Goal: Task Accomplishment & Management: Use online tool/utility

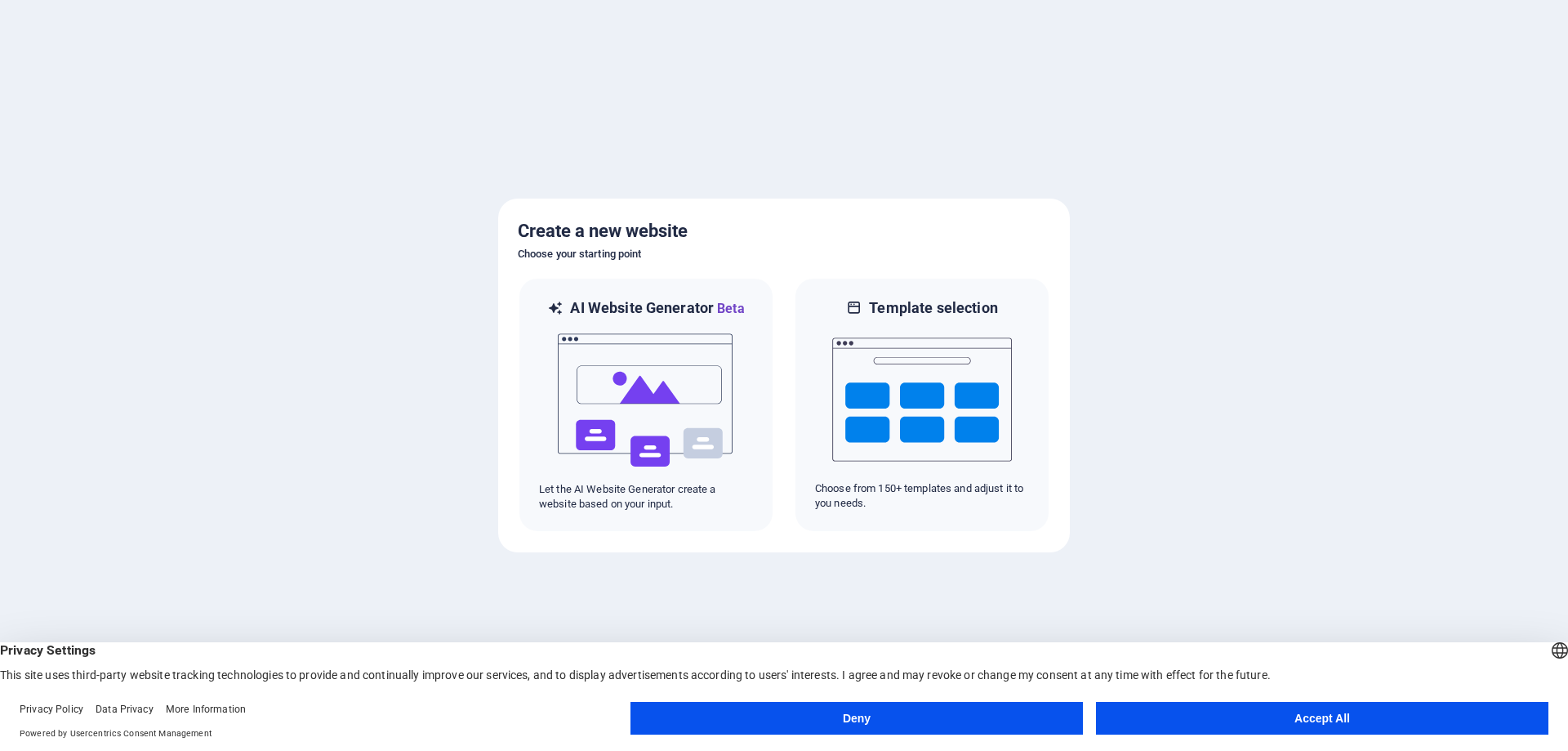
click at [864, 229] on h5 "Create a new website" at bounding box center [784, 231] width 533 height 27
click at [410, 185] on div at bounding box center [784, 376] width 1568 height 751
click at [670, 416] on img at bounding box center [647, 400] width 180 height 163
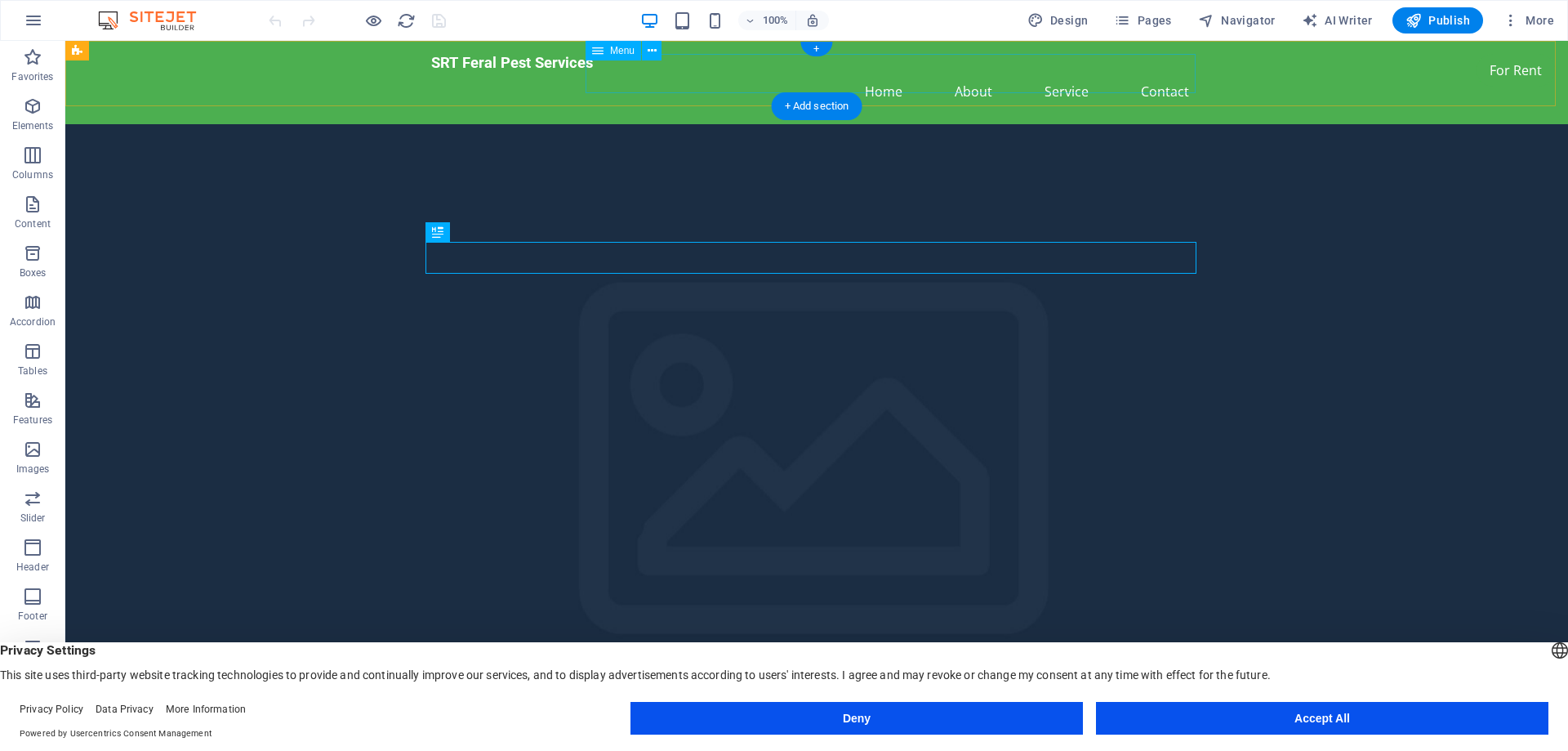
click at [882, 72] on nav "Home About Service Contact" at bounding box center [816, 91] width 771 height 39
click at [976, 72] on nav "Home About Service Contact" at bounding box center [816, 91] width 771 height 39
click at [1066, 74] on nav "Home About Service Contact" at bounding box center [816, 91] width 771 height 39
click at [1161, 72] on nav "Home About Service Contact" at bounding box center [816, 91] width 771 height 39
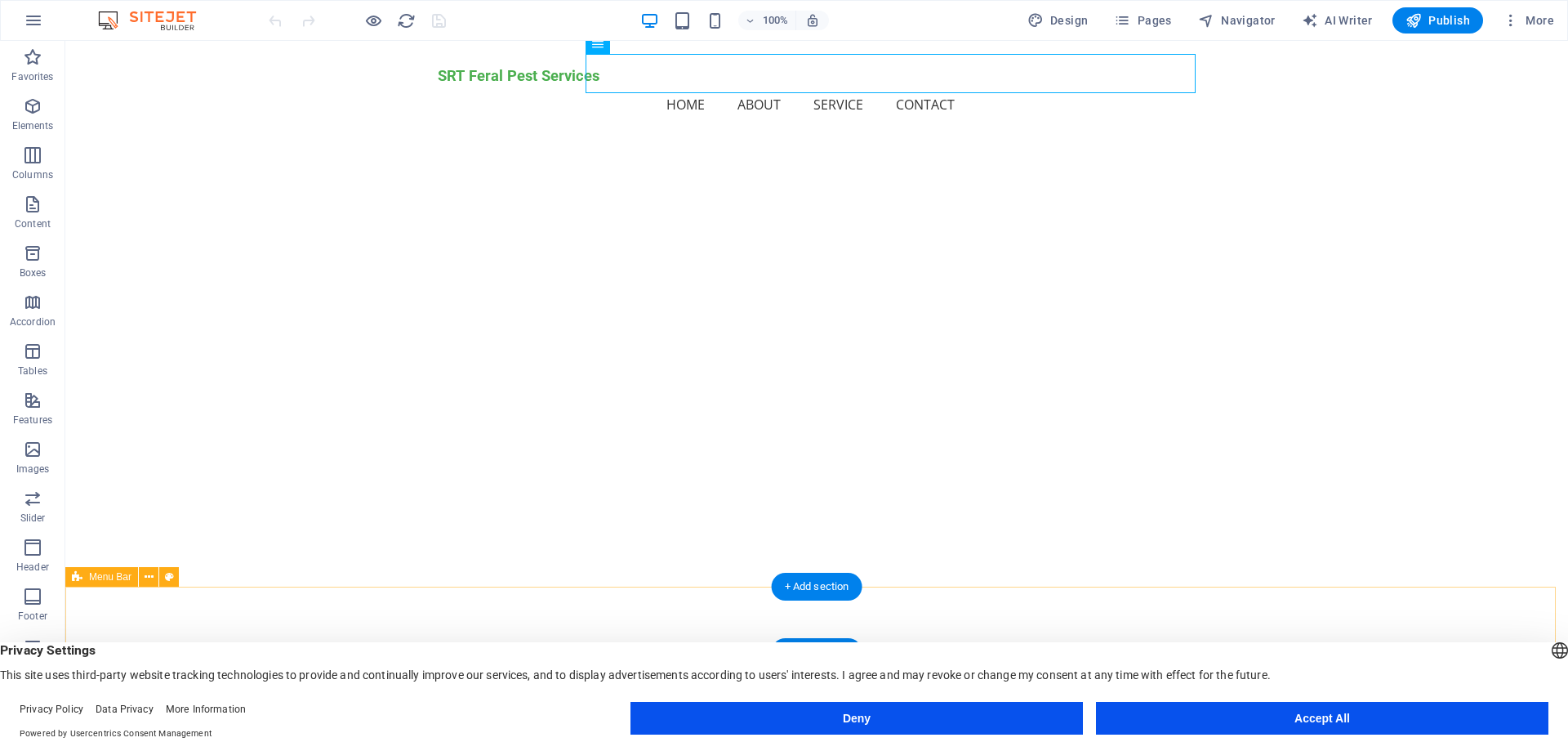
scroll to position [2355, 0]
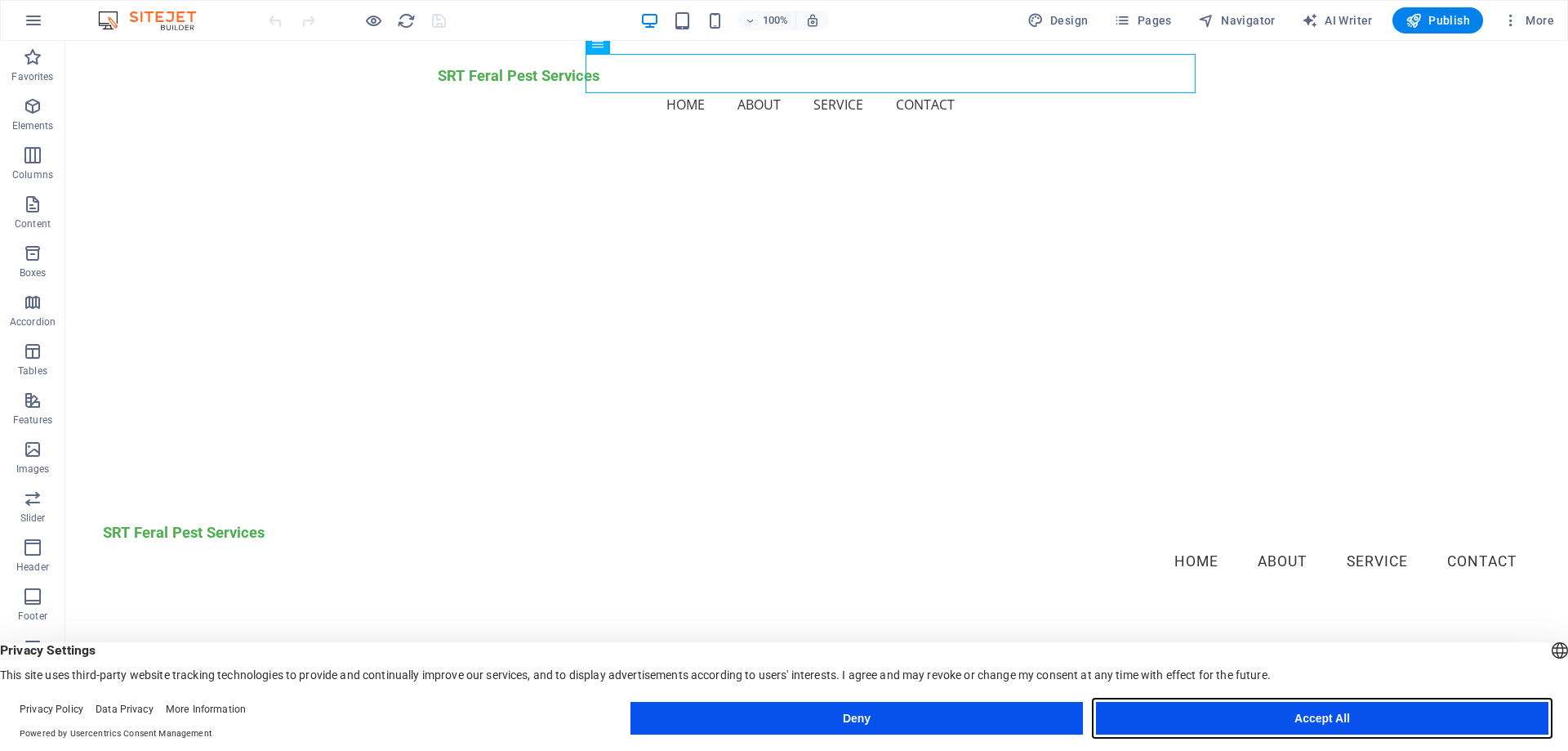
click at [1320, 724] on button "Accept All" at bounding box center [1322, 718] width 452 height 32
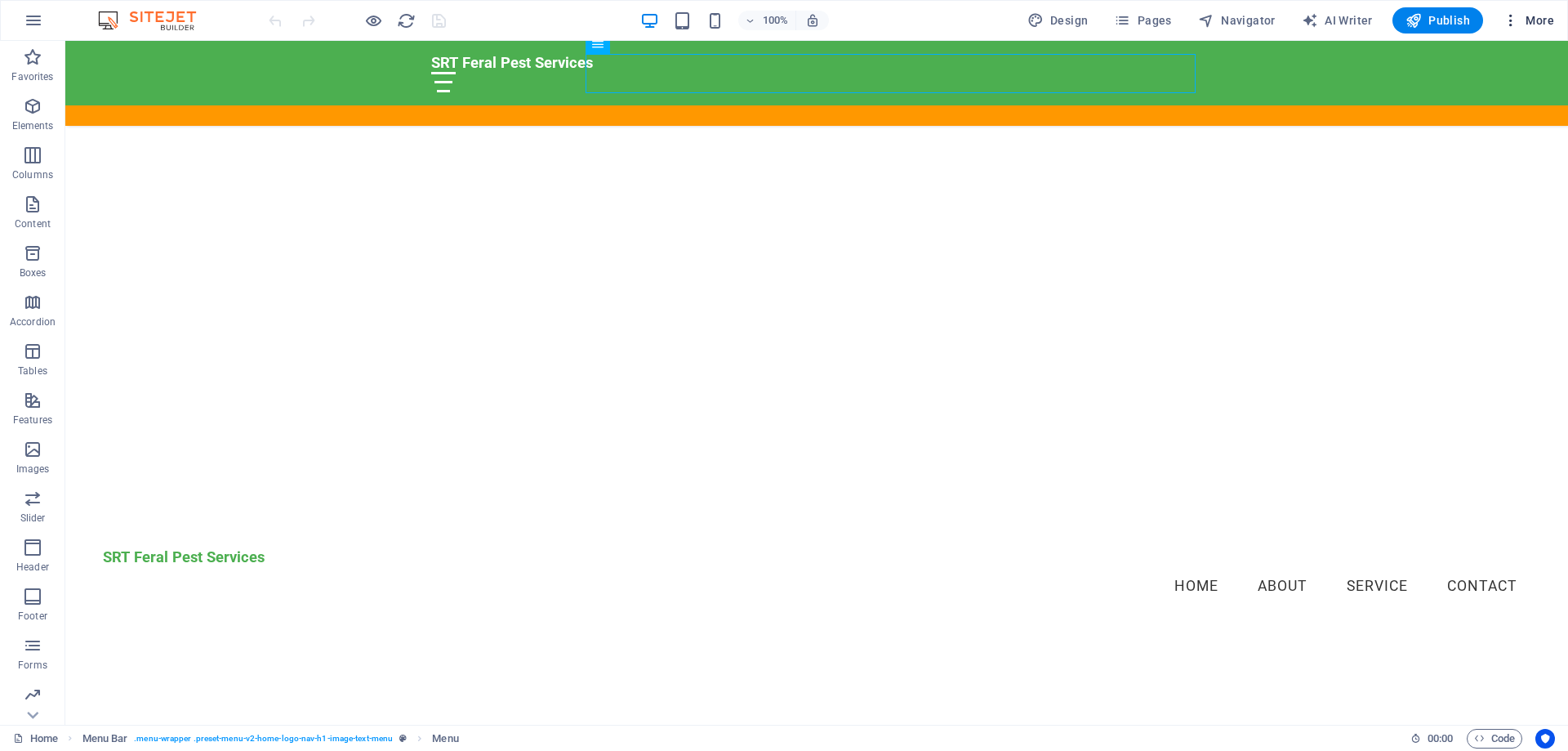
scroll to position [2076, 0]
click at [1515, 17] on icon "button" at bounding box center [1510, 20] width 16 height 16
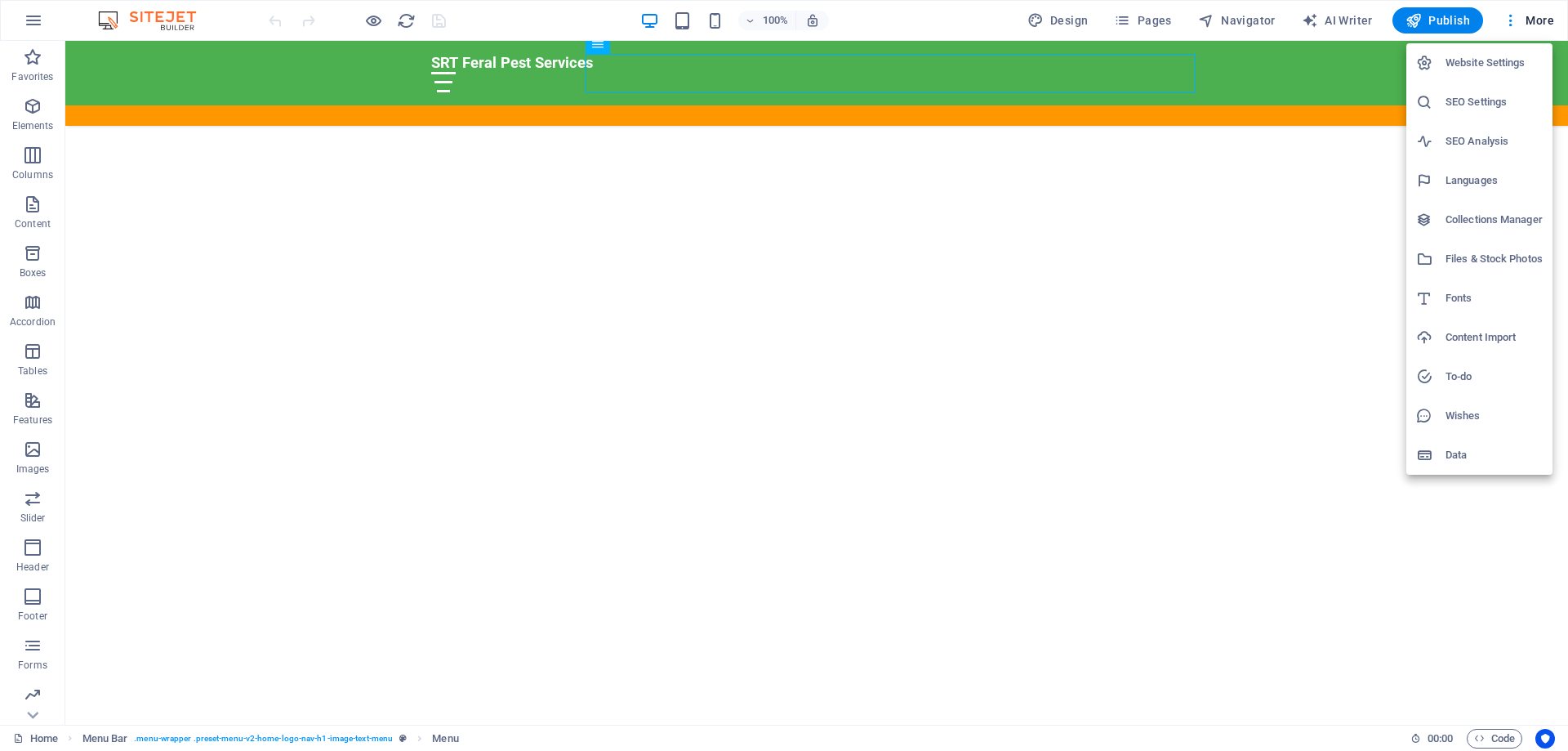
click at [918, 21] on div at bounding box center [784, 376] width 1568 height 751
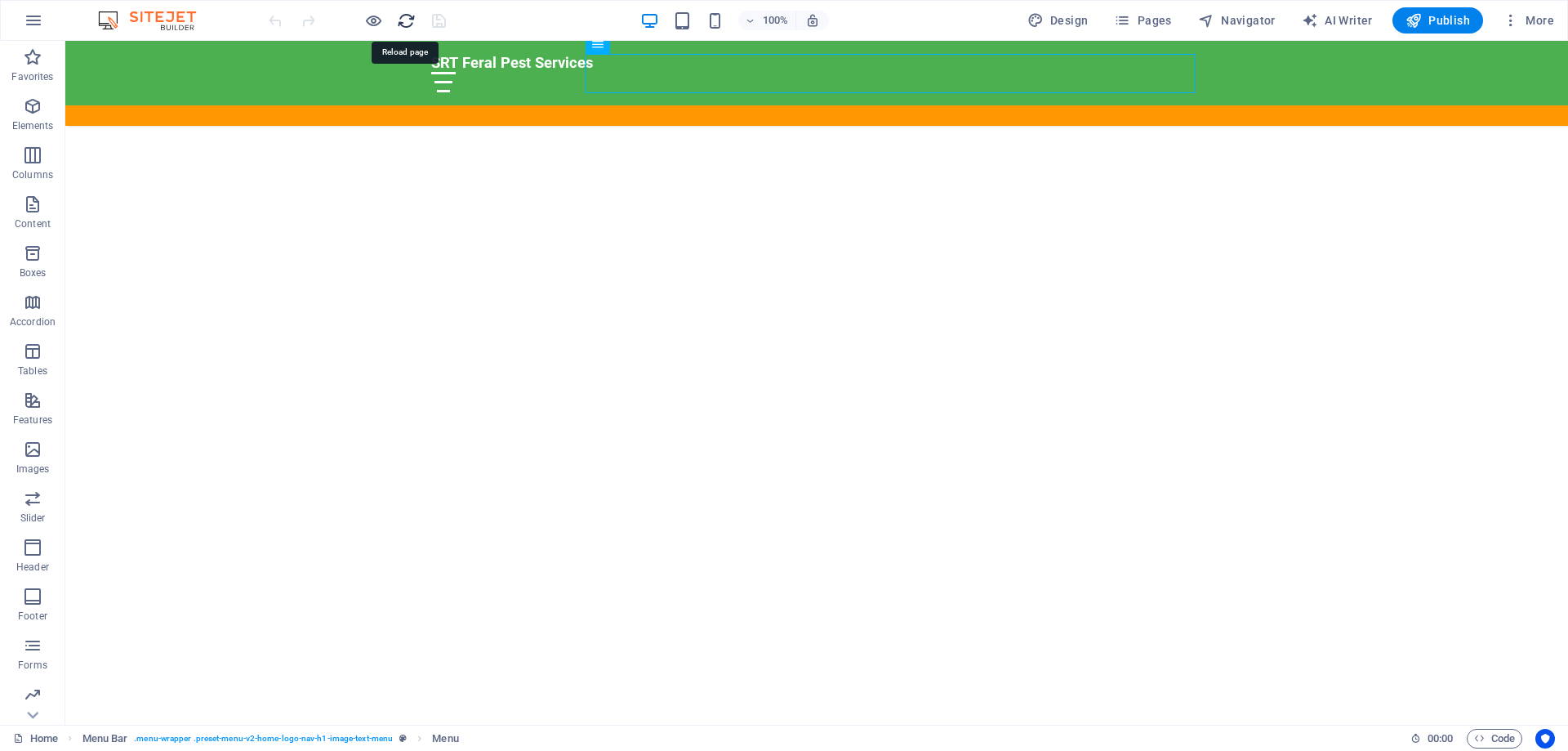
click at [406, 21] on icon "reload" at bounding box center [407, 21] width 19 height 19
click at [34, 23] on icon "button" at bounding box center [33, 20] width 20 height 20
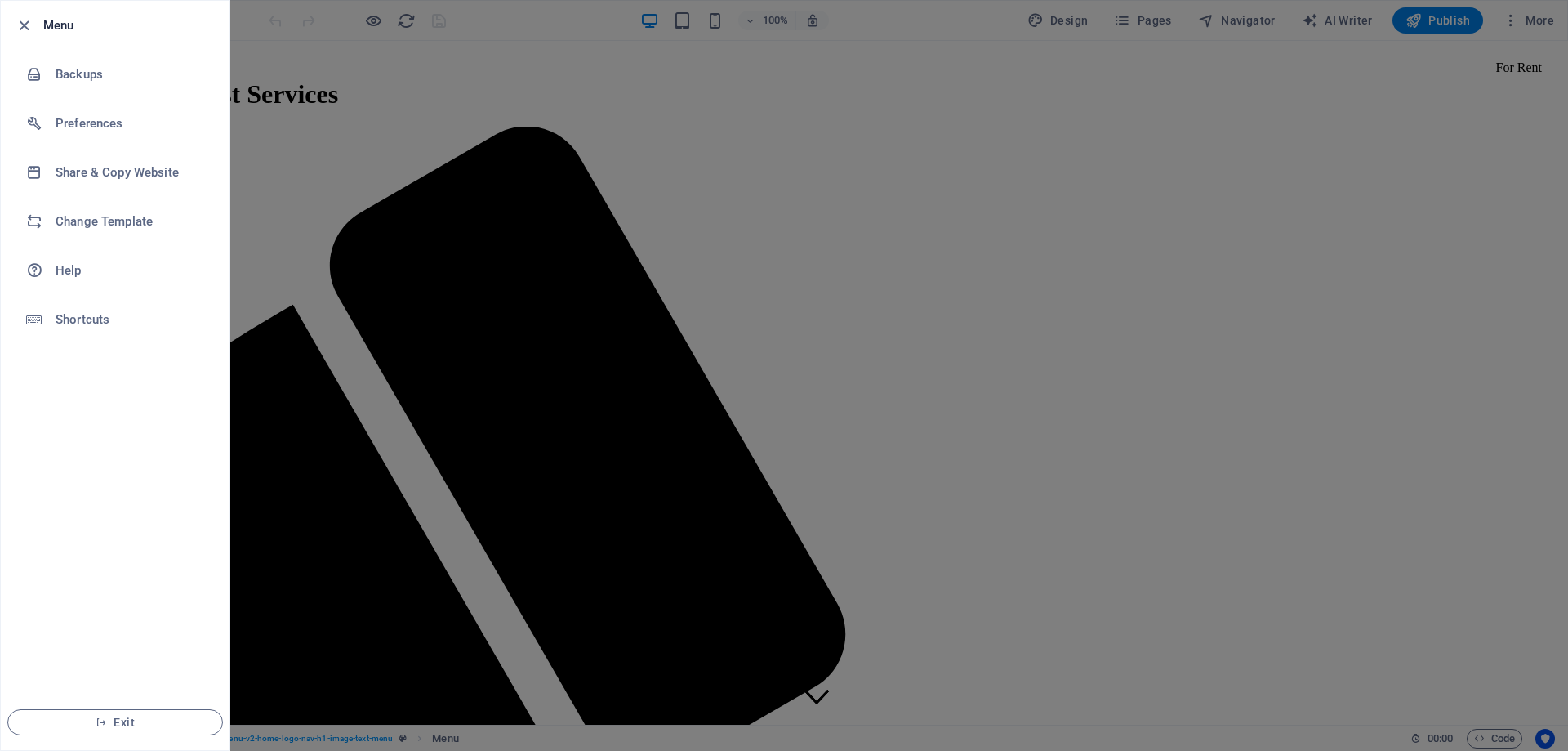
scroll to position [0, 0]
click at [539, 18] on div at bounding box center [784, 376] width 1568 height 751
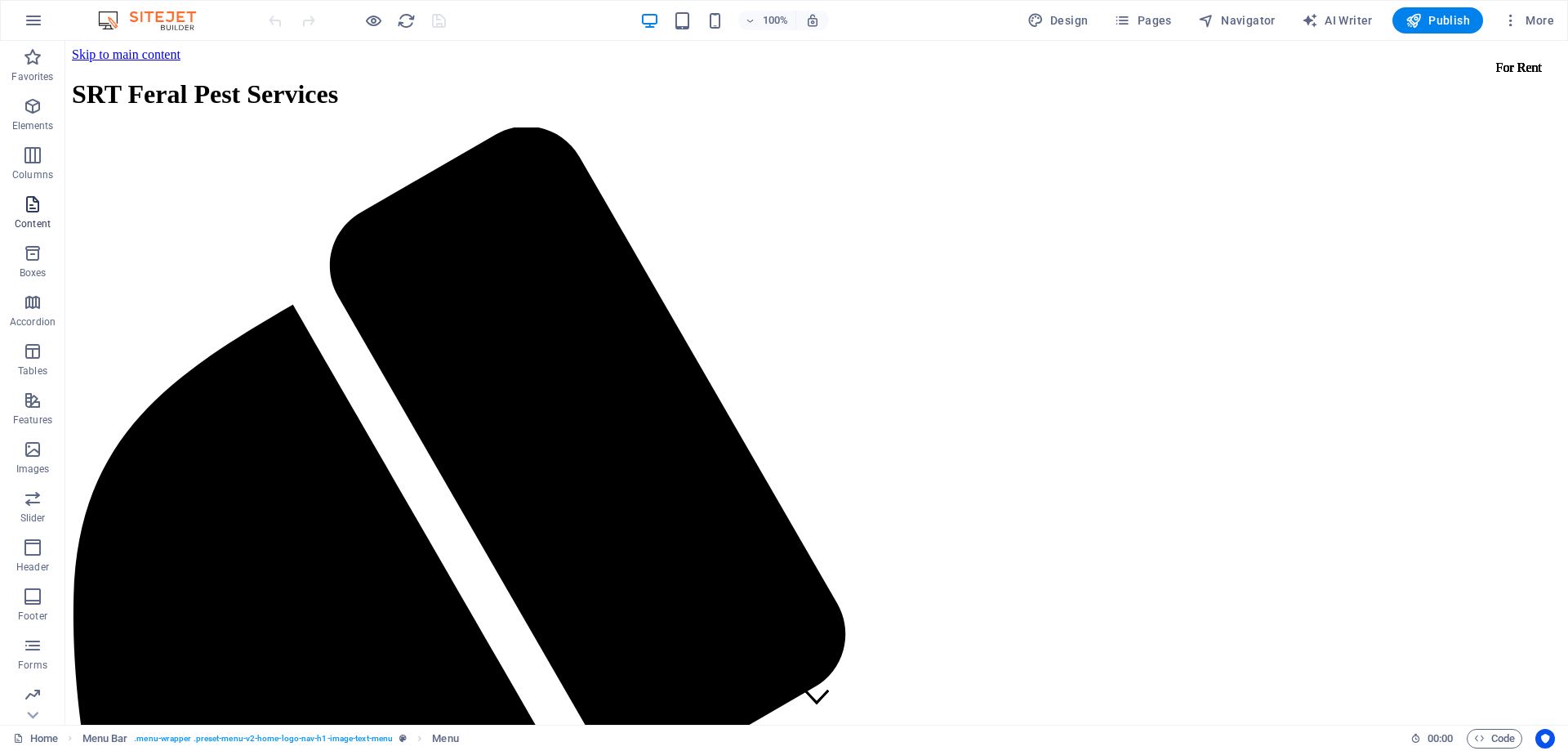
scroll to position [51, 0]
click at [244, 14] on div "100% Design Pages Navigator AI Writer Publish More" at bounding box center [784, 20] width 1566 height 39
click at [245, 18] on div "100% Design Pages Navigator AI Writer Publish More" at bounding box center [784, 20] width 1566 height 39
click at [35, 19] on icon "button" at bounding box center [33, 20] width 20 height 20
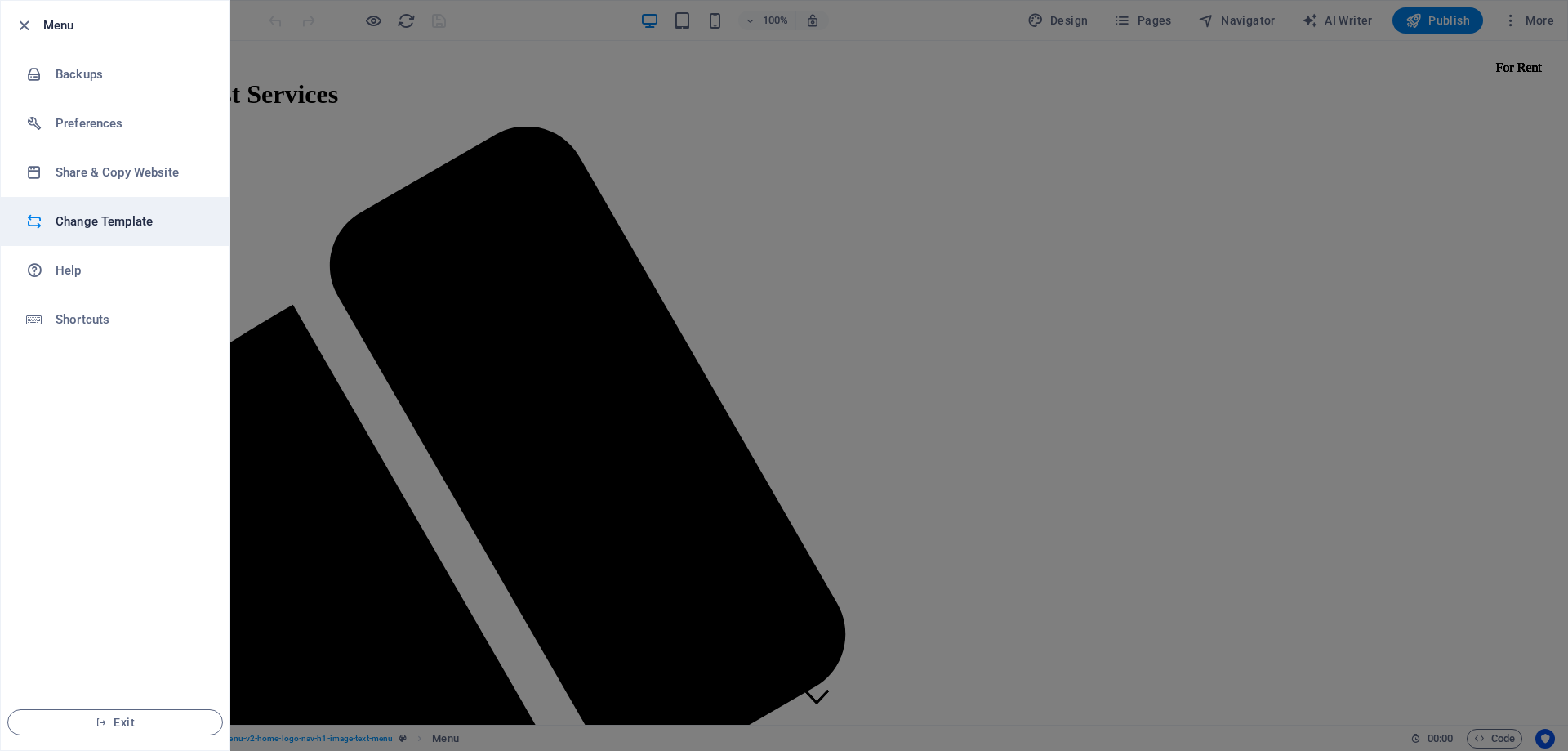
click at [83, 222] on h6 "Change Template" at bounding box center [131, 221] width 151 height 20
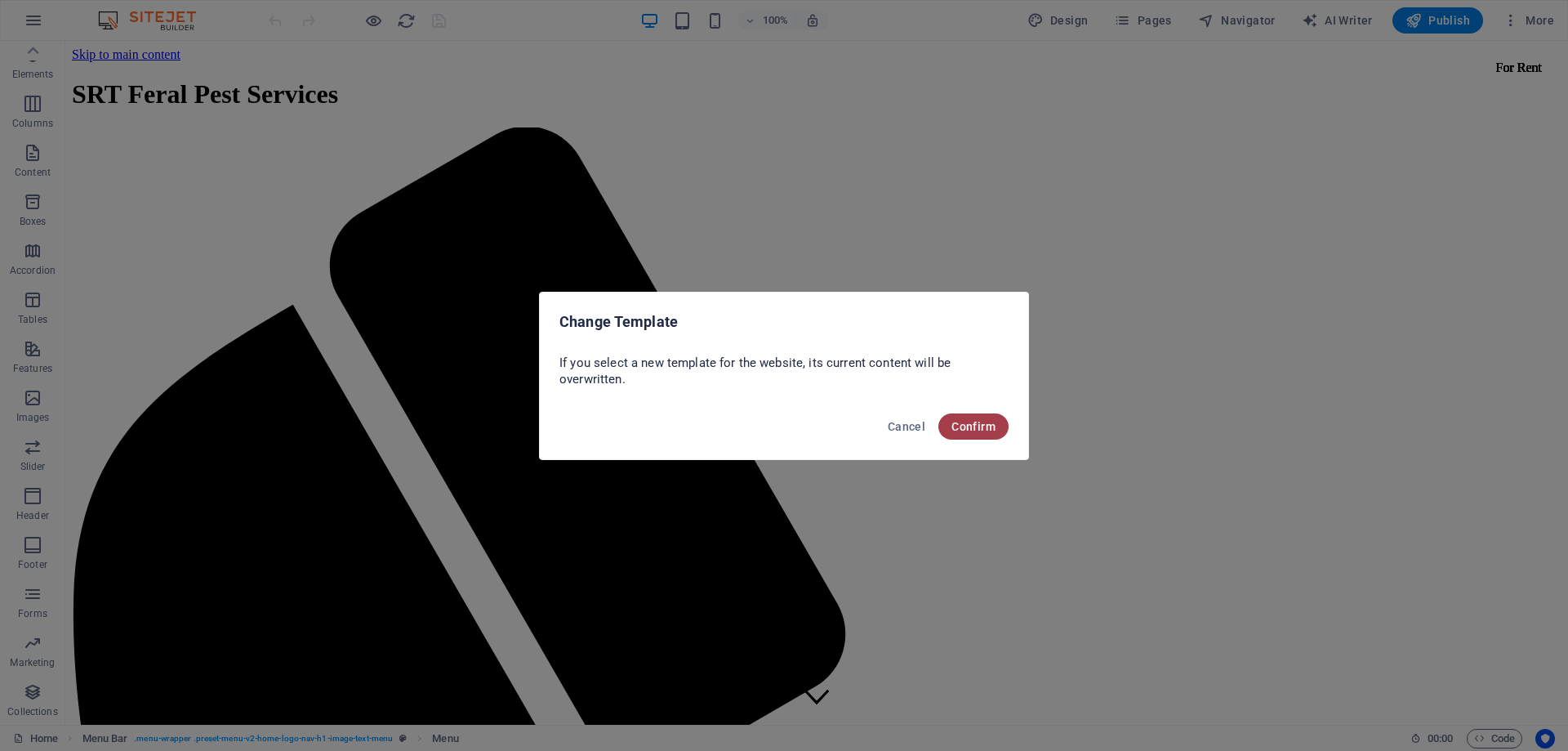
click at [975, 426] on span "Confirm" at bounding box center [974, 427] width 45 height 13
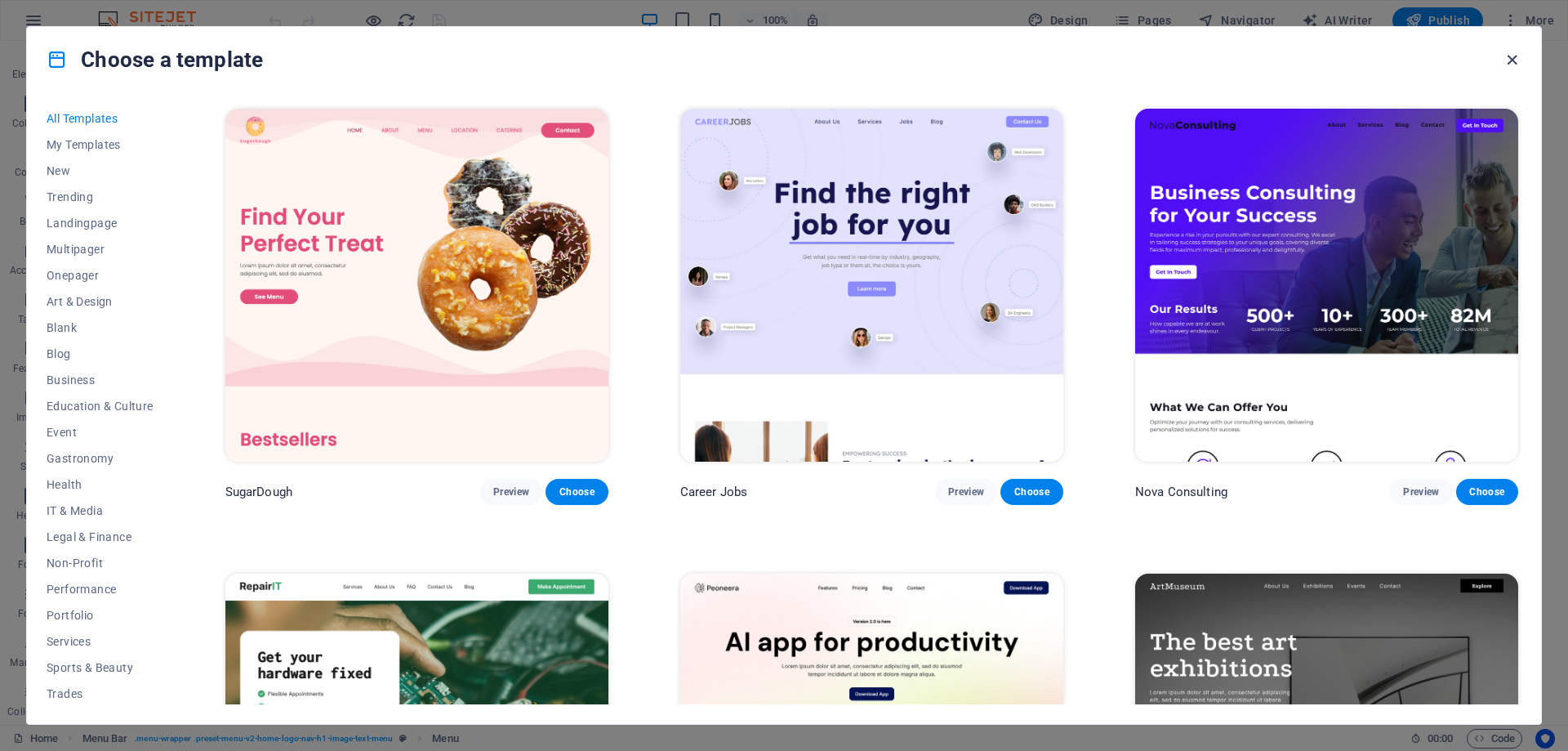
click at [1511, 60] on icon "button" at bounding box center [1512, 60] width 19 height 19
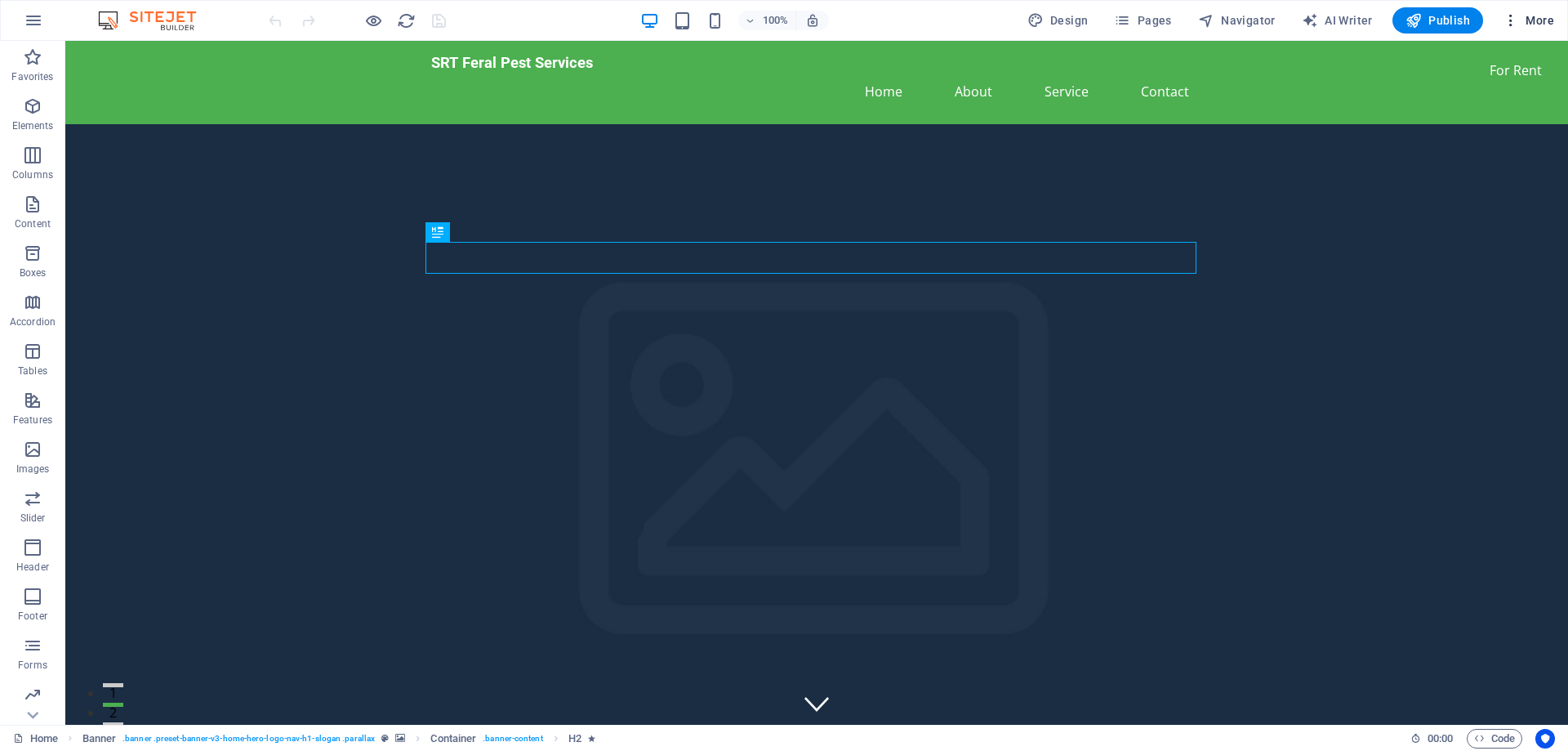
click at [1523, 18] on span "More" at bounding box center [1528, 20] width 51 height 16
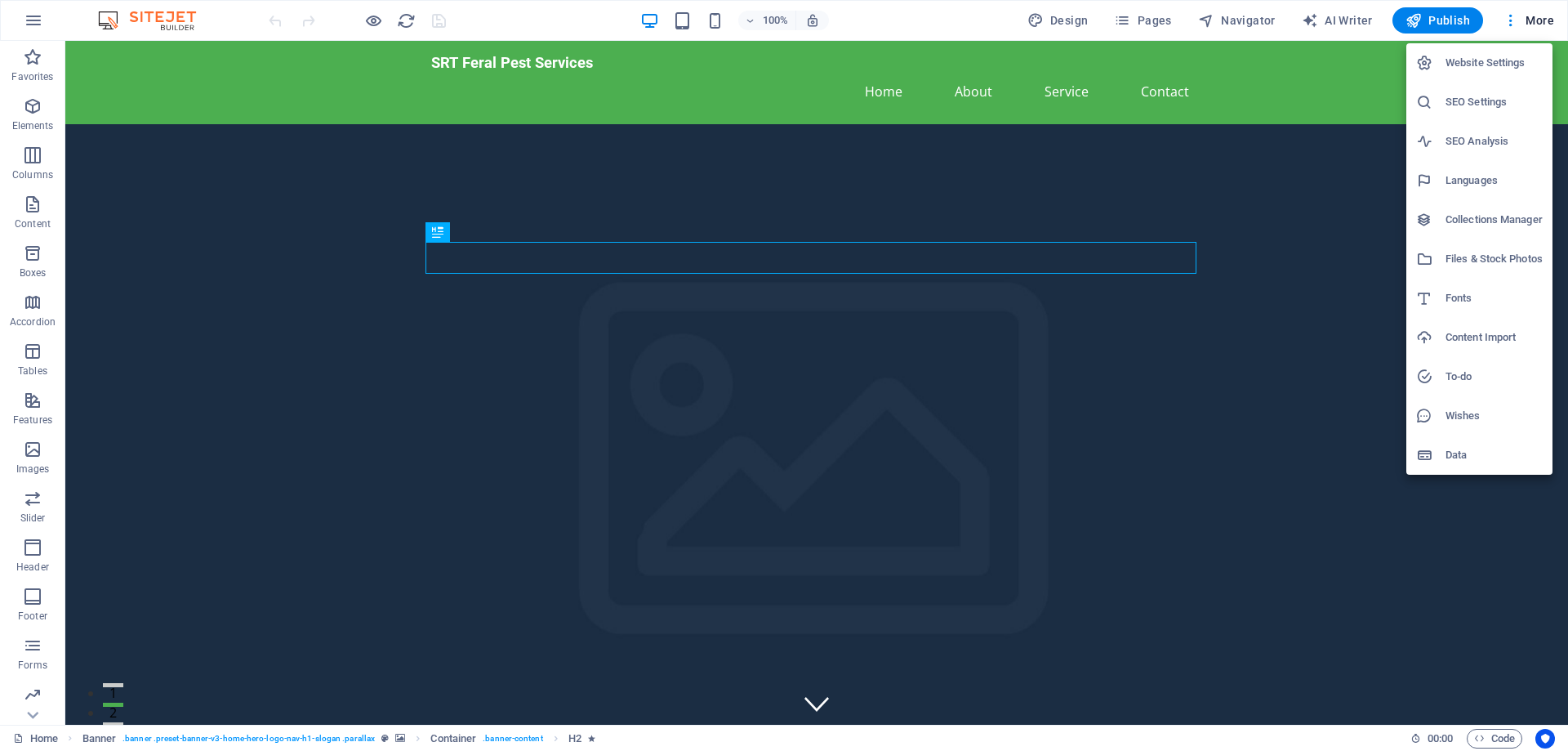
click at [1474, 66] on h6 "Website Settings" at bounding box center [1494, 63] width 98 height 20
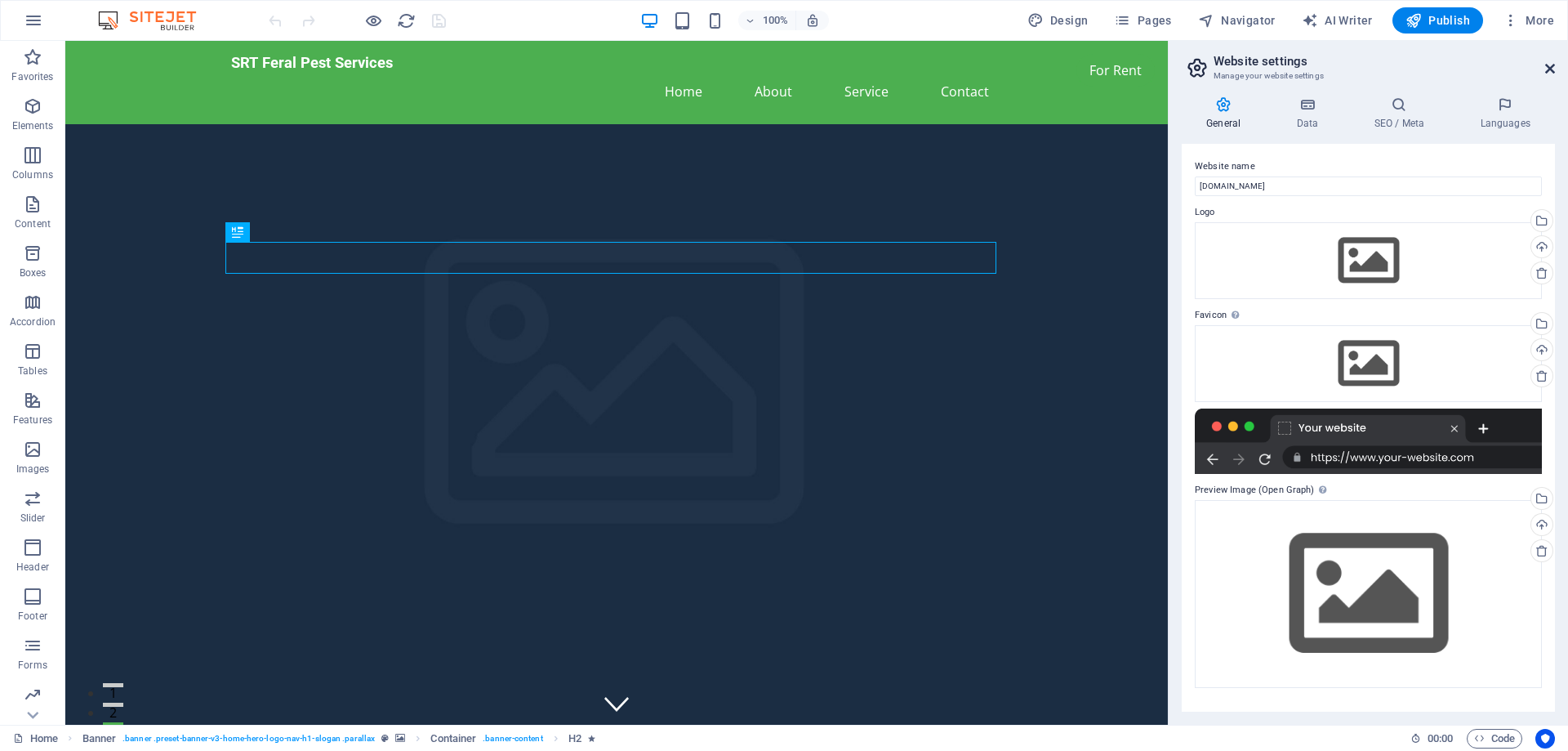
drag, startPoint x: 1549, startPoint y: 70, endPoint x: 1484, endPoint y: 28, distance: 77.4
click at [1549, 70] on icon at bounding box center [1550, 68] width 9 height 13
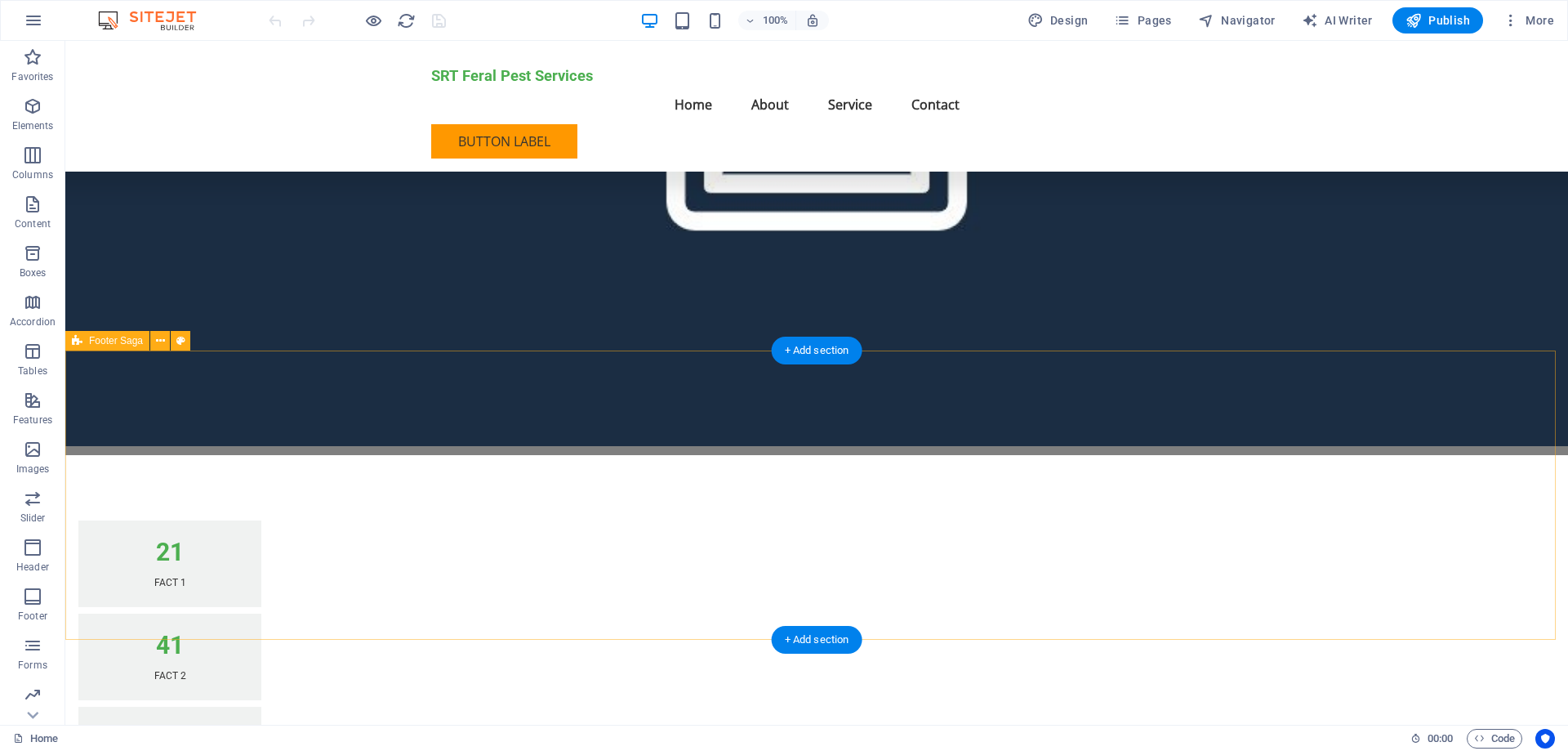
scroll to position [34395, 0]
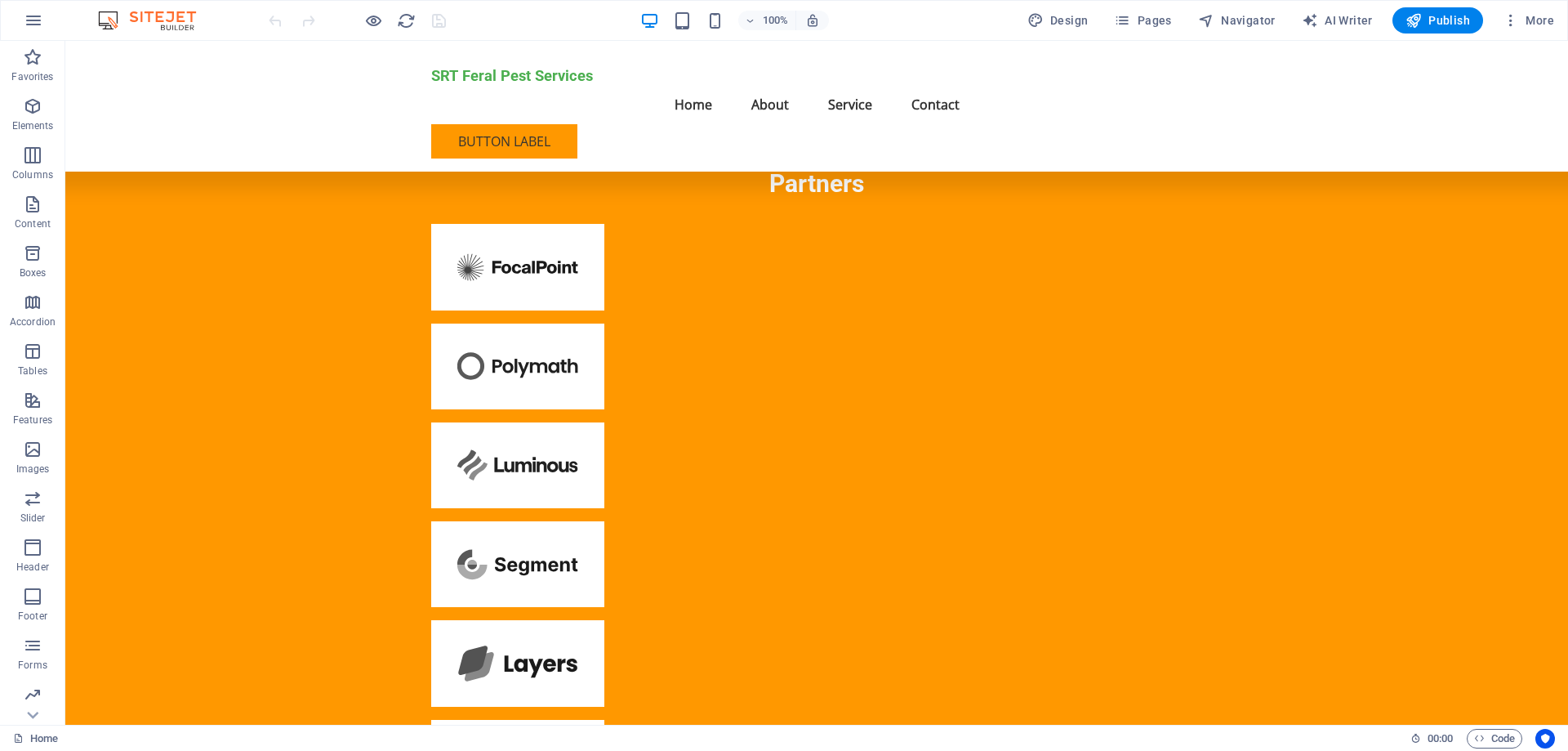
scroll to position [32872, 0]
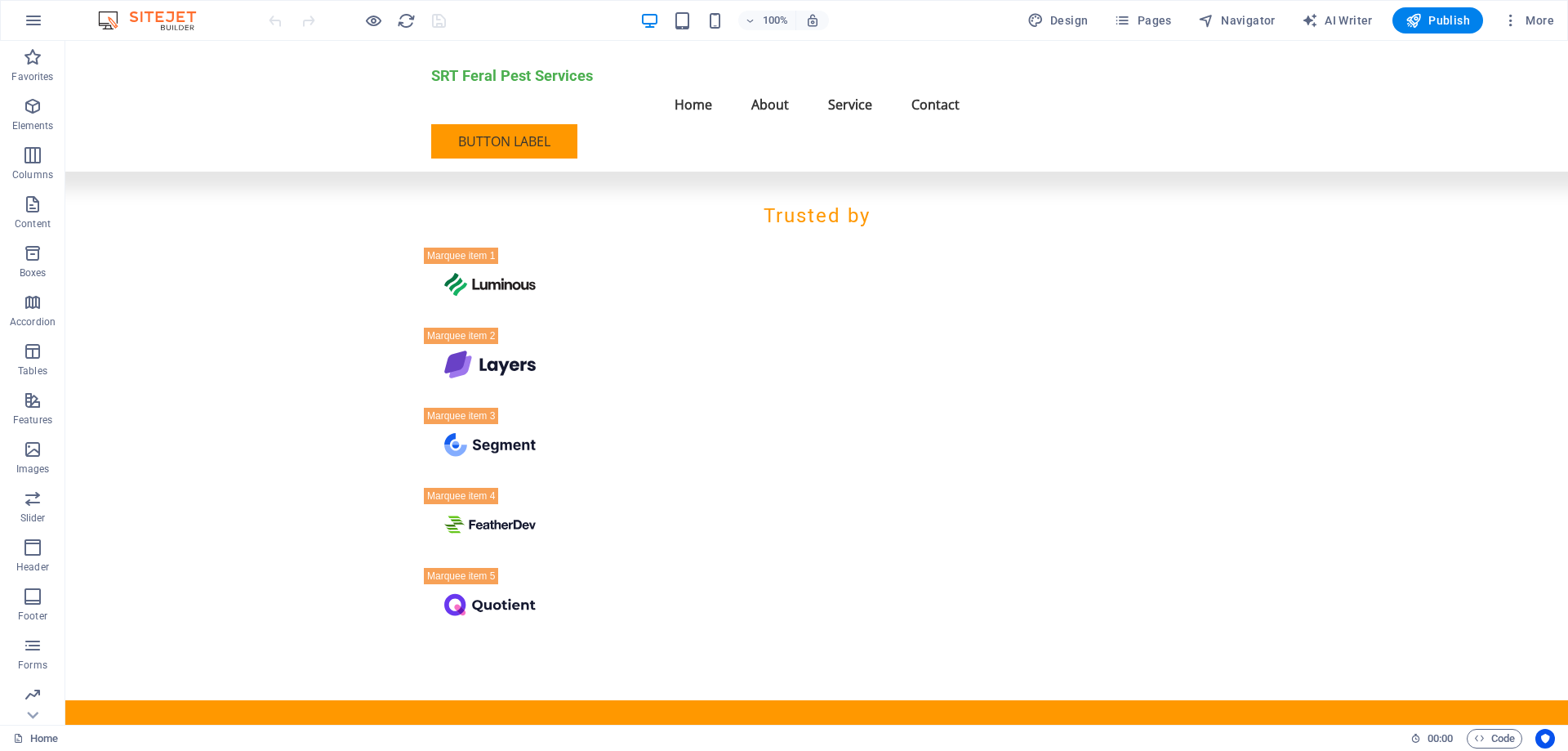
click at [113, 20] on img at bounding box center [155, 20] width 122 height 20
click at [31, 19] on icon "button" at bounding box center [33, 20] width 20 height 20
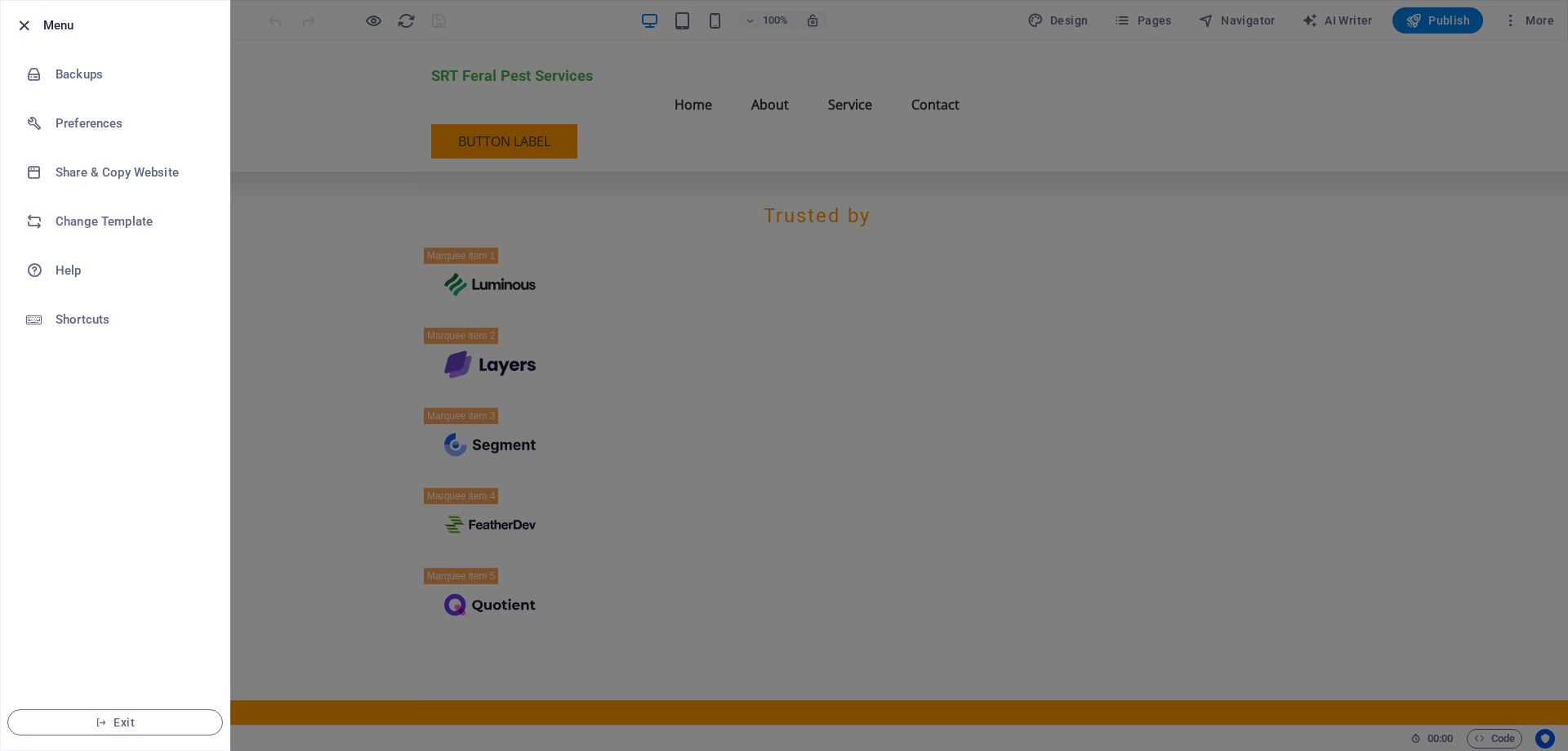
click at [27, 26] on icon "button" at bounding box center [25, 26] width 19 height 19
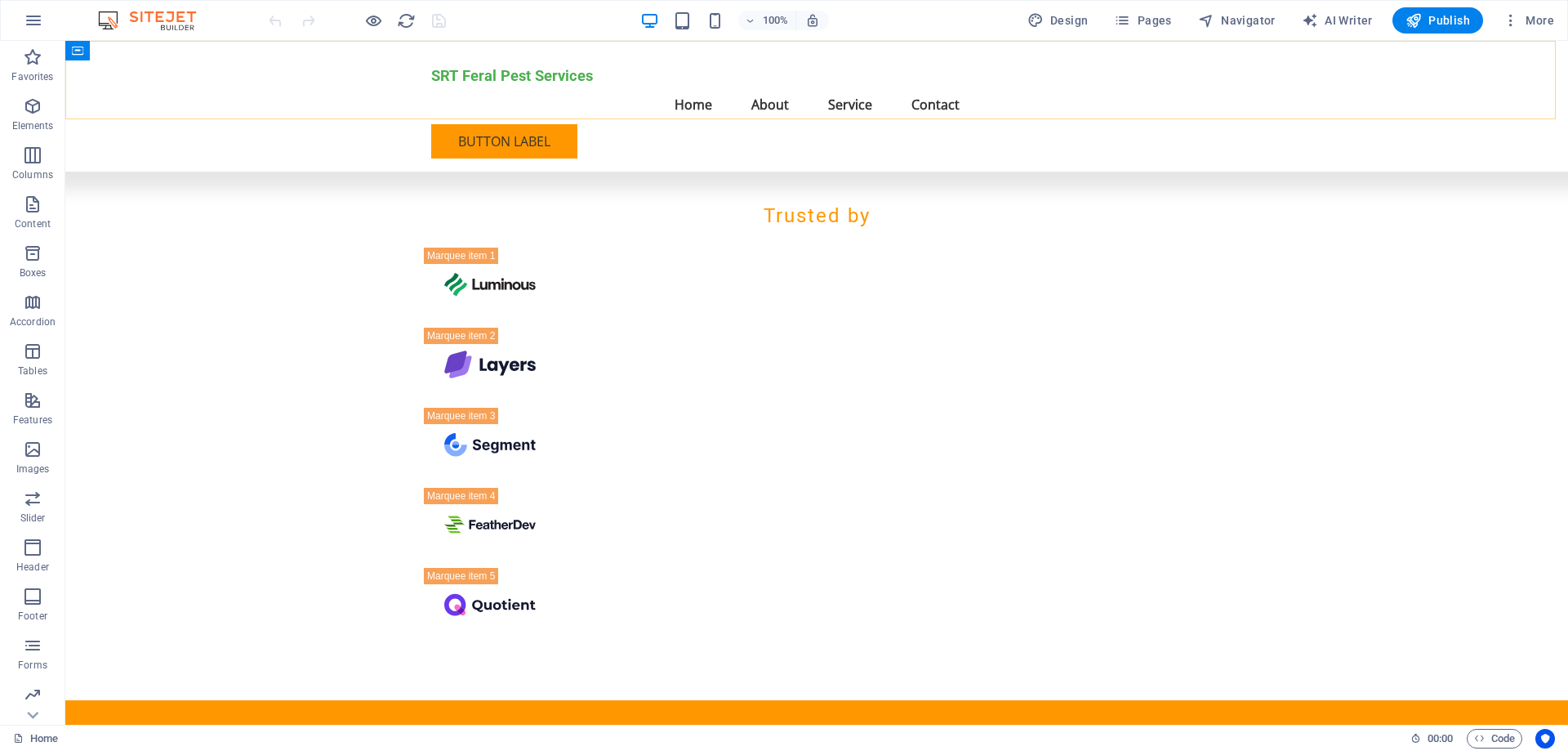
click at [1304, 80] on div "SRT Feral Pest Services Menu Home About Service Contact Button label" at bounding box center [816, 106] width 1503 height 131
click at [1523, 22] on span "More" at bounding box center [1528, 20] width 51 height 16
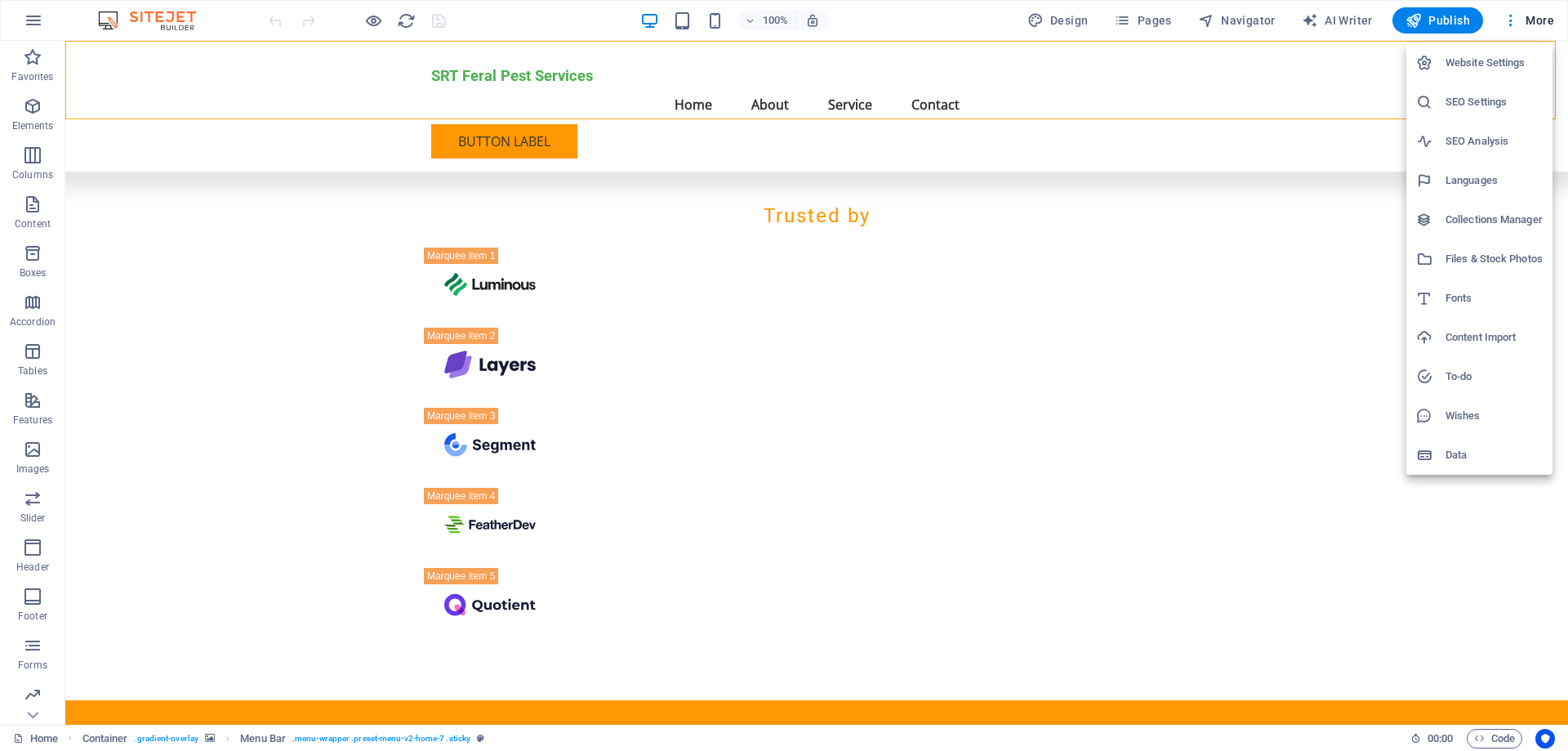
click at [501, 233] on div at bounding box center [784, 376] width 1568 height 751
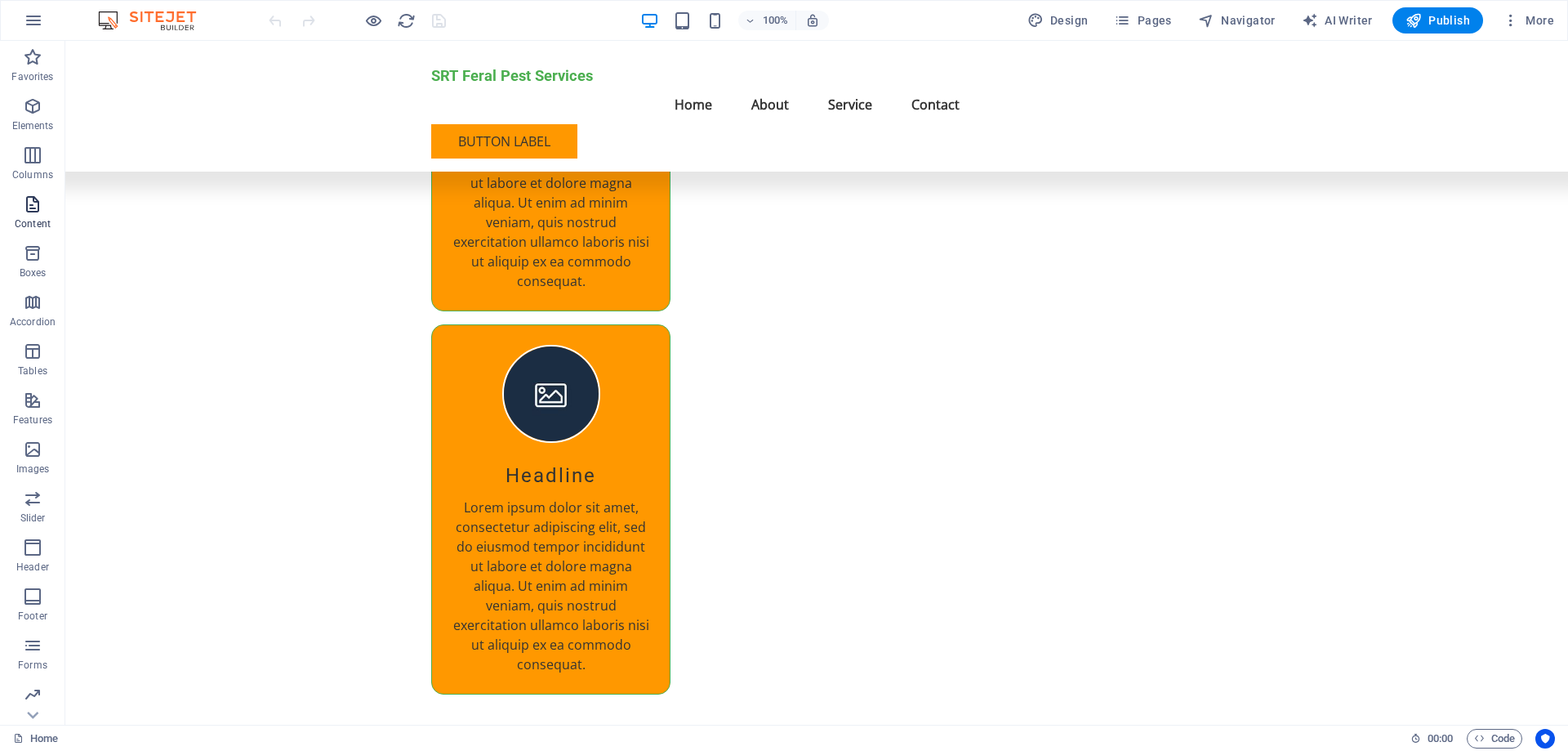
scroll to position [30204, 0]
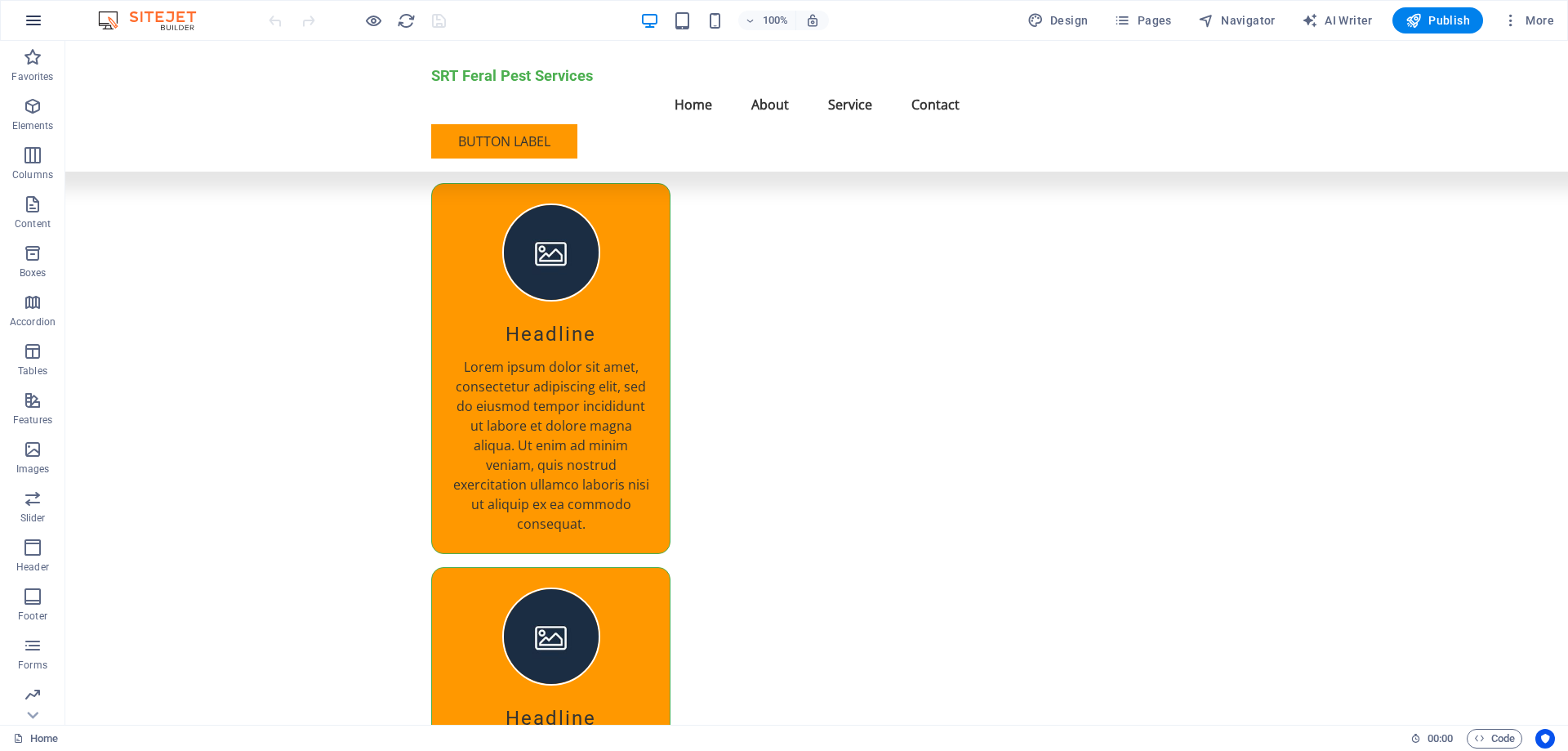
click at [33, 17] on icon "button" at bounding box center [33, 20] width 20 height 20
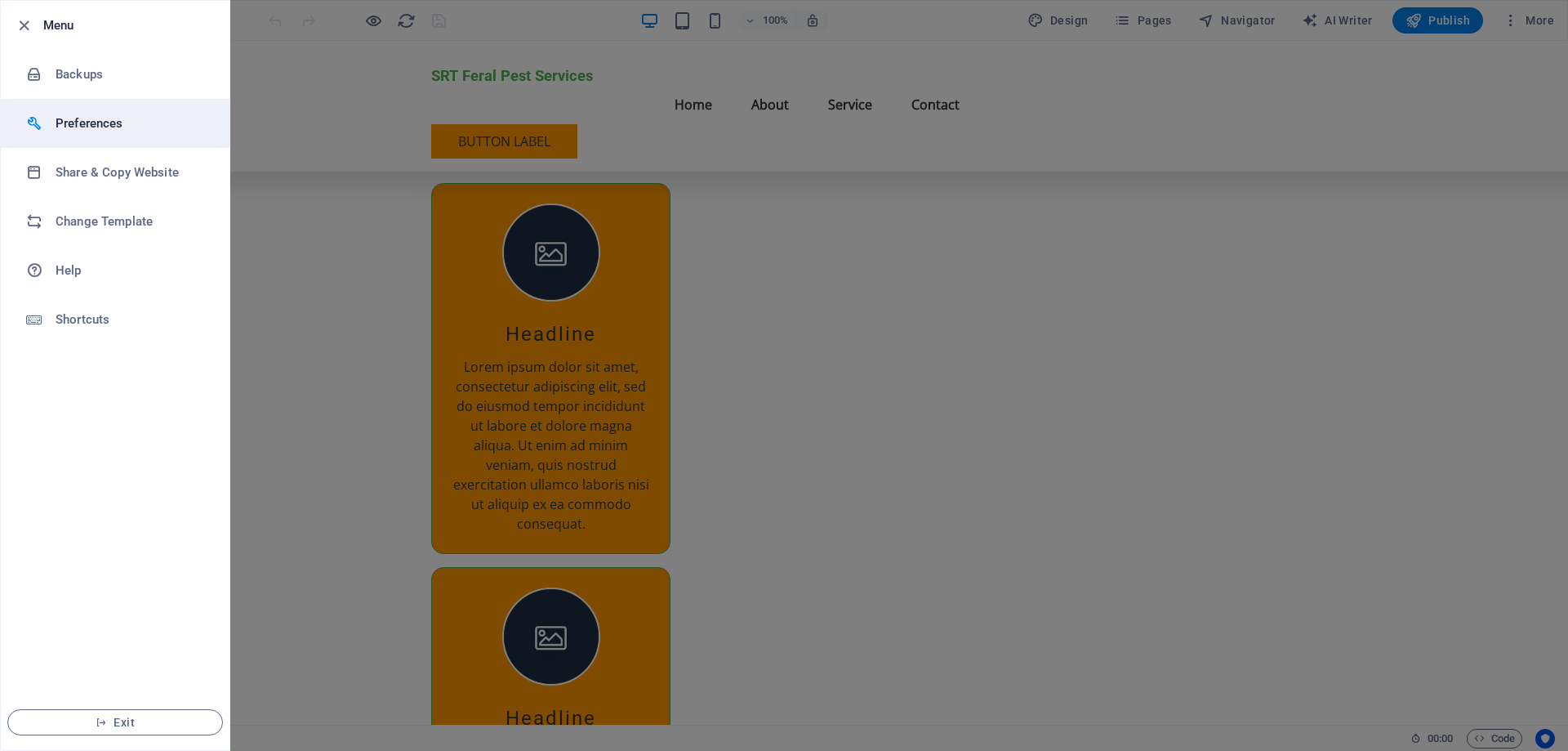
click at [71, 119] on h6 "Preferences" at bounding box center [131, 123] width 151 height 20
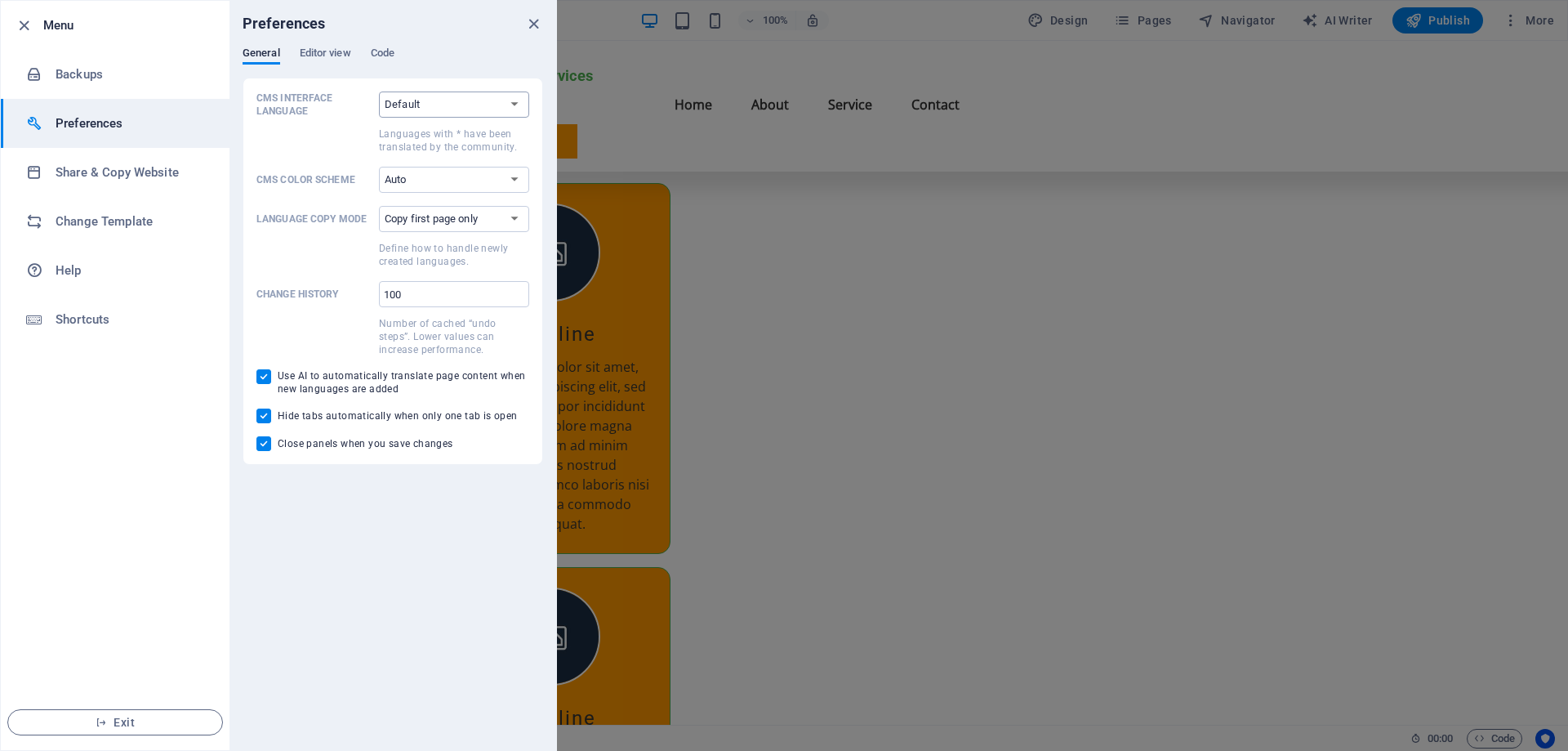
click at [510, 106] on select "Default Deutsch English Español Suomi* Français Magyar Italiano Nederlands Pols…" at bounding box center [454, 104] width 151 height 27
select select "en"
click at [379, 91] on select "Default Deutsch English Español Suomi* Français Magyar Italiano Nederlands Pols…" at bounding box center [454, 104] width 151 height 27
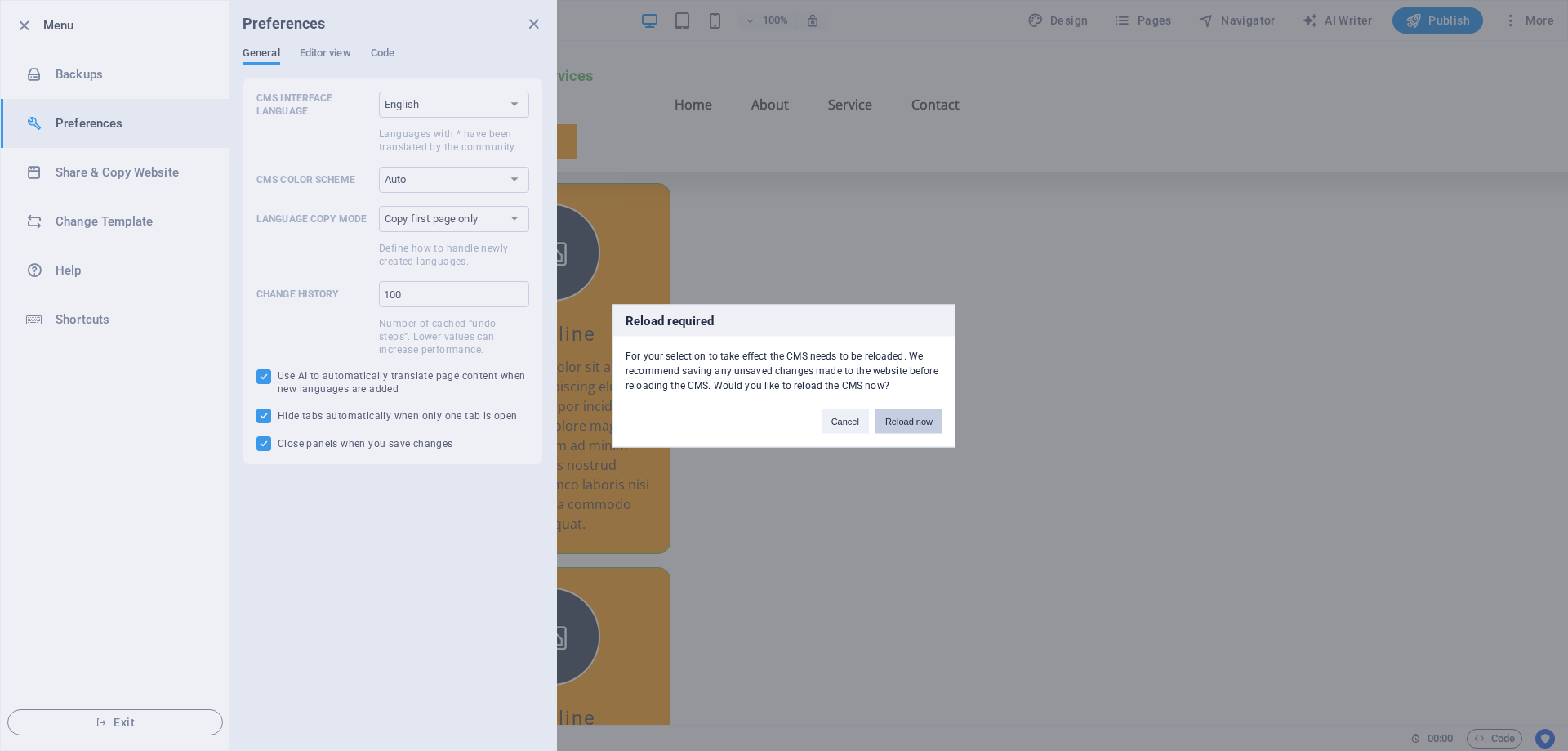
click at [911, 417] on button "Reload now" at bounding box center [908, 421] width 67 height 25
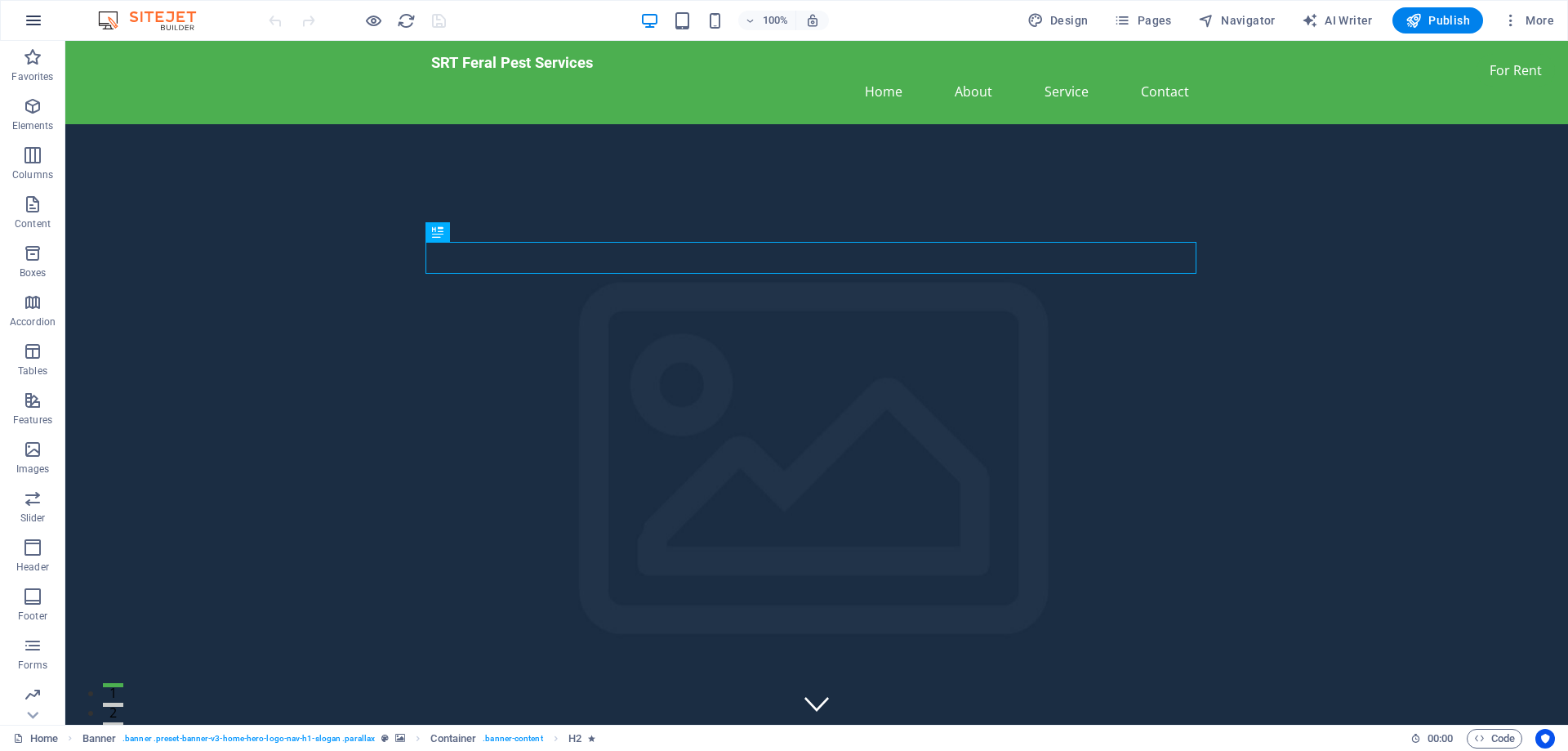
click at [30, 23] on icon "button" at bounding box center [33, 20] width 20 height 20
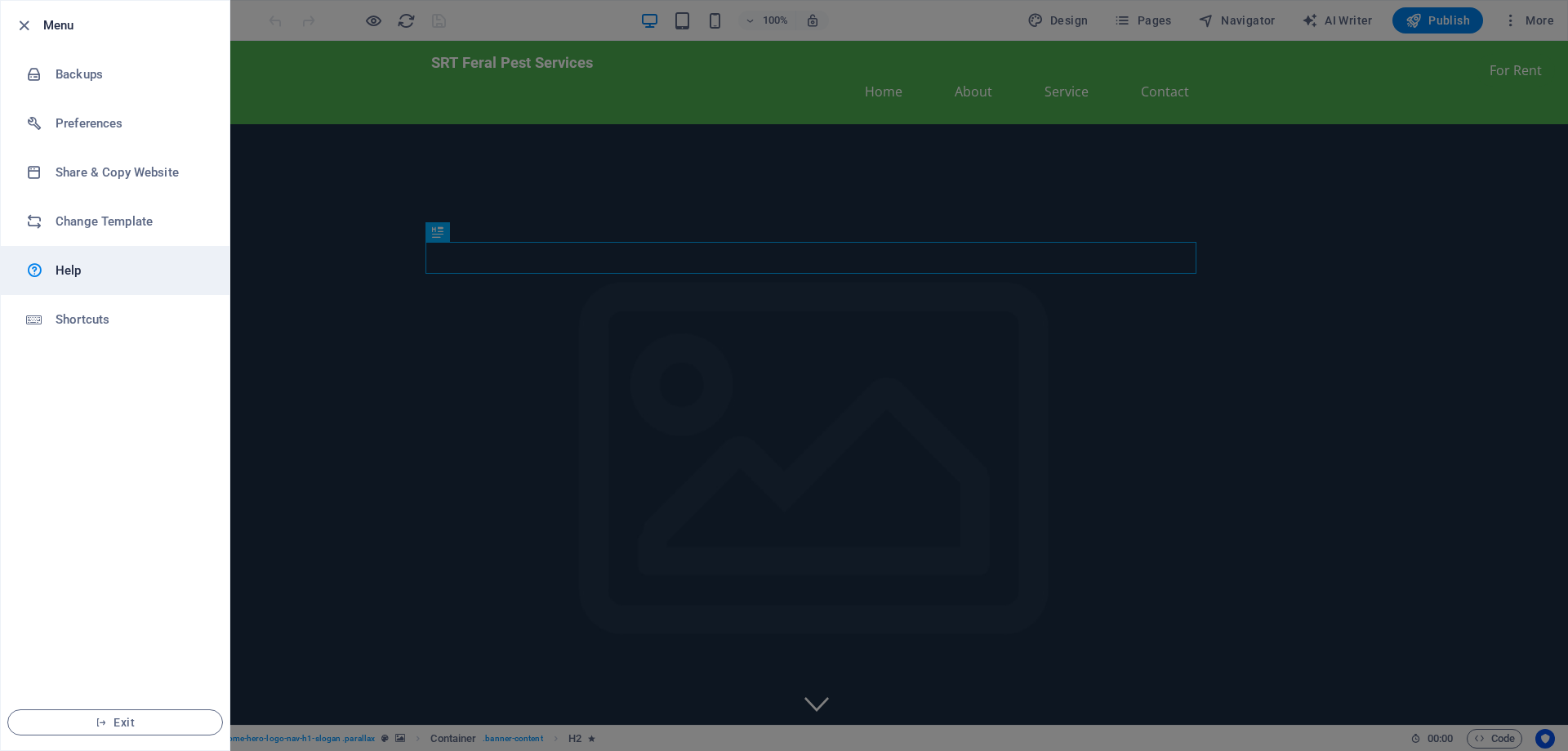
click at [67, 273] on h6 "Help" at bounding box center [131, 270] width 151 height 20
click at [1350, 280] on div at bounding box center [784, 376] width 1568 height 751
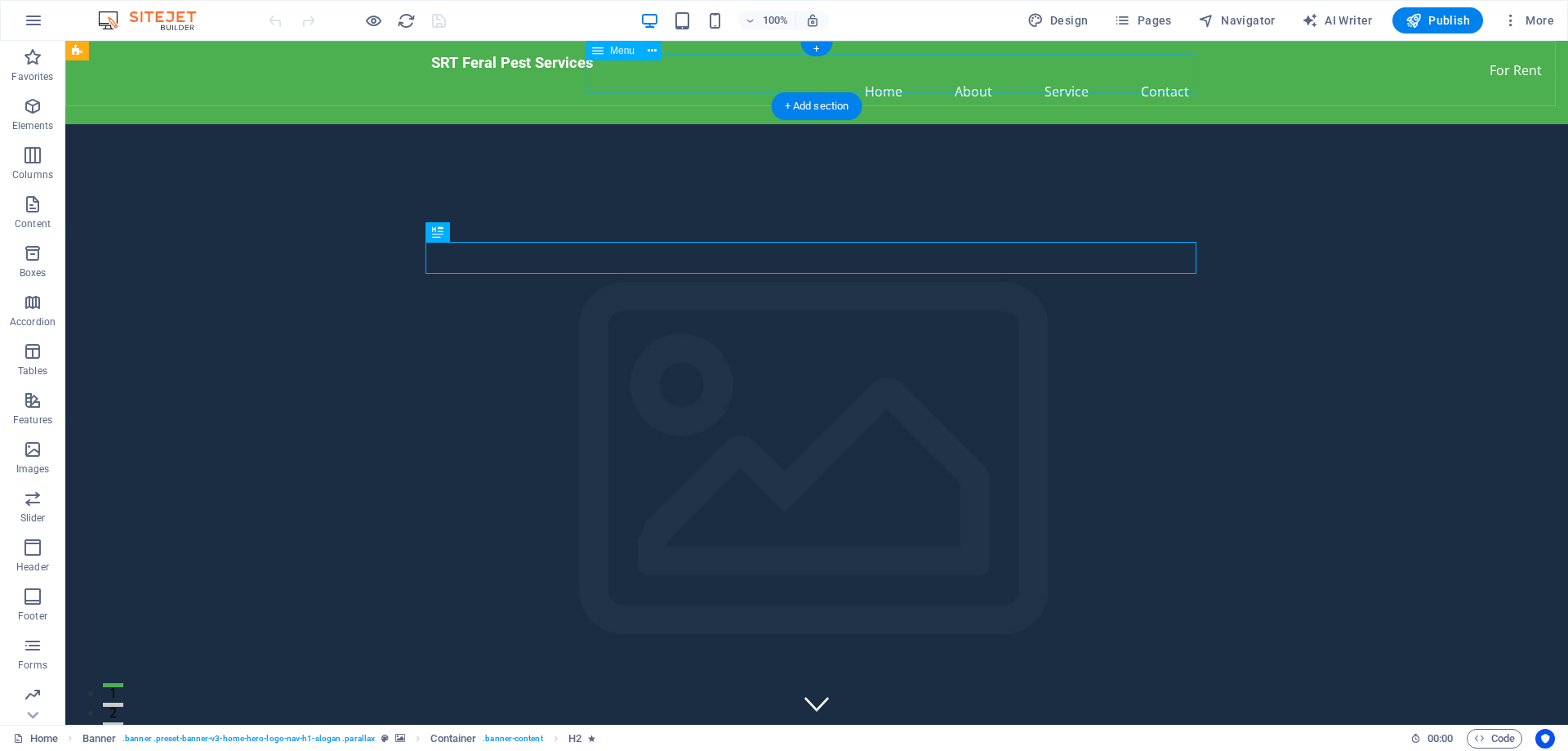
click at [1150, 80] on nav "Home About Service Contact" at bounding box center [816, 91] width 771 height 39
click at [1158, 76] on nav "Home About Service Contact" at bounding box center [816, 91] width 771 height 39
click at [173, 18] on img at bounding box center [155, 20] width 122 height 20
click at [119, 18] on img at bounding box center [155, 20] width 122 height 20
click at [99, 19] on img at bounding box center [155, 20] width 122 height 20
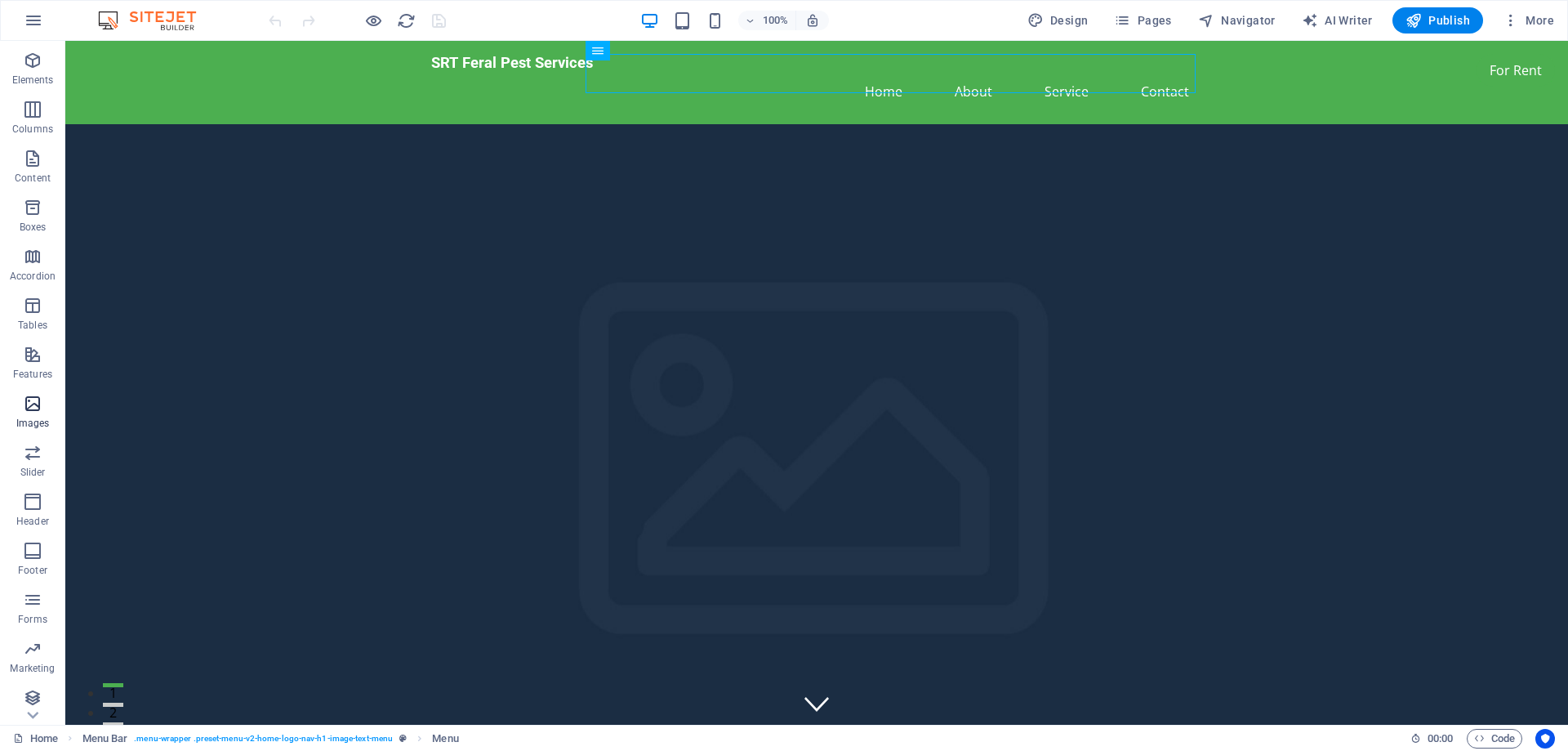
scroll to position [51, 0]
click at [1509, 17] on icon "button" at bounding box center [1510, 20] width 16 height 16
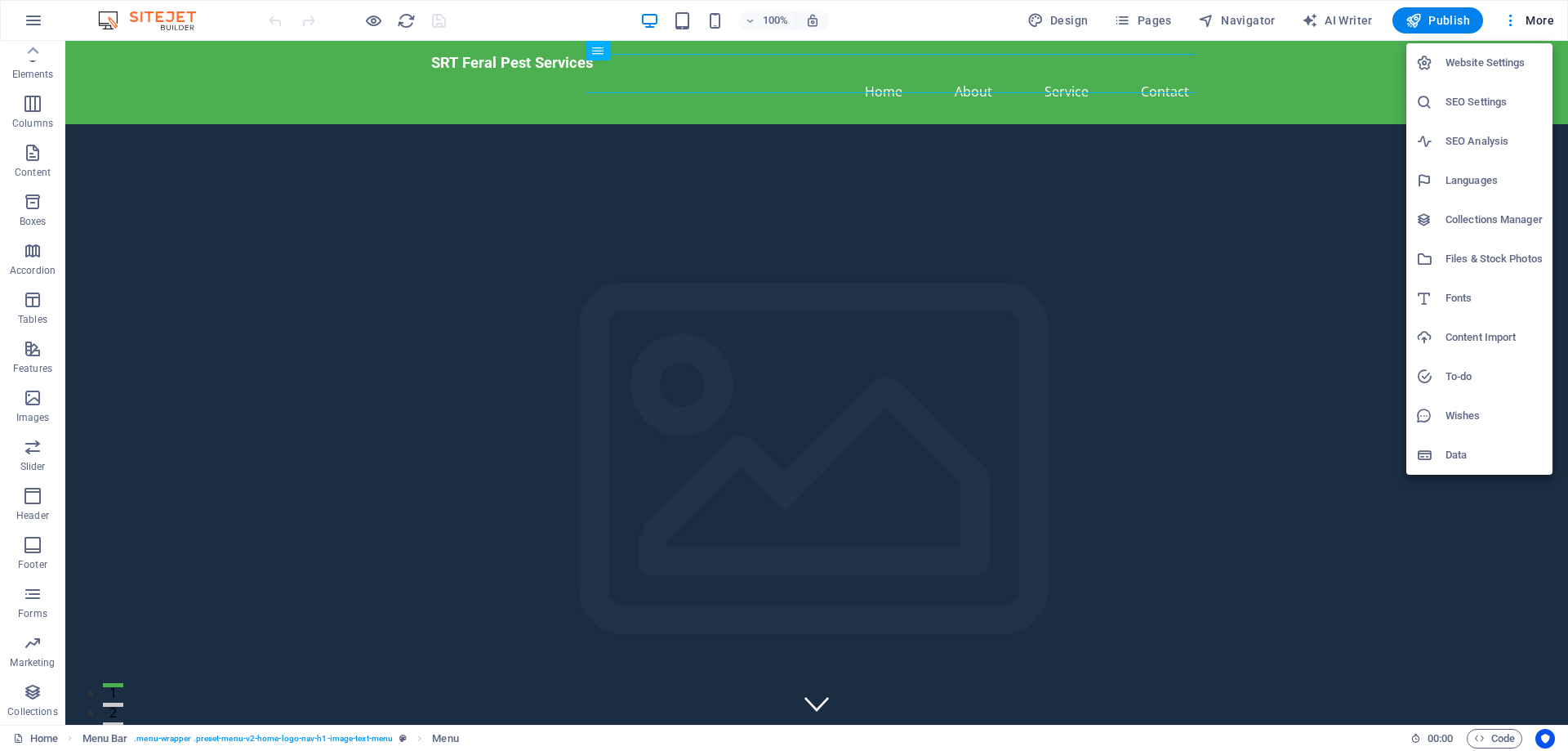
click at [923, 24] on div at bounding box center [784, 376] width 1568 height 751
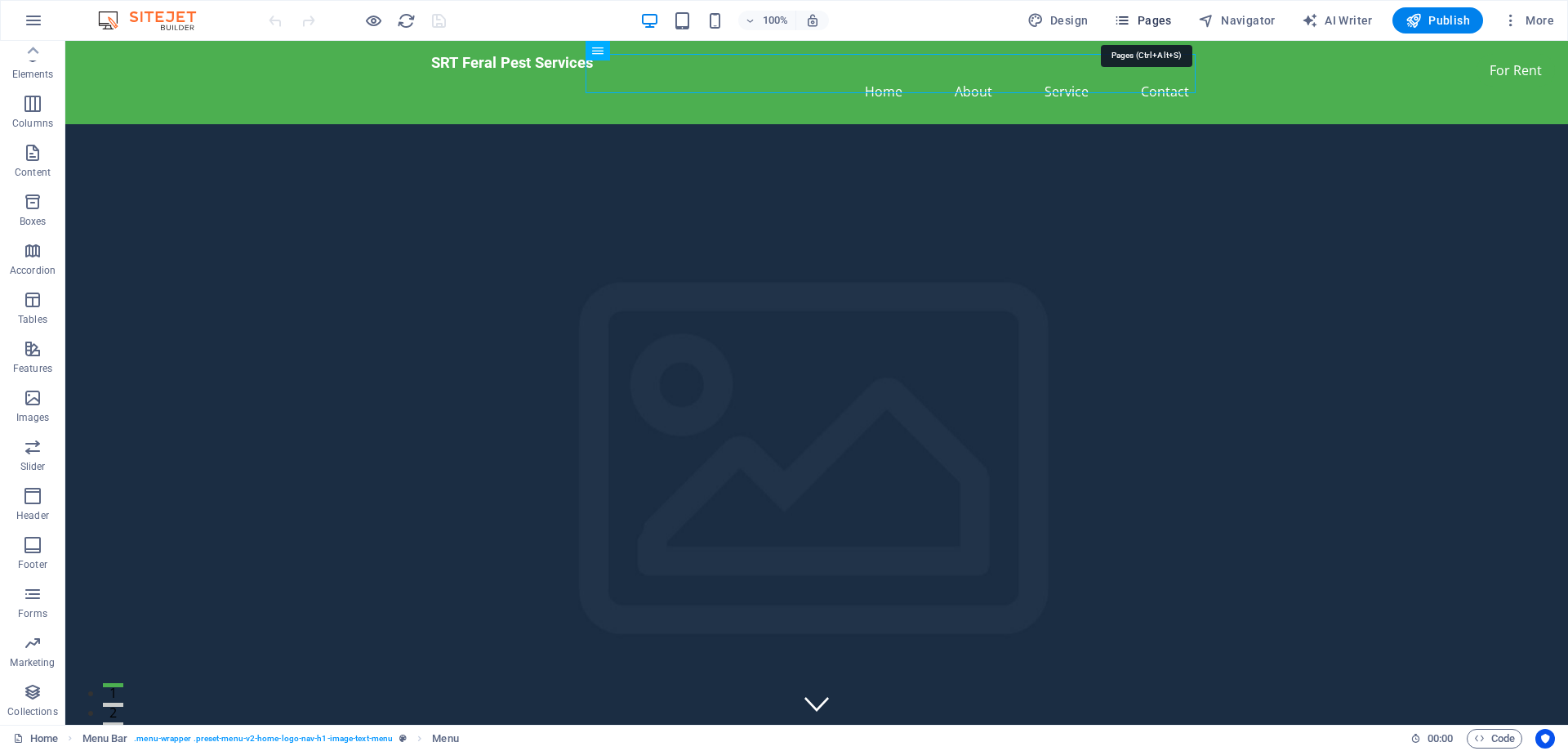
click at [1140, 21] on span "Pages" at bounding box center [1142, 20] width 57 height 16
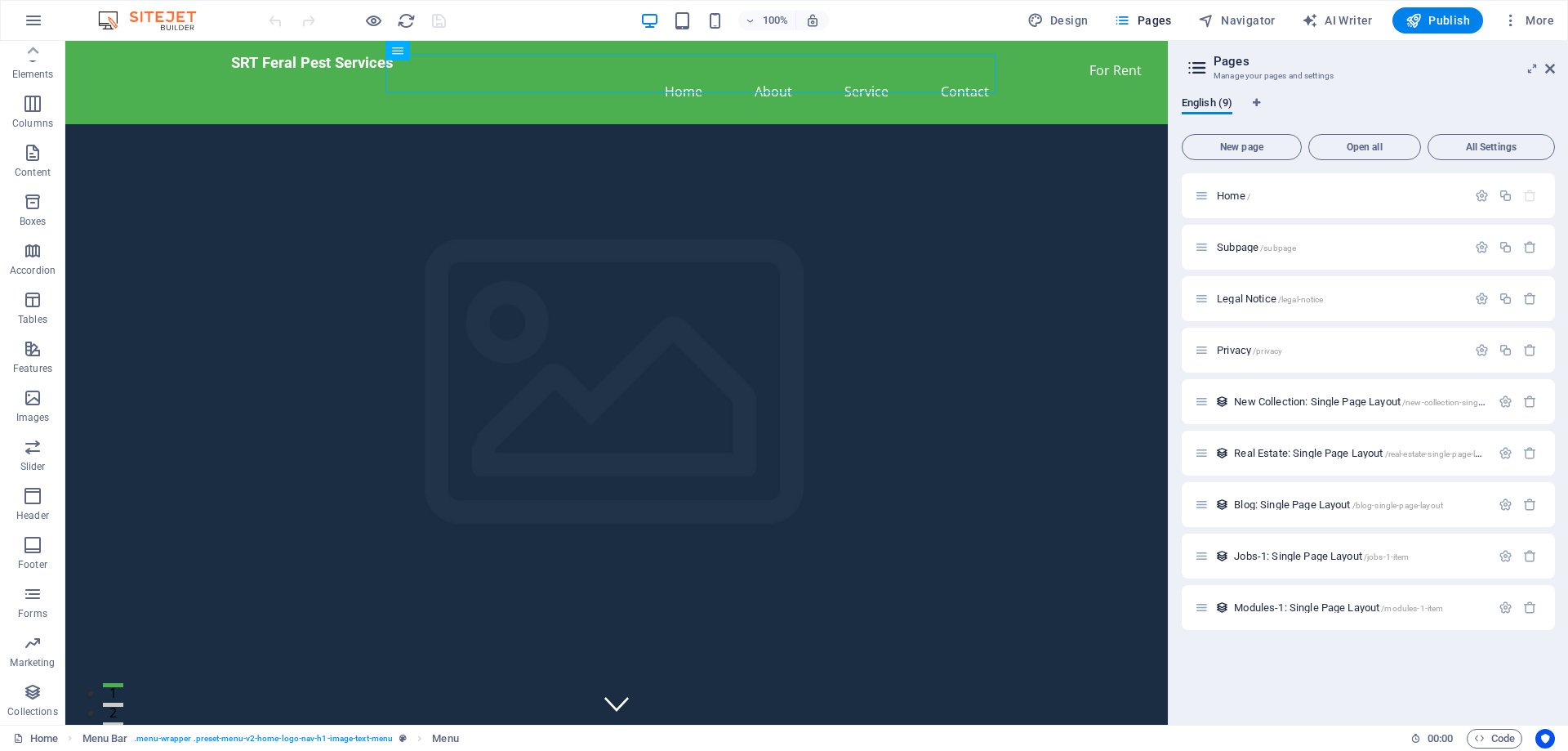
click at [519, 21] on div "100% Design Pages Navigator AI Writer Publish More" at bounding box center [913, 21] width 1295 height 27
click at [392, 22] on div at bounding box center [356, 21] width 183 height 27
click at [399, 22] on icon "reload" at bounding box center [407, 21] width 19 height 19
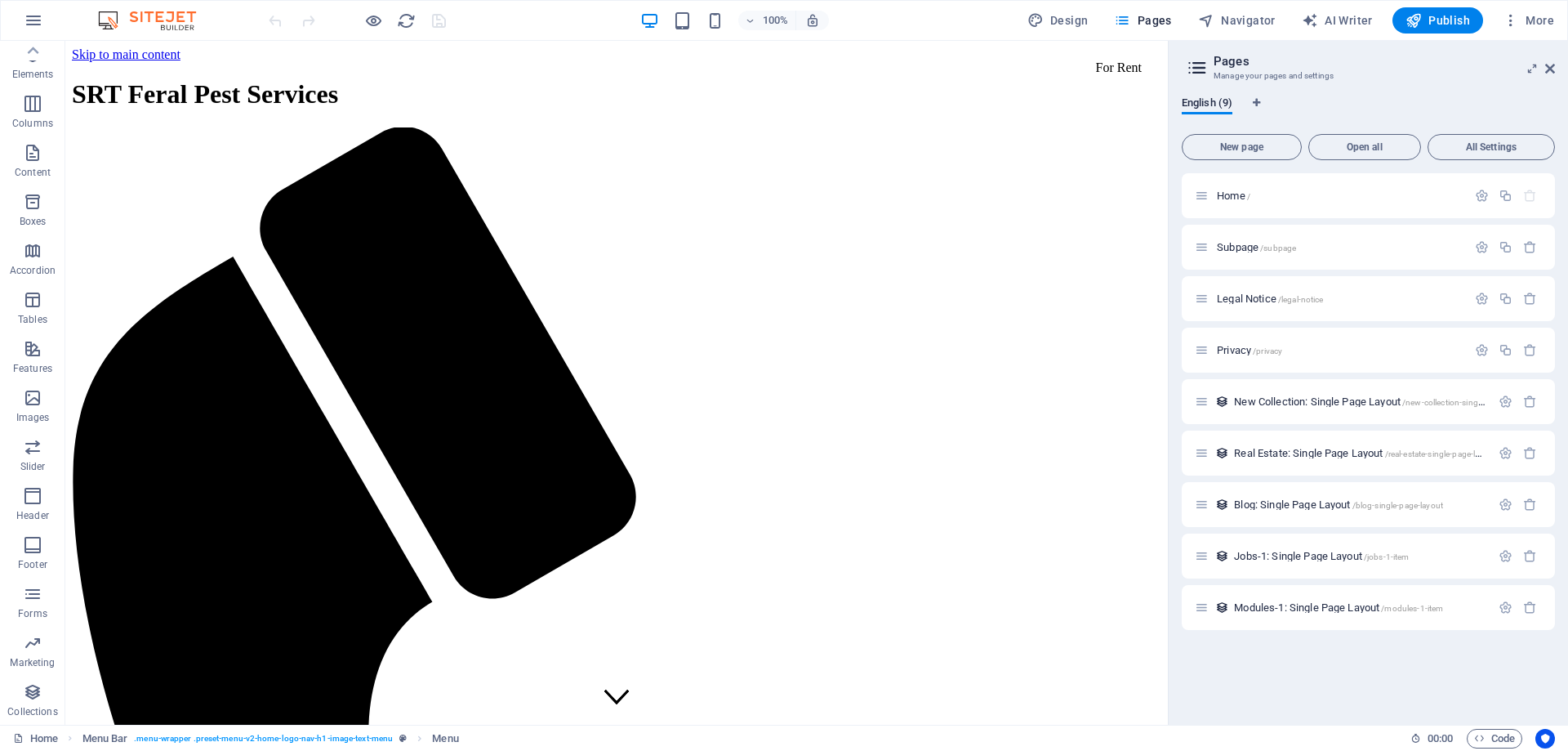
scroll to position [0, 0]
click at [529, 20] on div "100% Design Pages Navigator AI Writer Publish More" at bounding box center [913, 21] width 1295 height 27
click at [33, 18] on icon "button" at bounding box center [33, 20] width 20 height 20
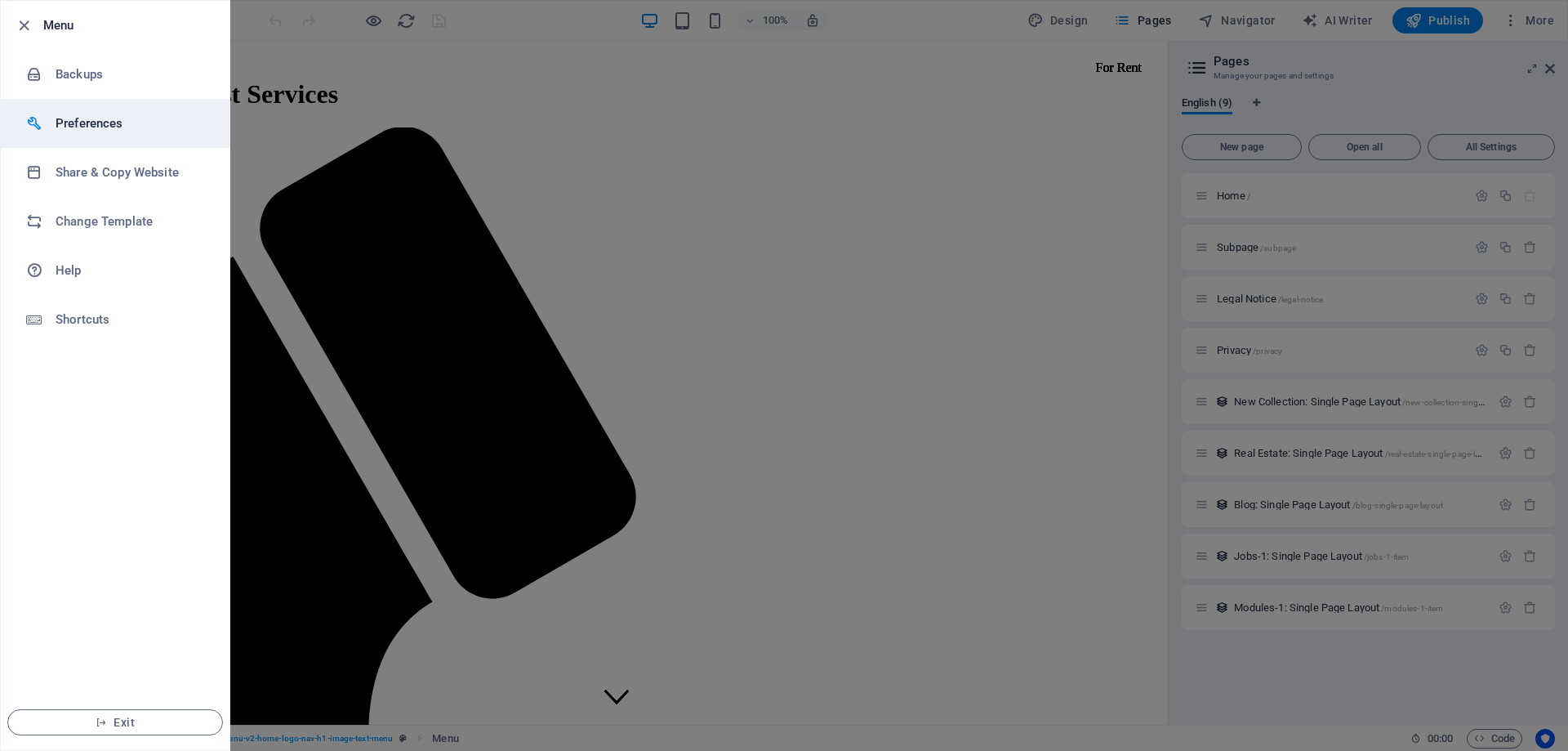
click at [80, 120] on h6 "Preferences" at bounding box center [131, 123] width 151 height 20
select select "en"
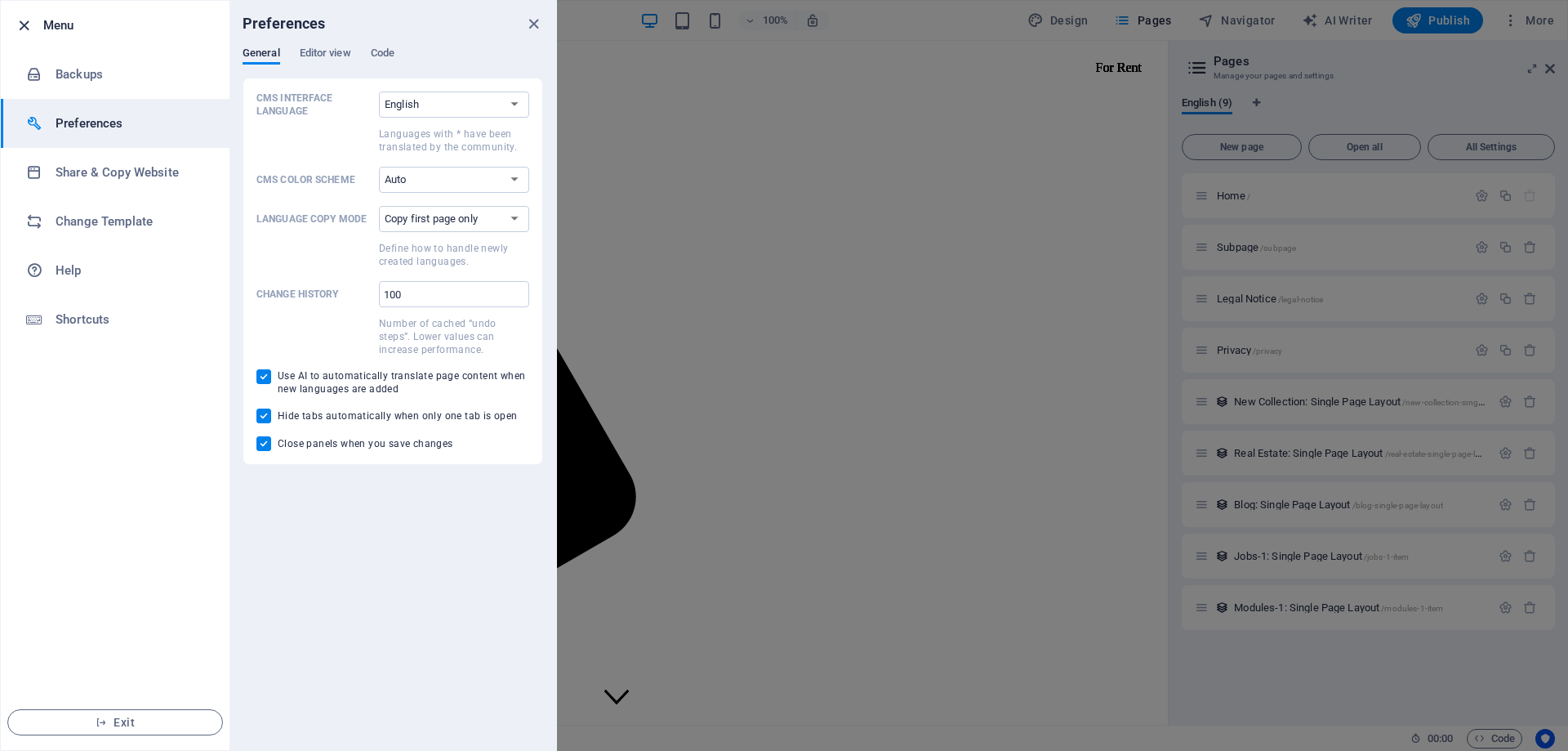
click at [27, 26] on icon "button" at bounding box center [25, 26] width 19 height 19
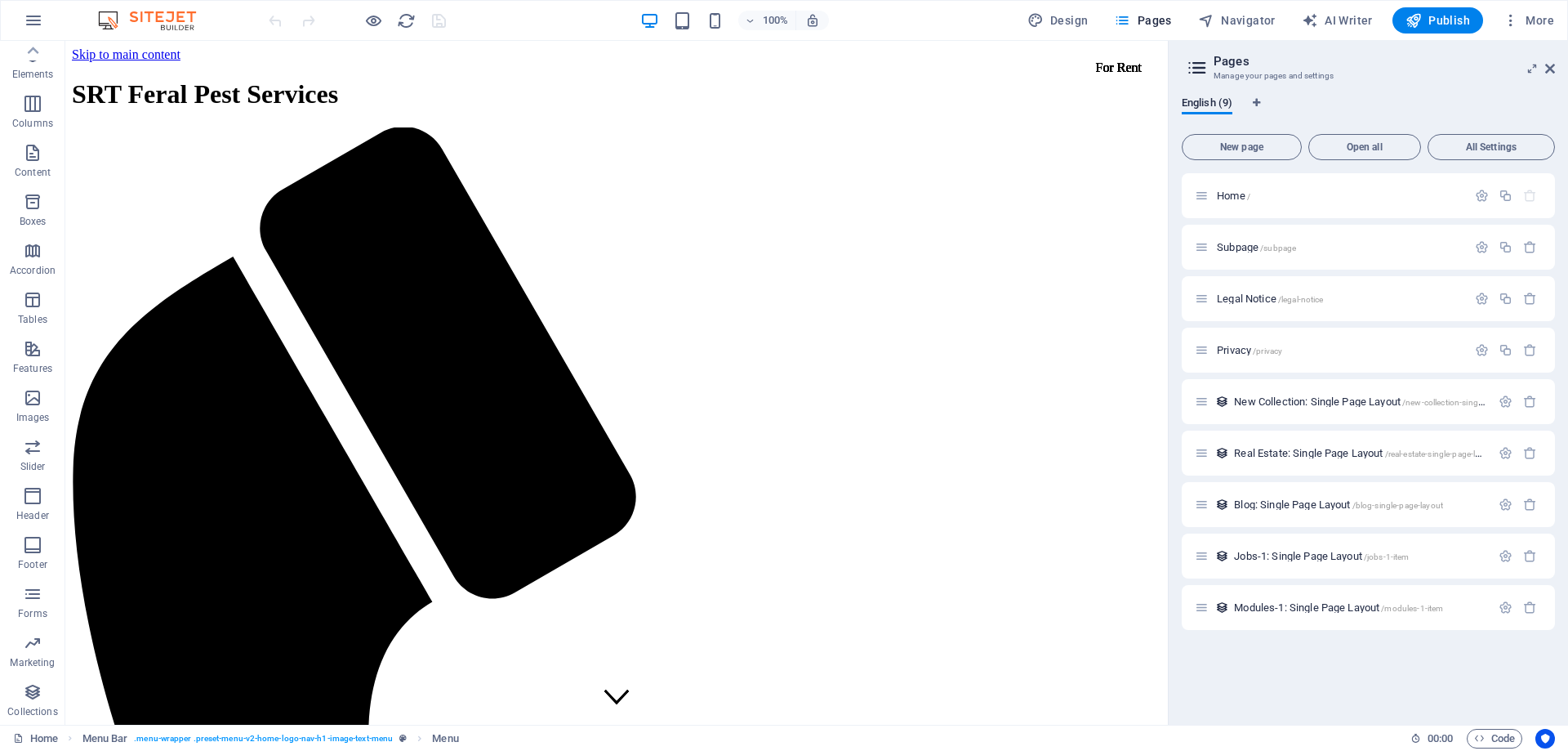
click at [964, 12] on div "100% Design Pages Navigator AI Writer Publish More" at bounding box center [913, 21] width 1295 height 27
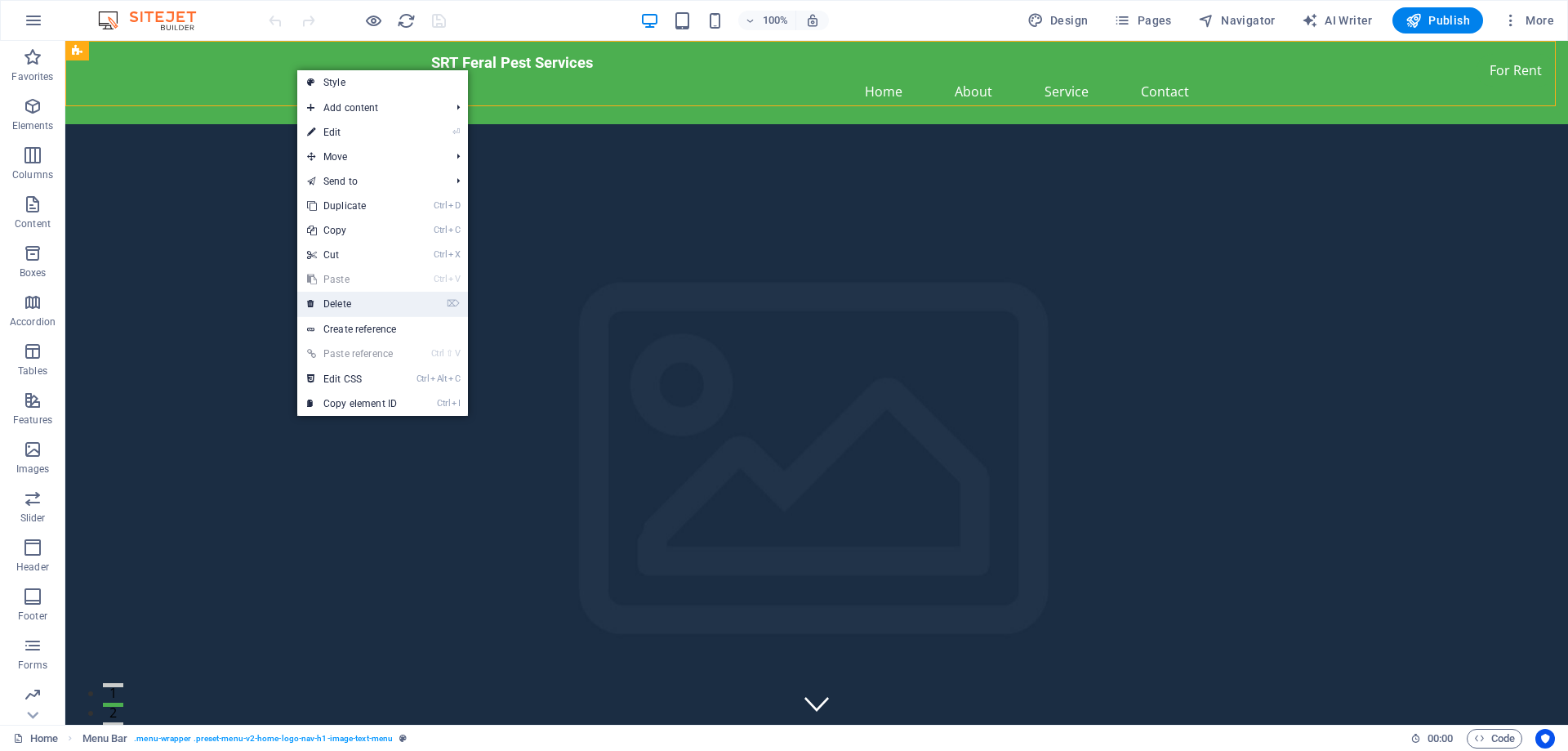
click at [339, 302] on link "⌦ Delete" at bounding box center [352, 304] width 109 height 25
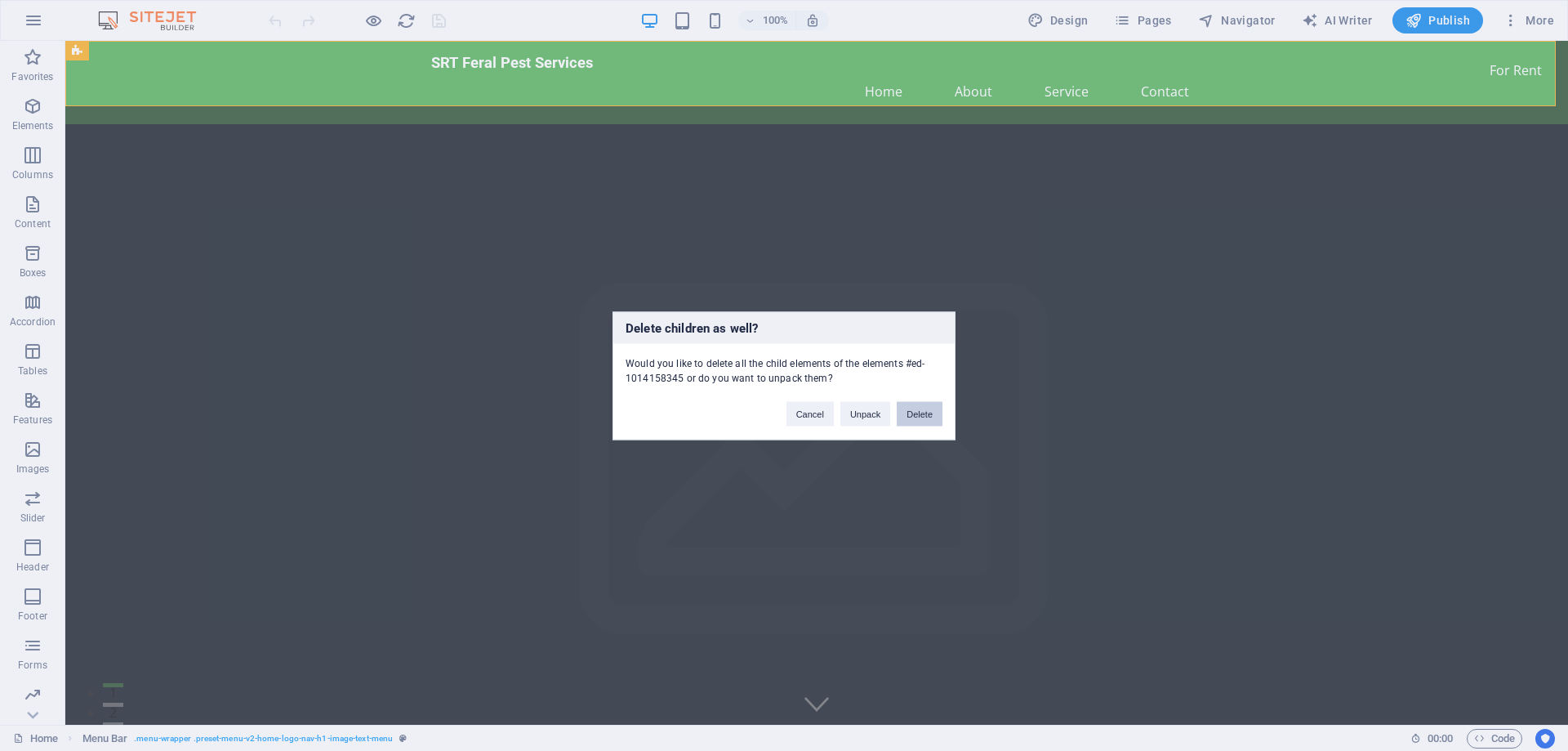
click at [917, 414] on button "Delete" at bounding box center [920, 413] width 46 height 25
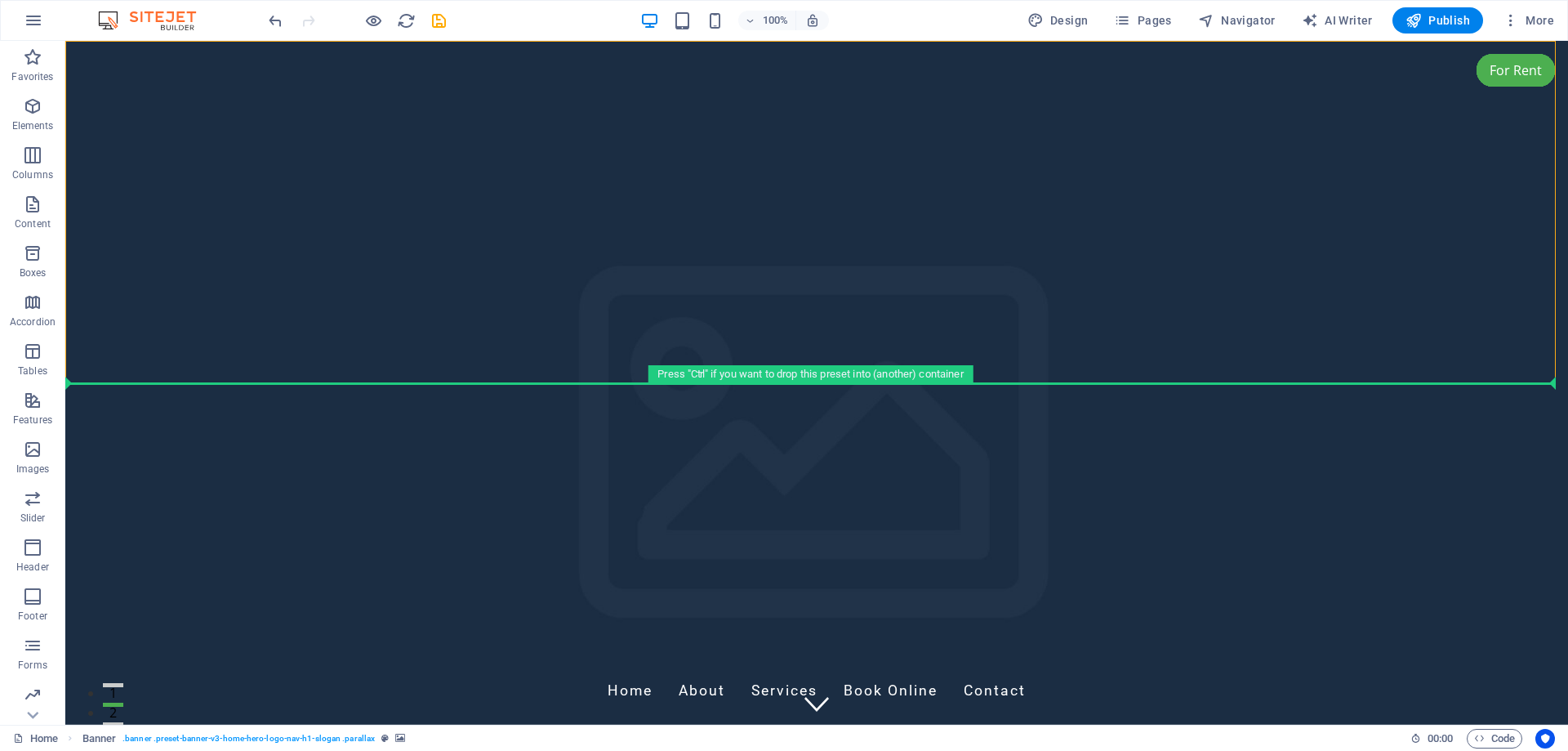
scroll to position [20, 0]
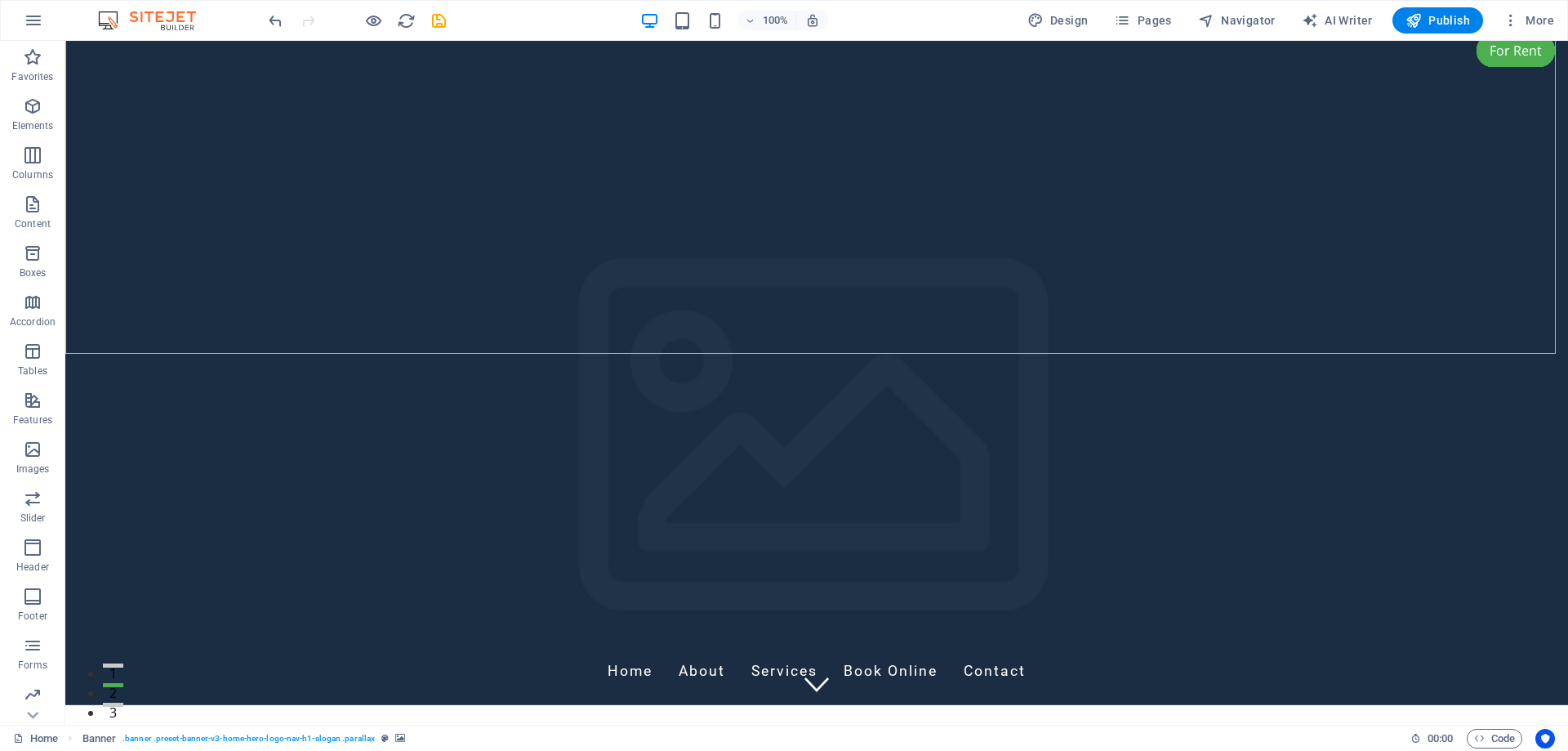
drag, startPoint x: 285, startPoint y: 68, endPoint x: 1306, endPoint y: 713, distance: 1207.7
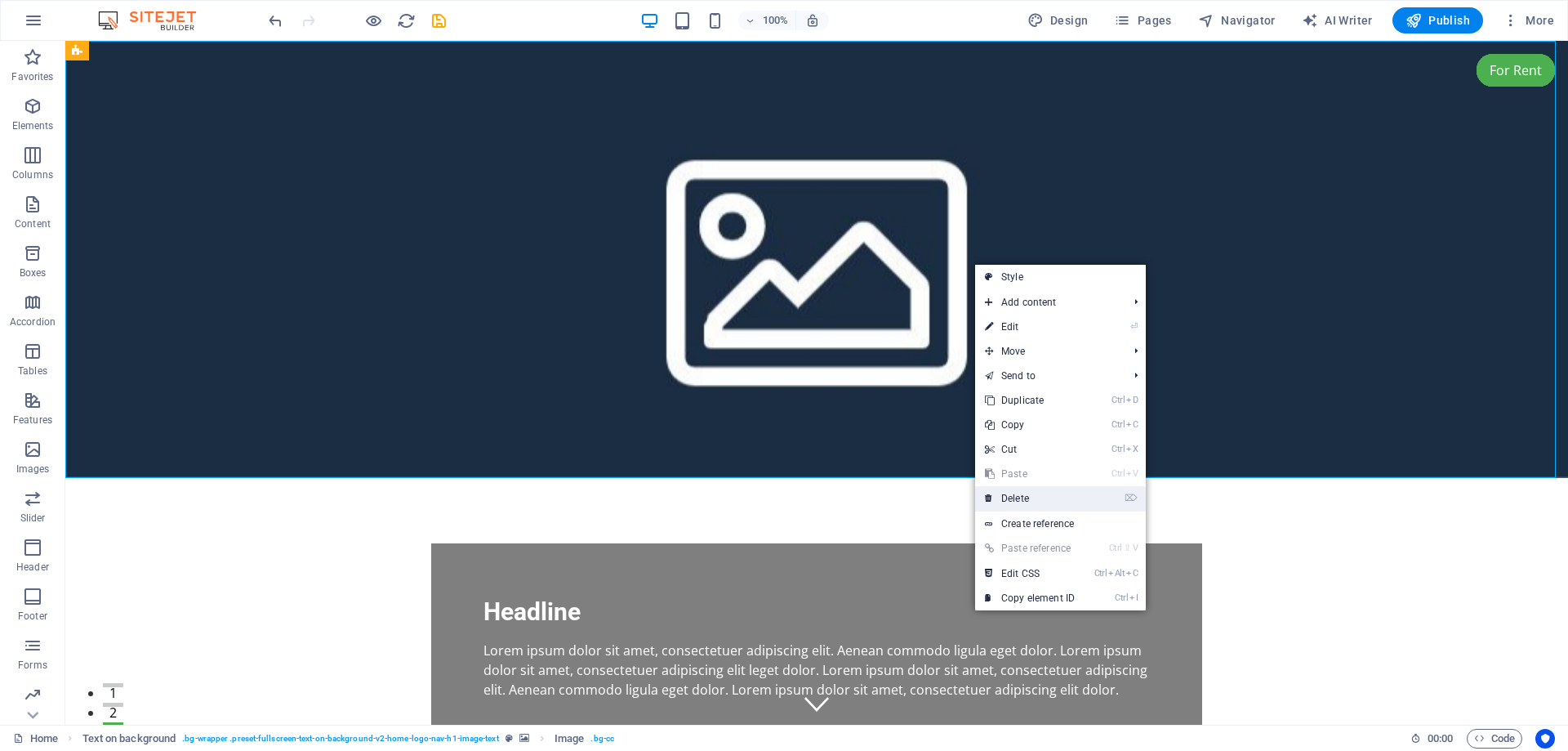
click at [1017, 496] on link "⌦ Delete" at bounding box center [1030, 499] width 109 height 25
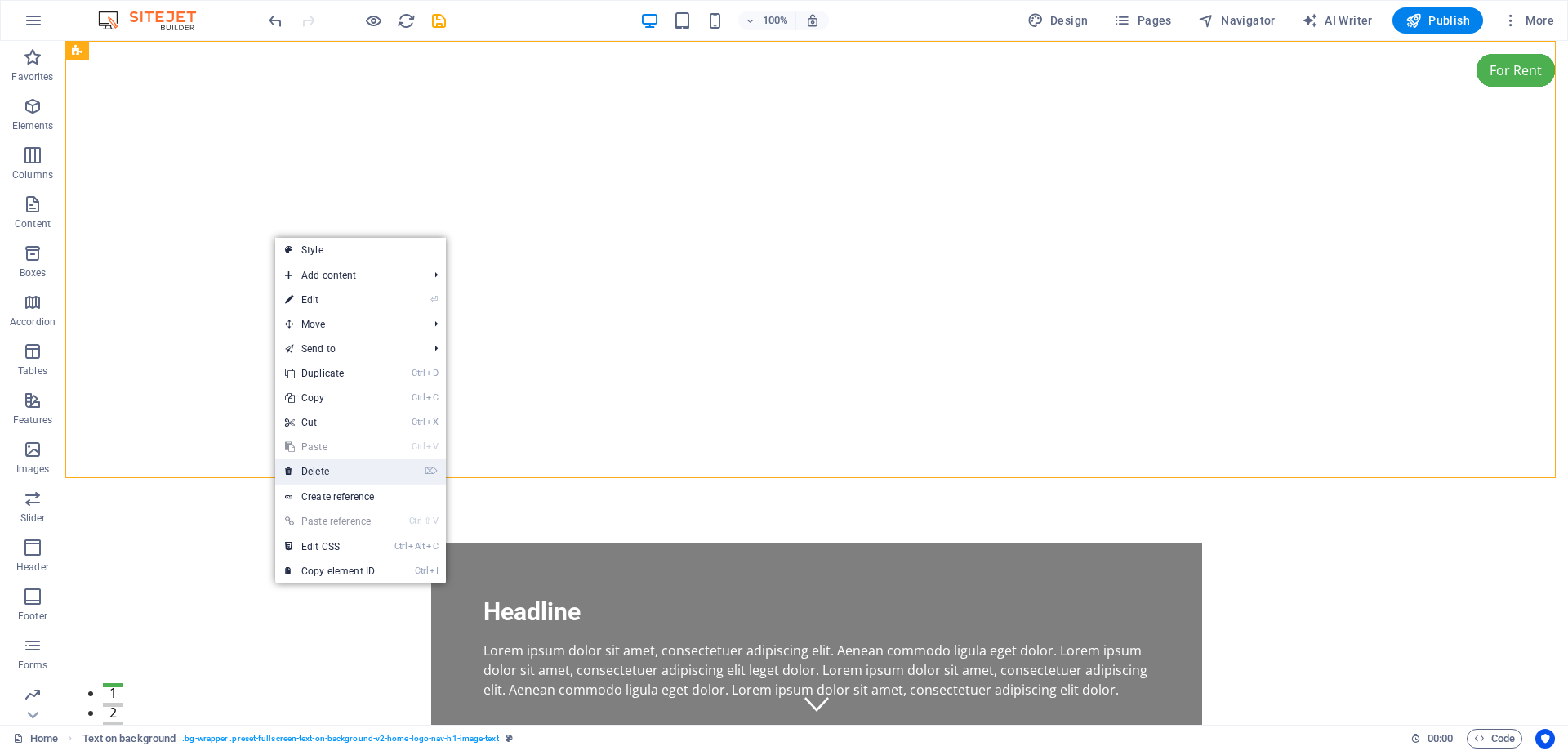
click at [325, 461] on link "⌦ Delete" at bounding box center [329, 471] width 109 height 25
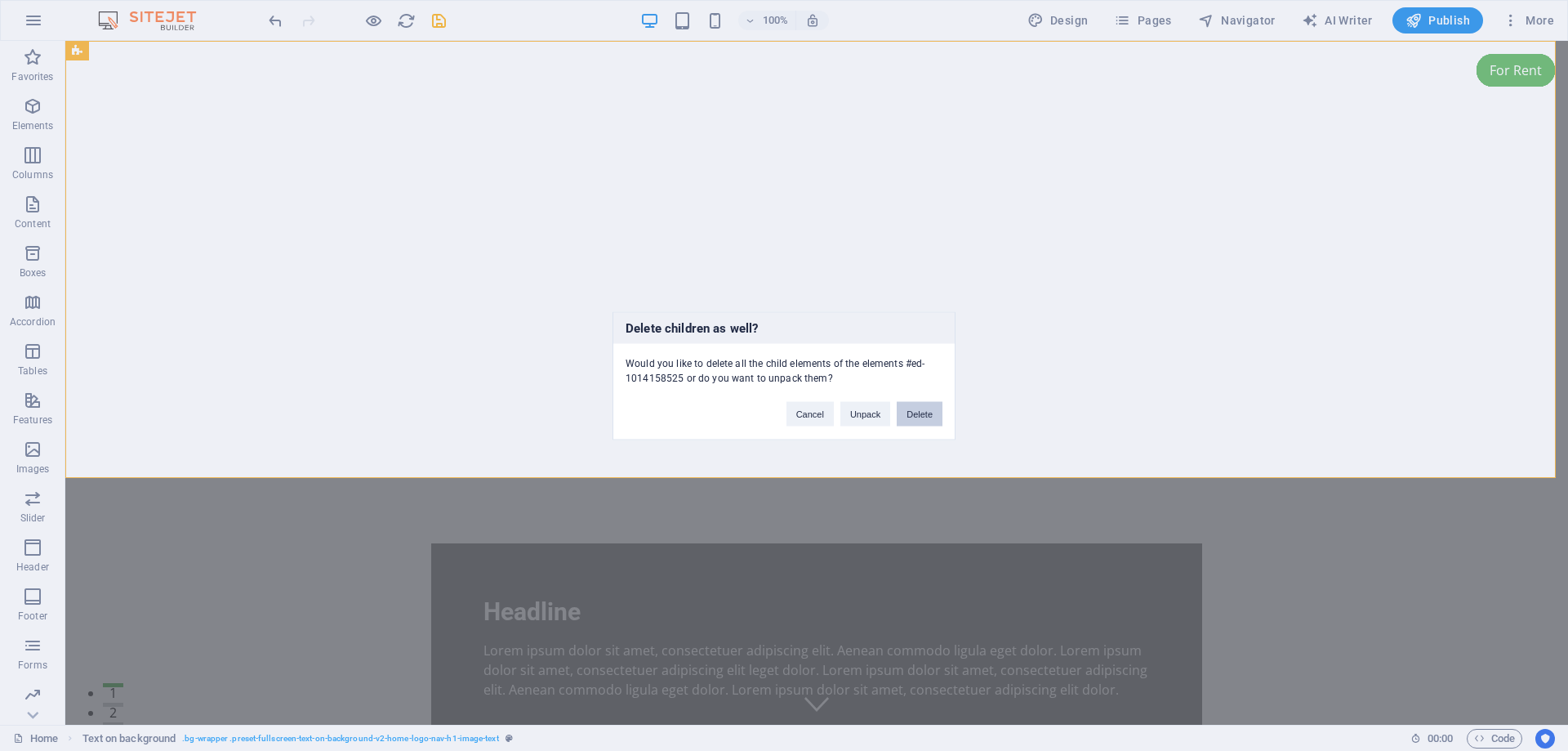
click at [926, 414] on button "Delete" at bounding box center [920, 413] width 46 height 25
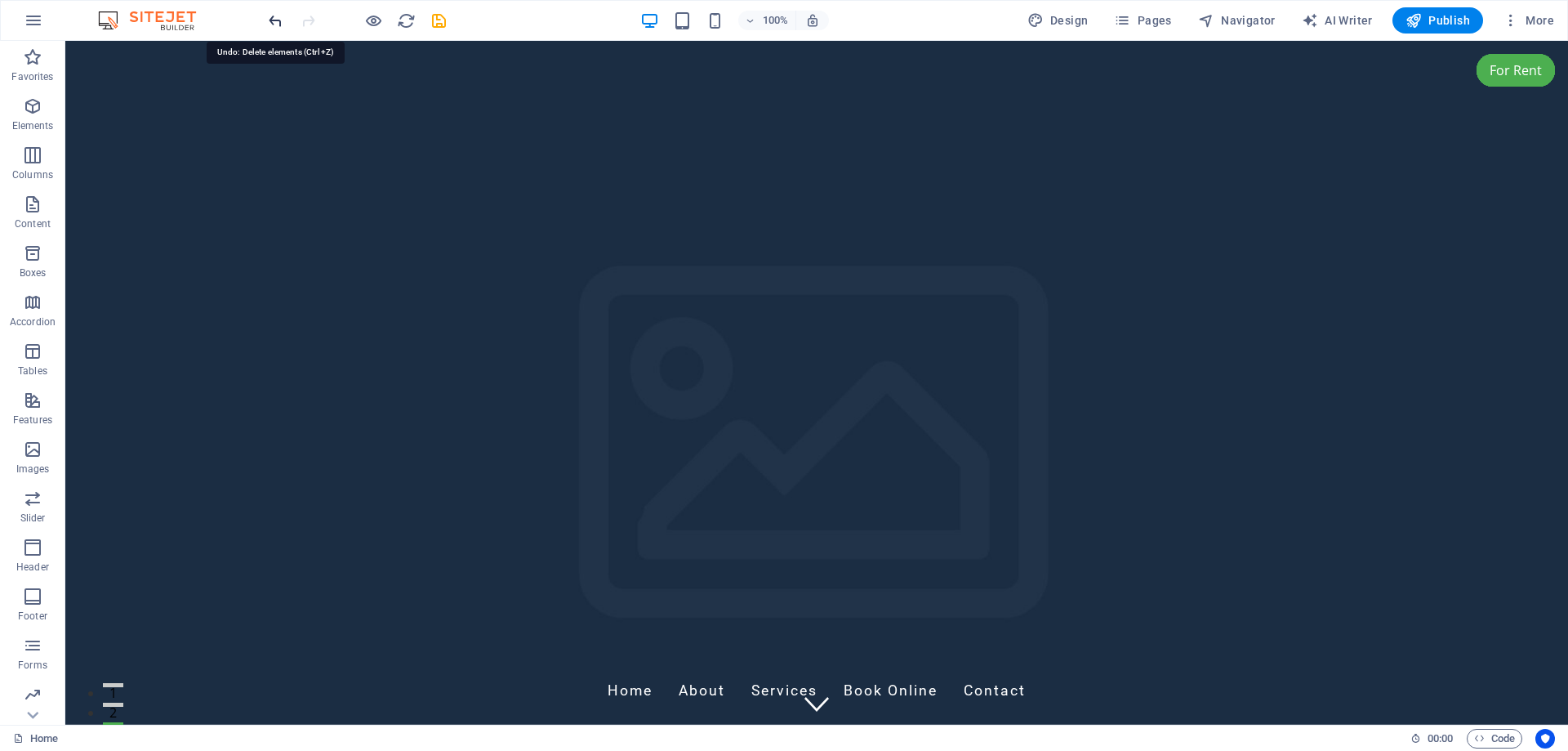
click at [275, 18] on icon "undo" at bounding box center [276, 21] width 19 height 19
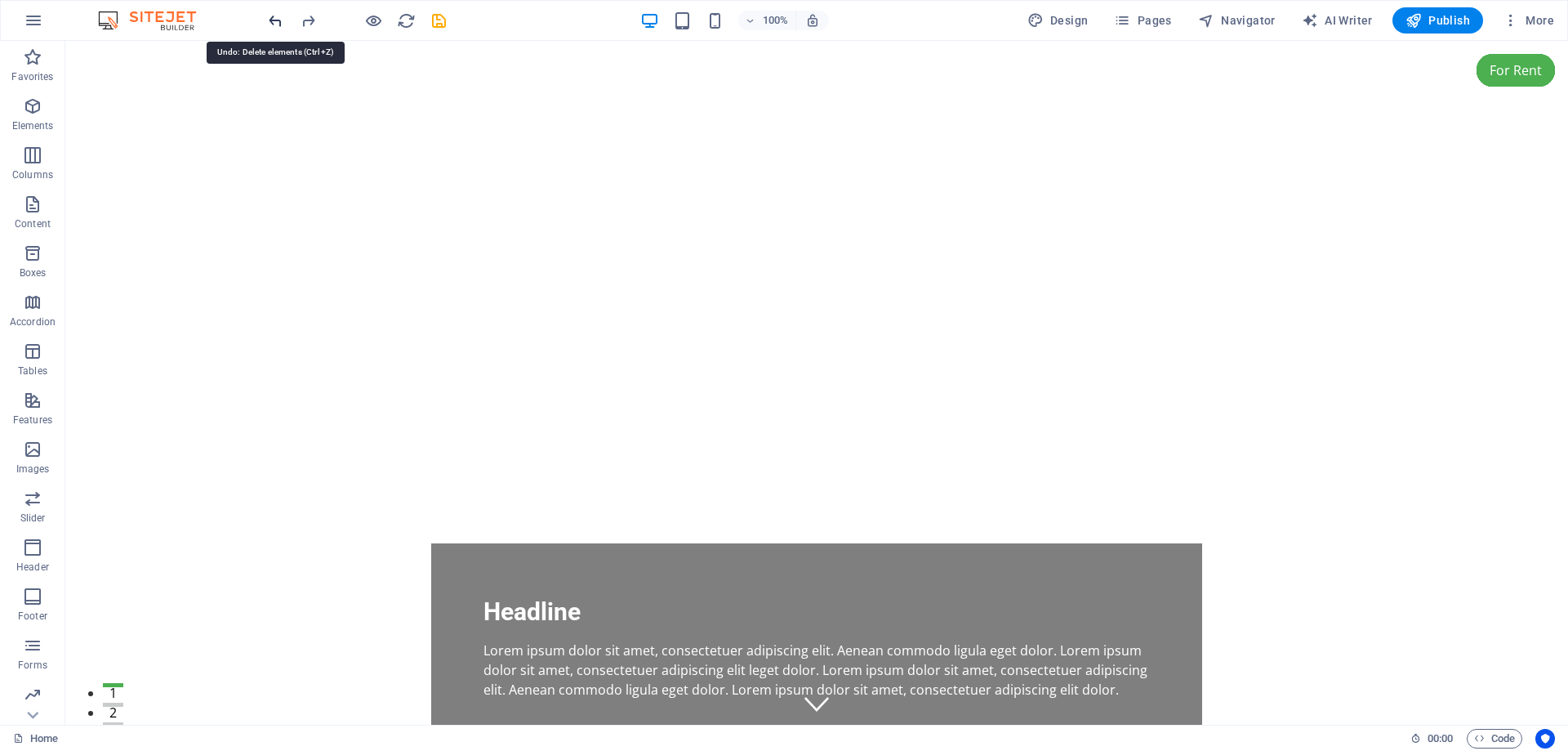
click at [275, 18] on icon "undo" at bounding box center [276, 21] width 19 height 19
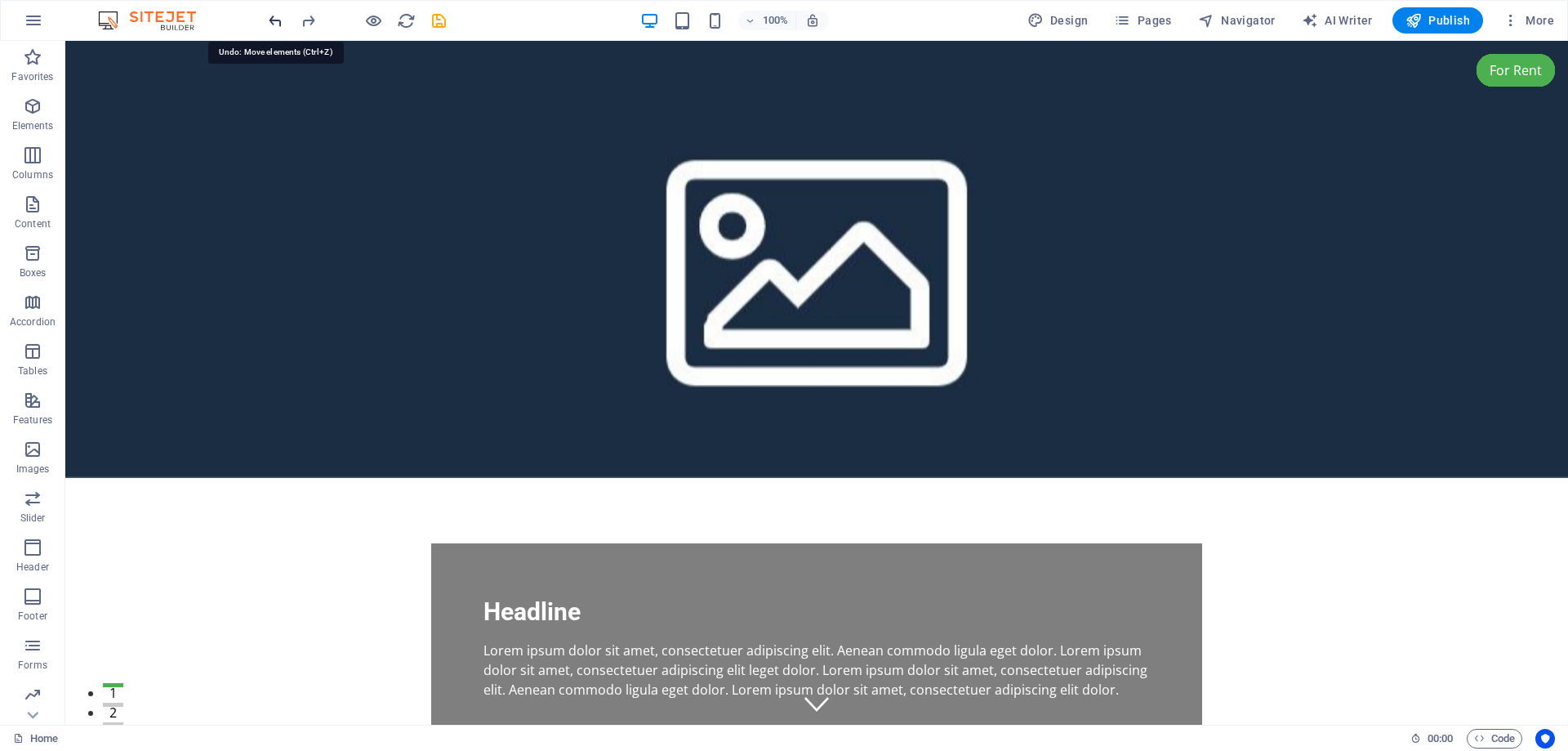
click at [275, 18] on icon "undo" at bounding box center [276, 21] width 19 height 19
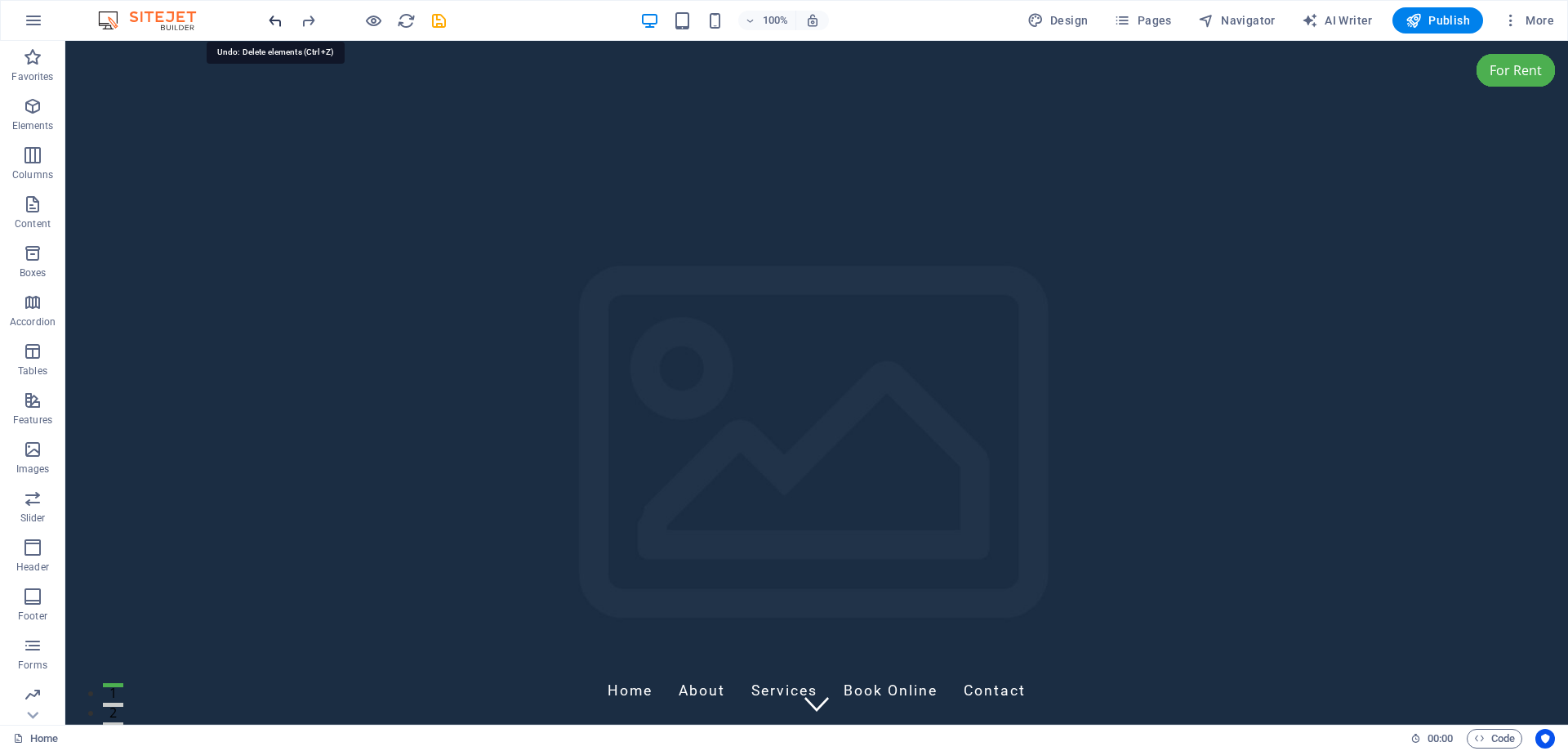
click at [275, 18] on icon "undo" at bounding box center [276, 21] width 19 height 19
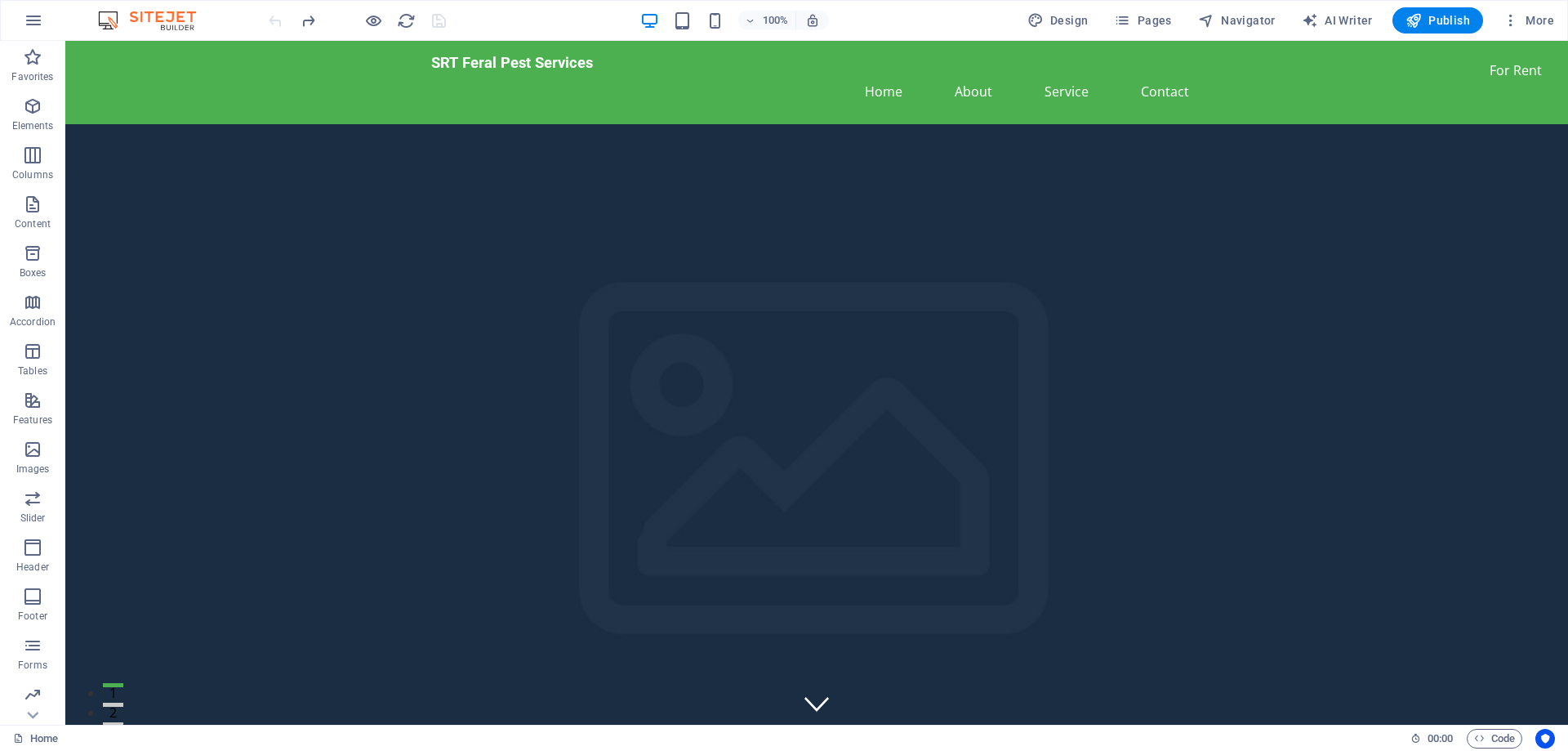
click at [275, 18] on div at bounding box center [356, 21] width 183 height 27
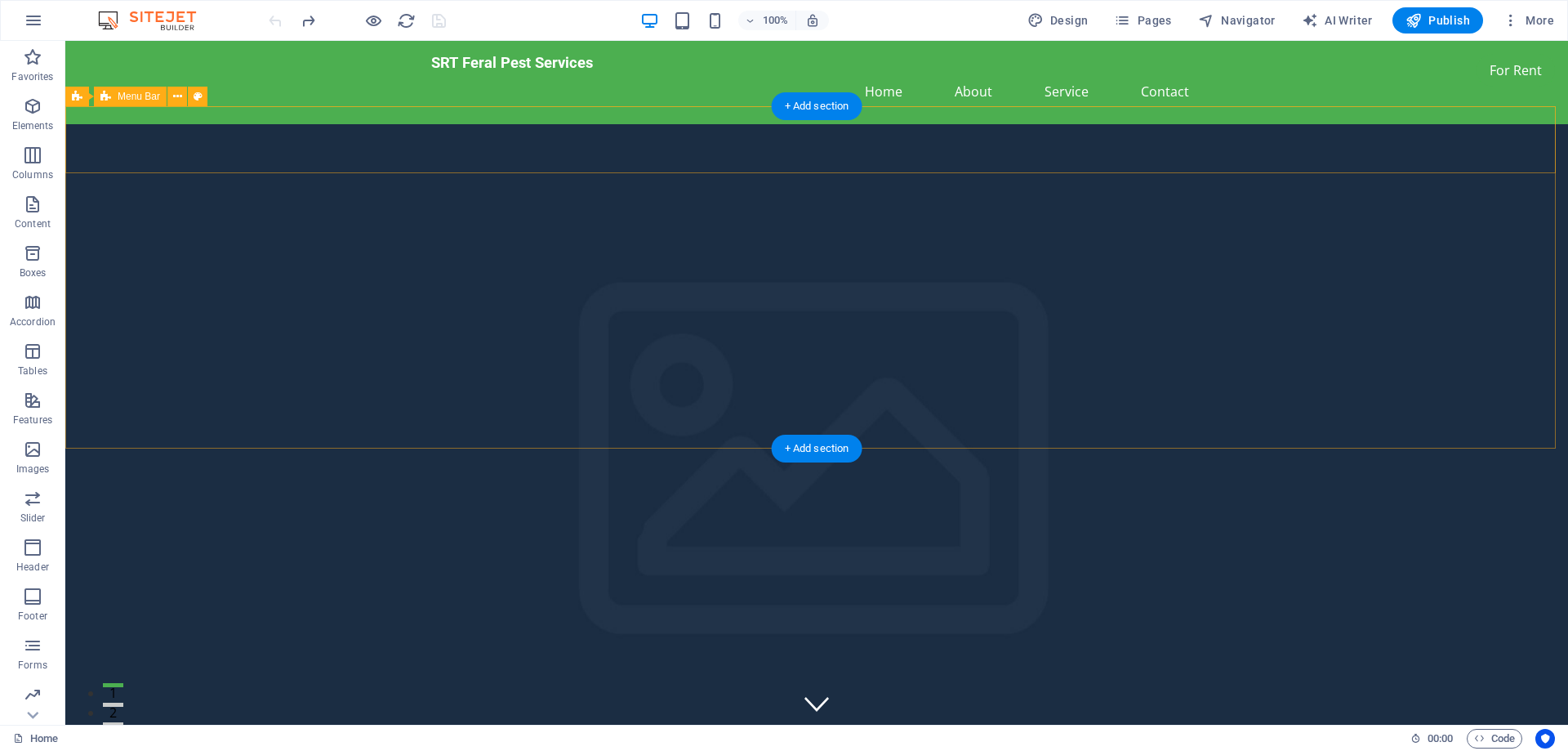
click at [410, 723] on div "SRT Feral Pest Services Home About Services Book Online Contact" at bounding box center [816, 765] width 1503 height 85
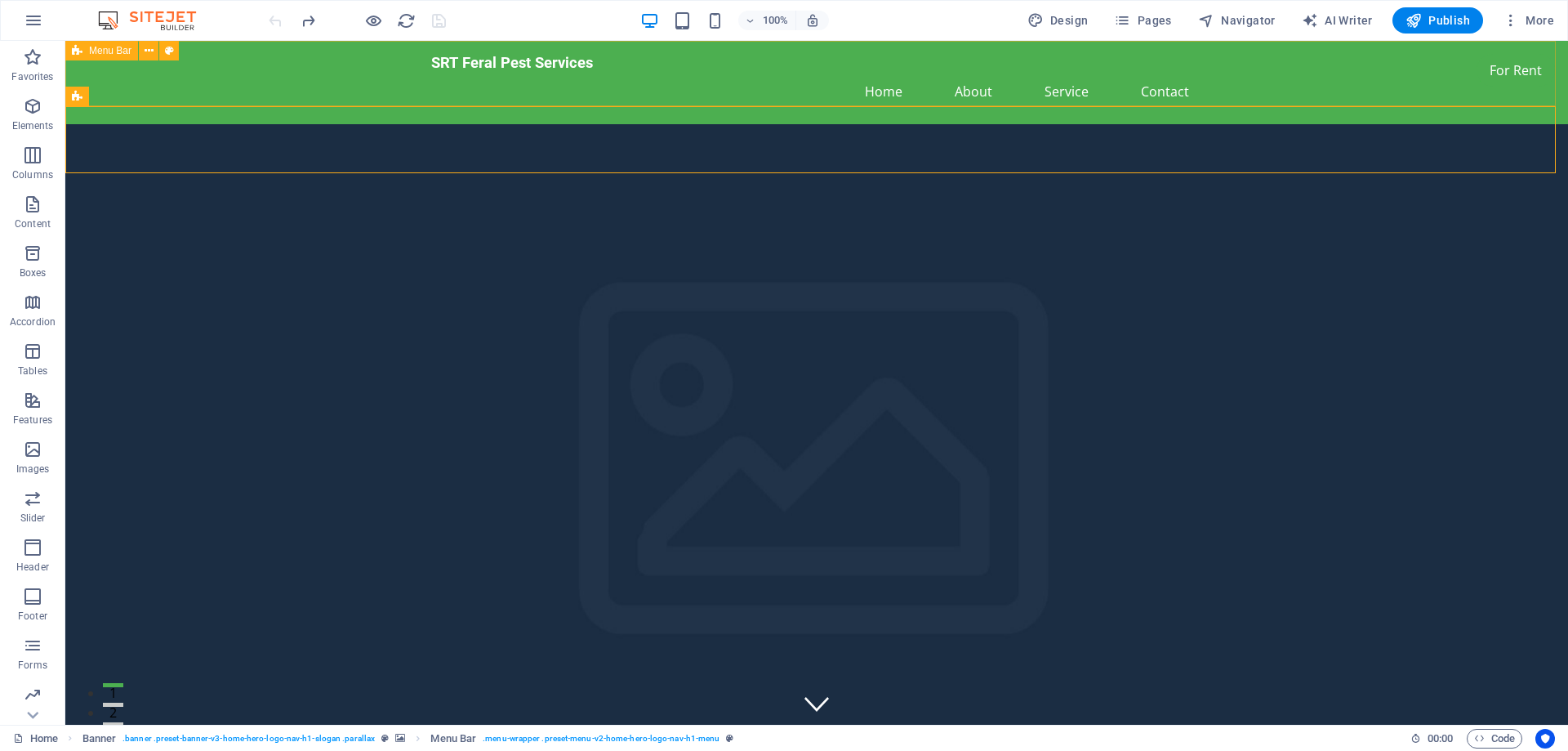
click at [74, 51] on icon at bounding box center [77, 50] width 10 height 20
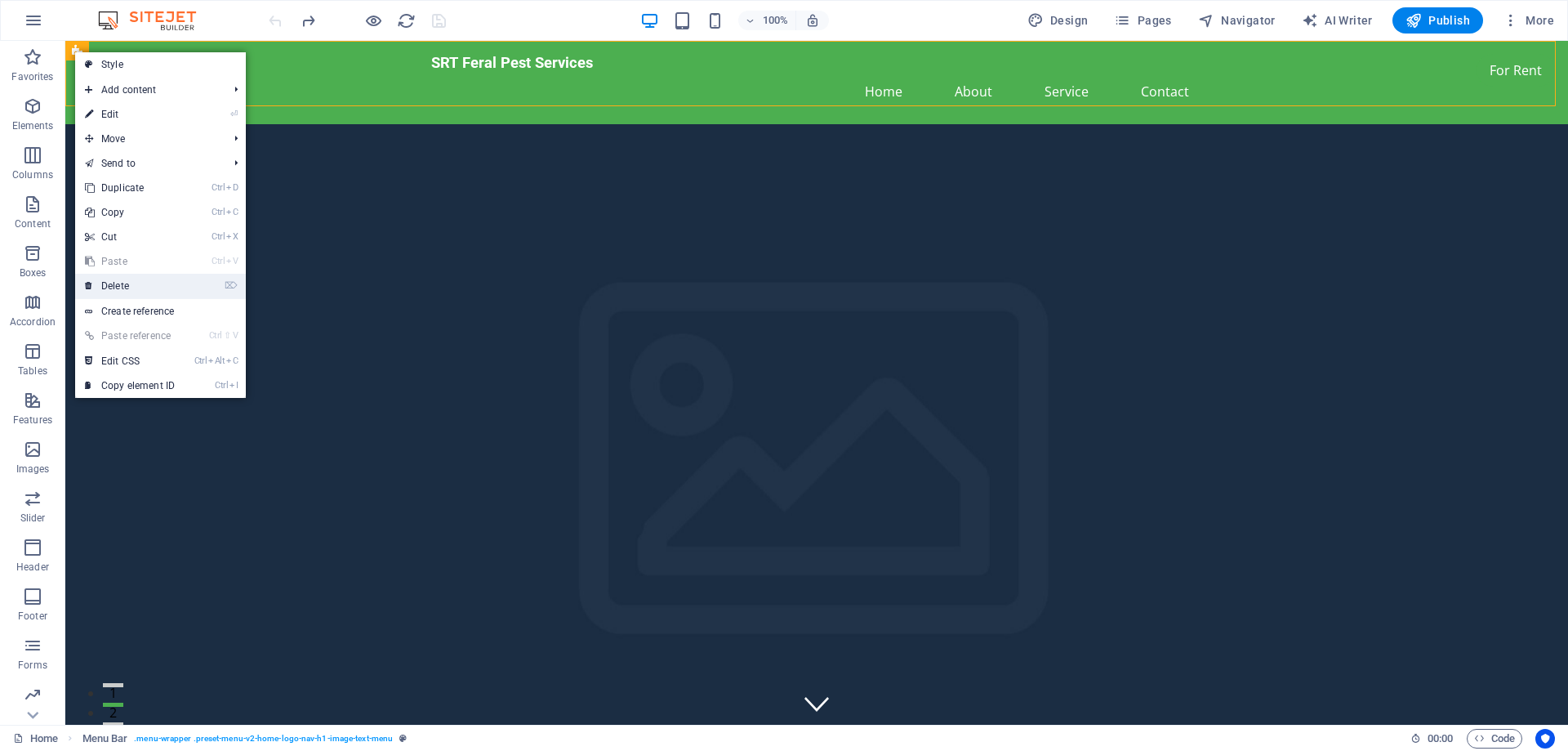
click at [155, 285] on link "⌦ Delete" at bounding box center [129, 286] width 109 height 25
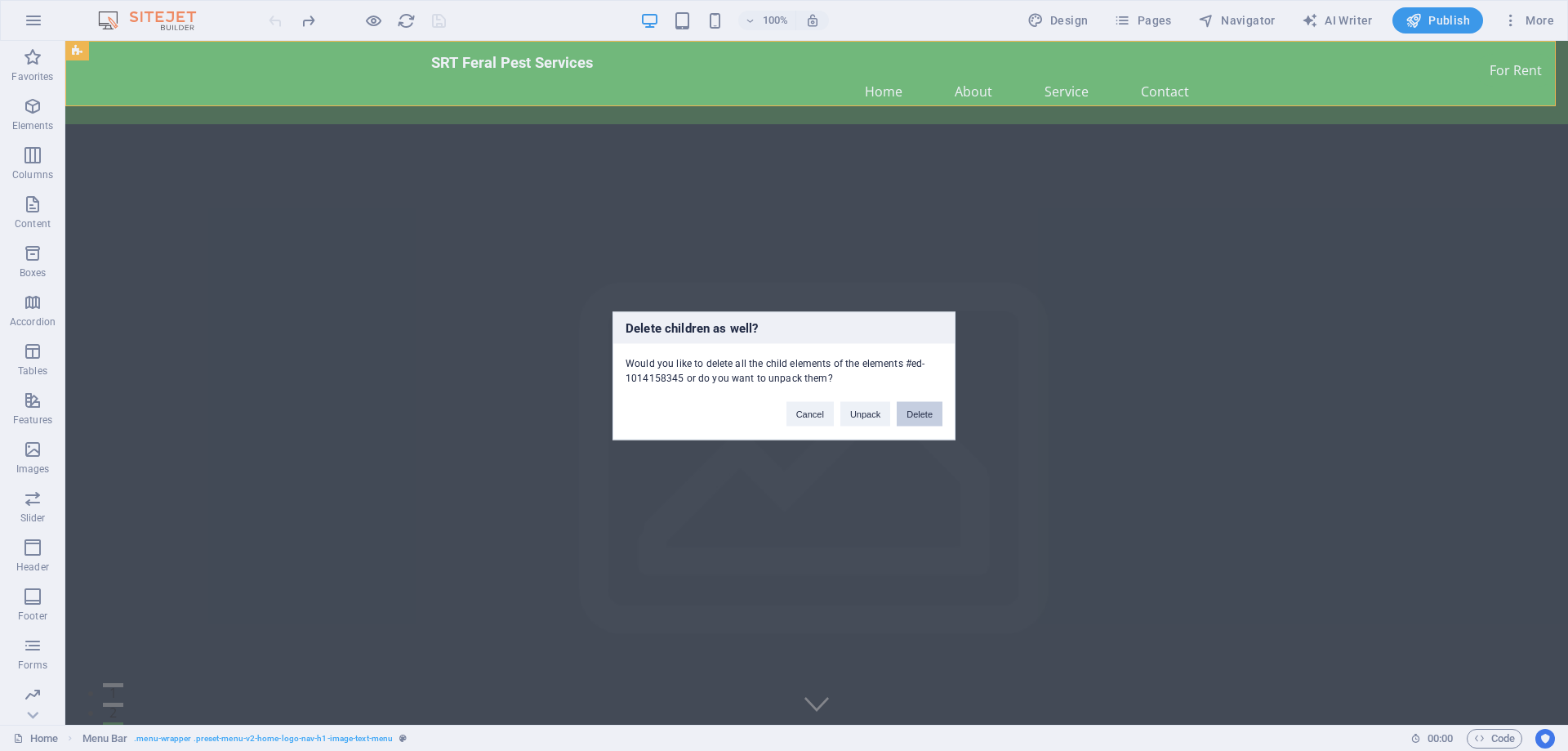
click at [911, 412] on button "Delete" at bounding box center [920, 413] width 46 height 25
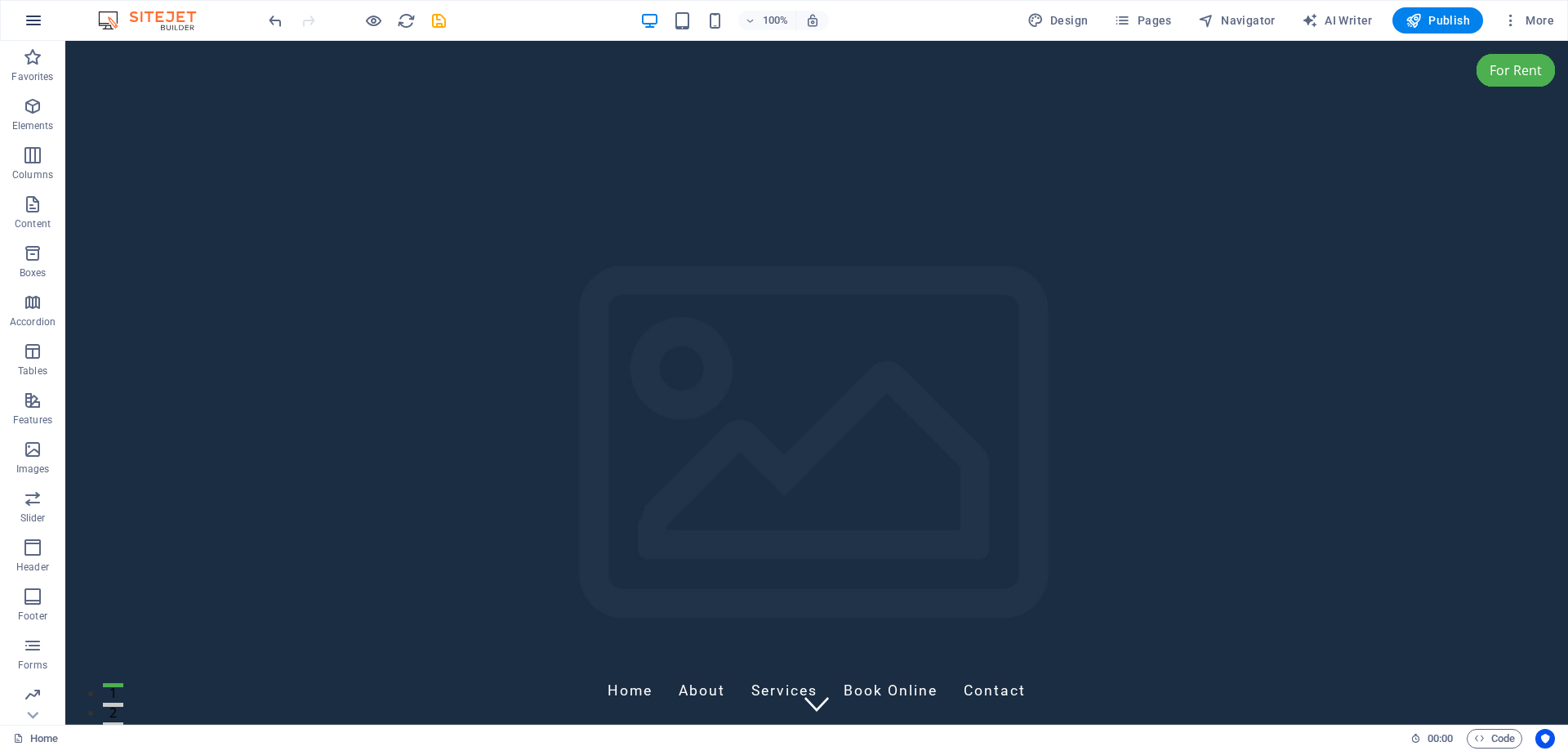
click at [42, 21] on icon "button" at bounding box center [33, 20] width 20 height 20
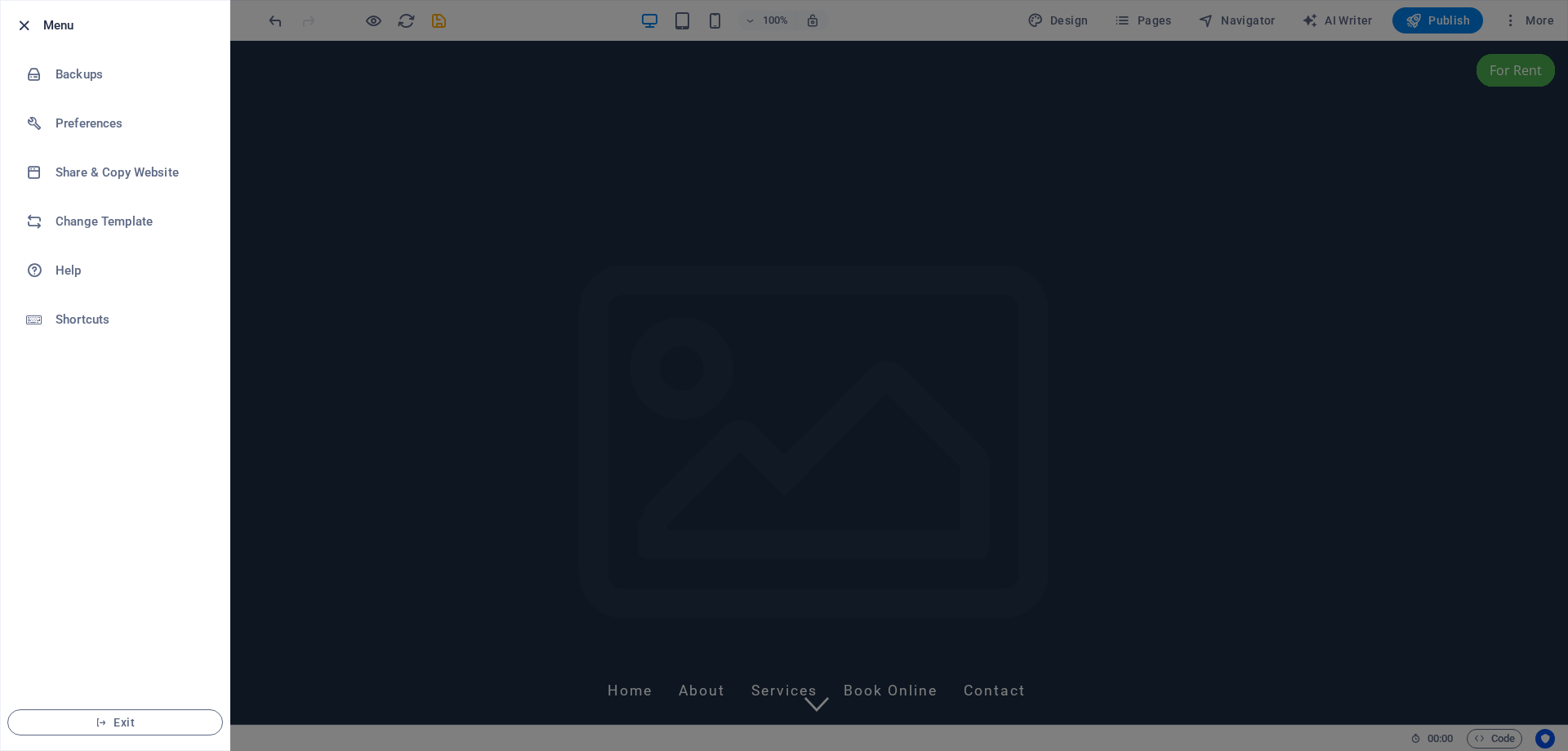
click at [20, 24] on icon "button" at bounding box center [25, 26] width 19 height 19
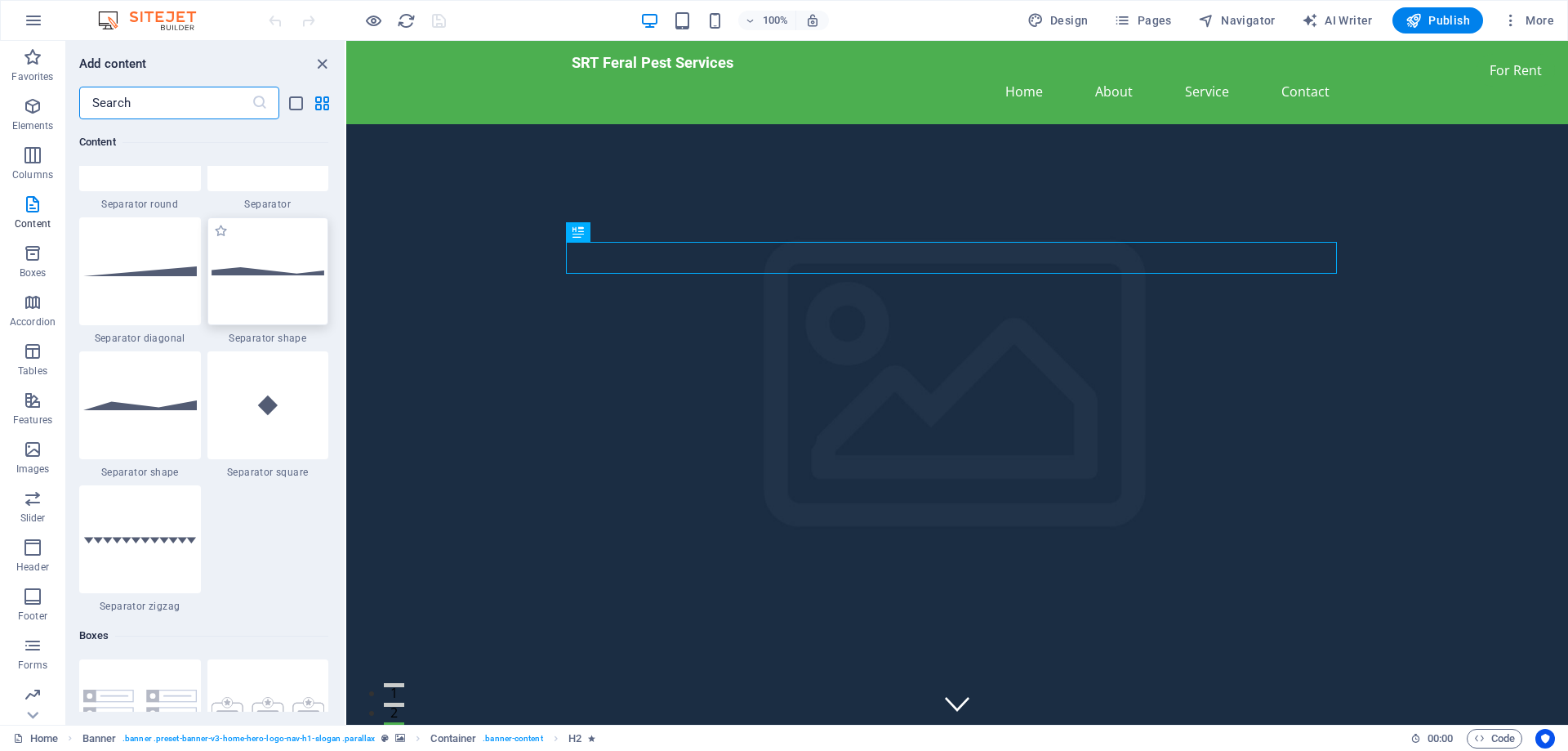
scroll to position [4030, 0]
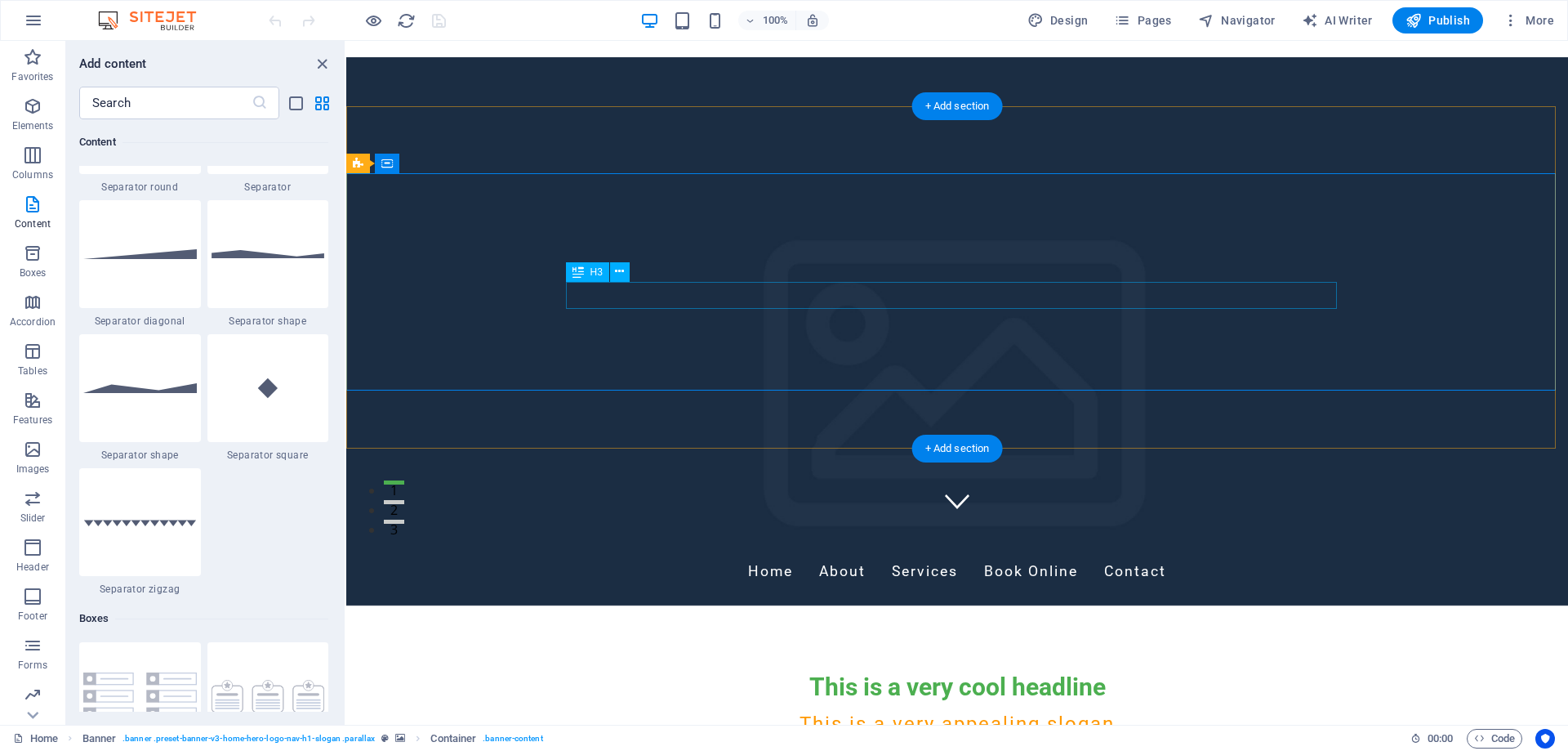
scroll to position [0, 0]
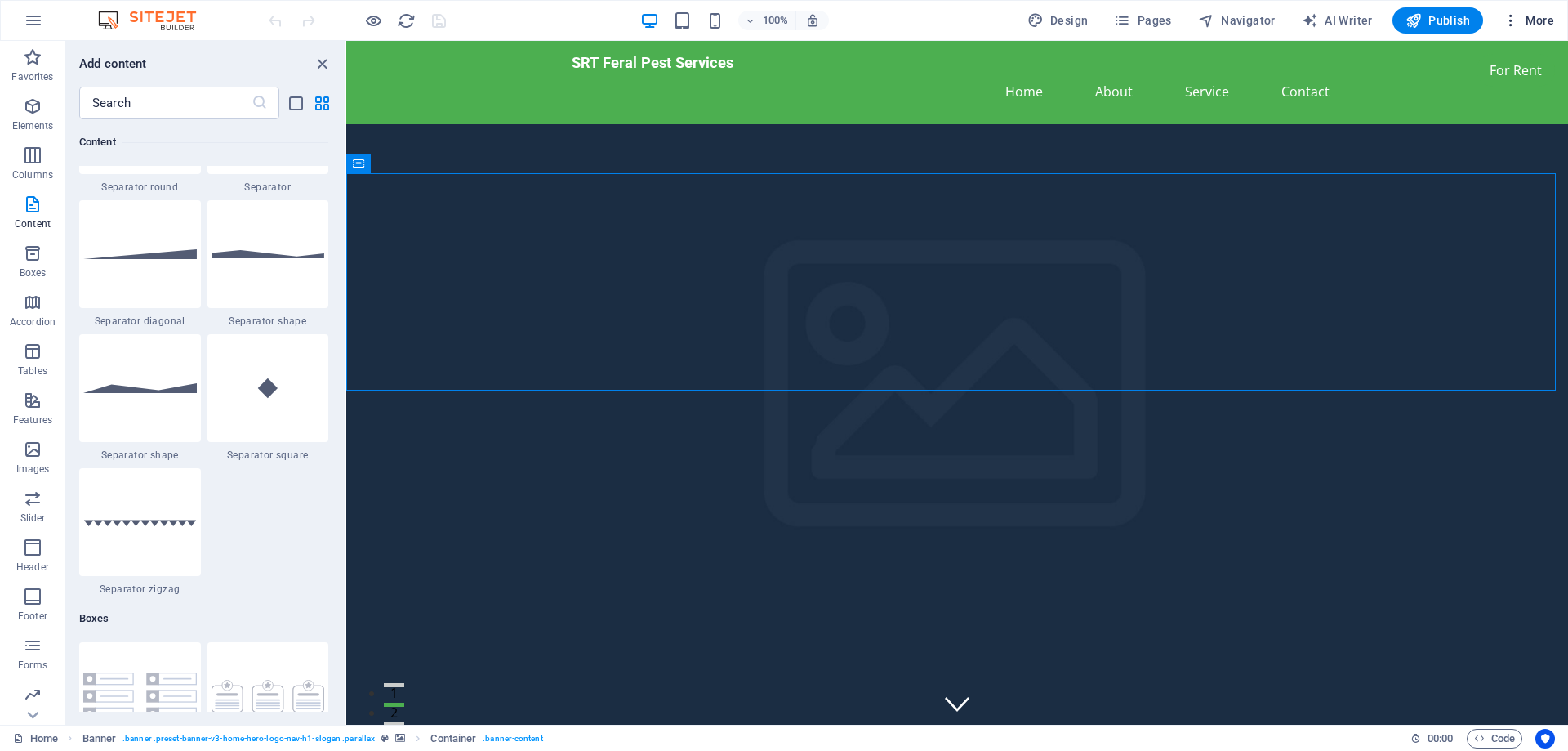
click at [1525, 15] on span "More" at bounding box center [1528, 20] width 51 height 16
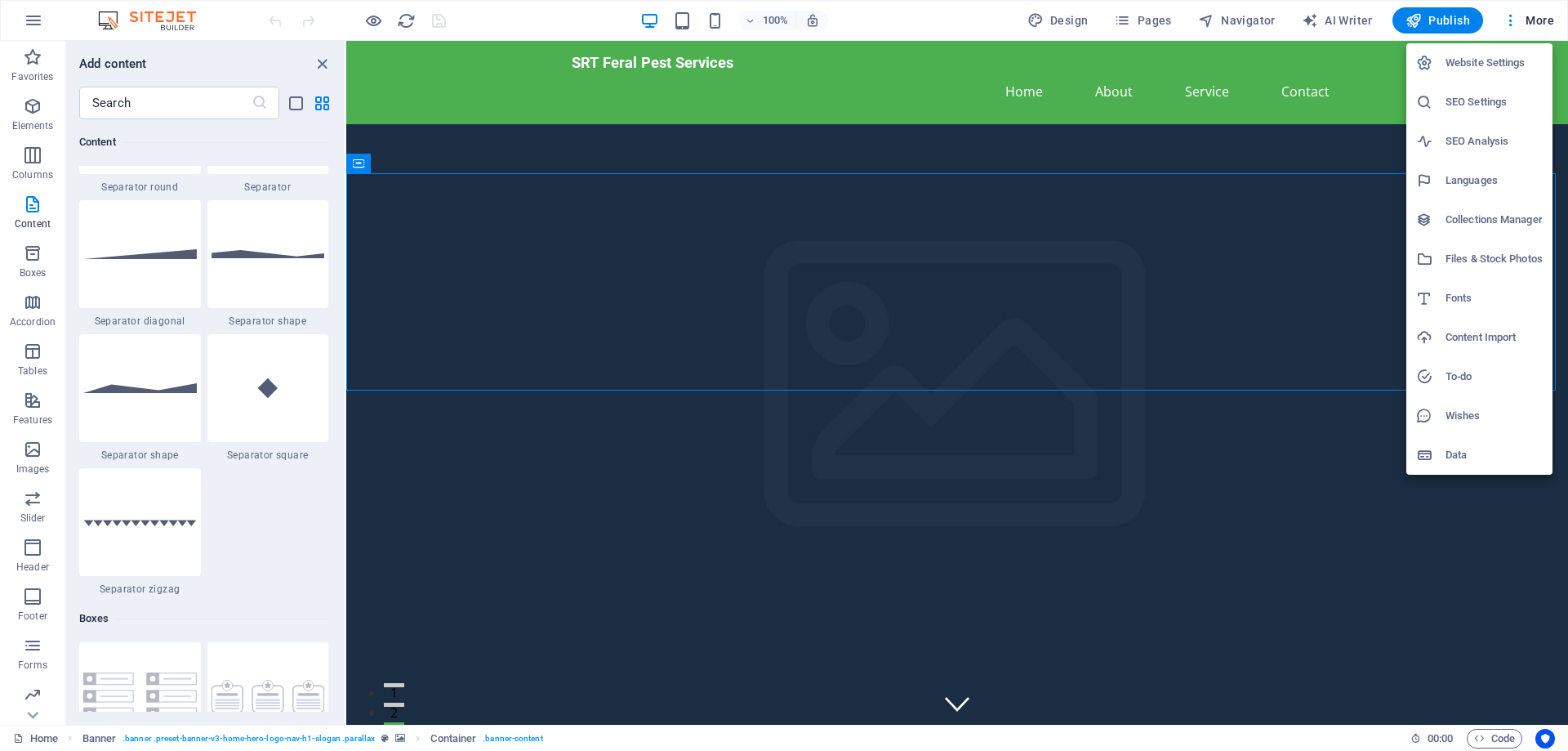
click at [1175, 523] on div at bounding box center [784, 376] width 1568 height 751
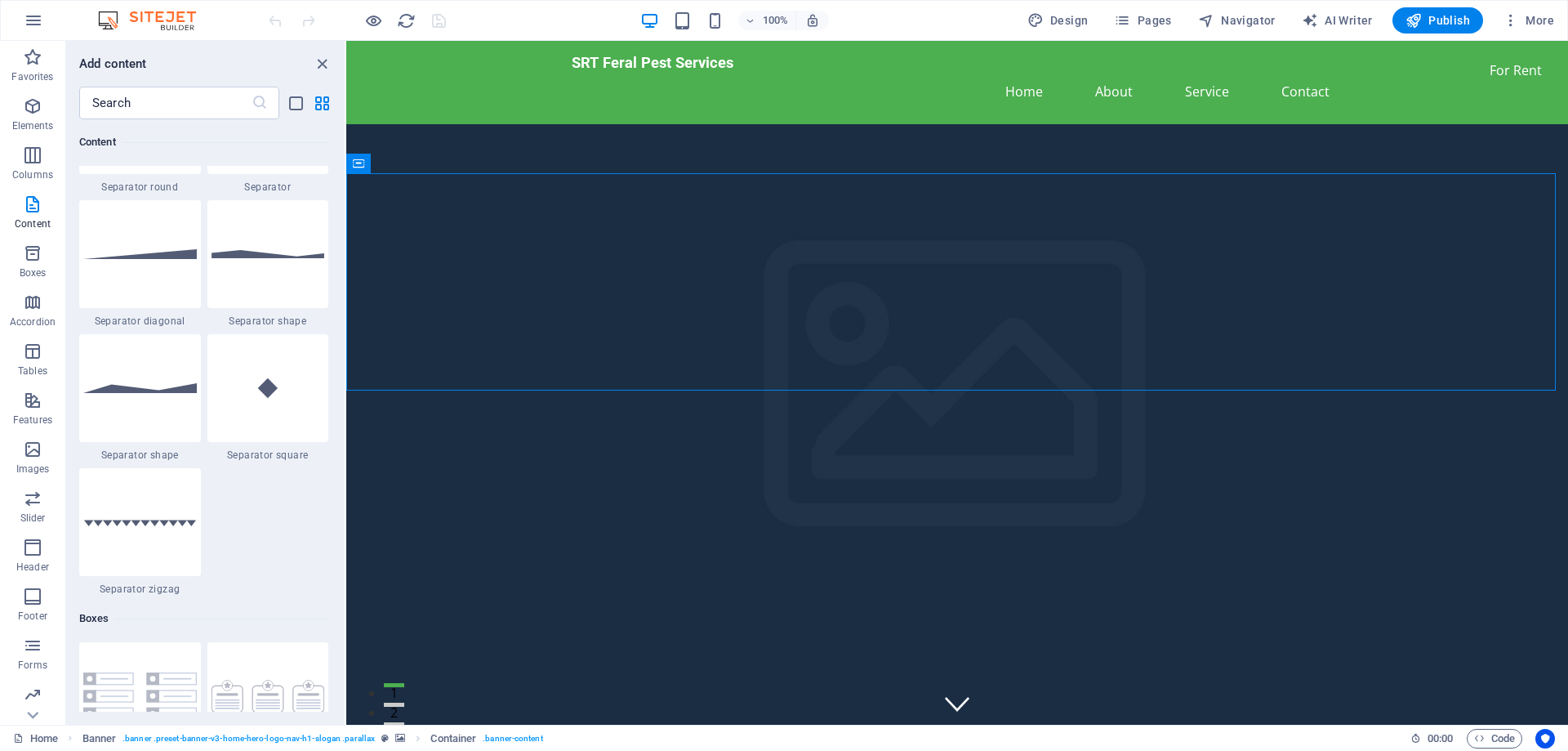
click at [881, 15] on div "100% Design Pages Navigator AI Writer Publish More" at bounding box center [913, 21] width 1295 height 27
click at [33, 51] on icon "button" at bounding box center [32, 57] width 20 height 20
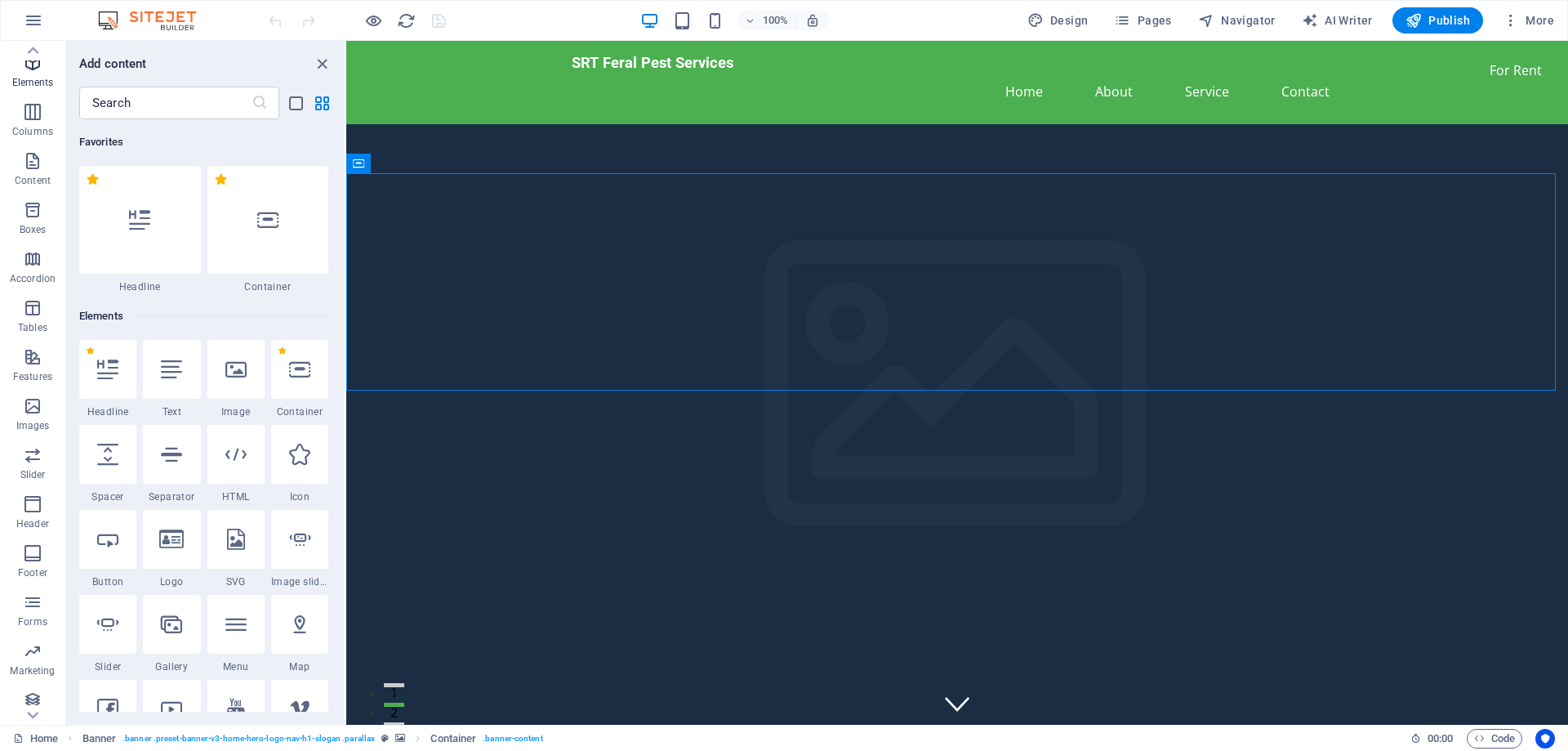
scroll to position [51, 0]
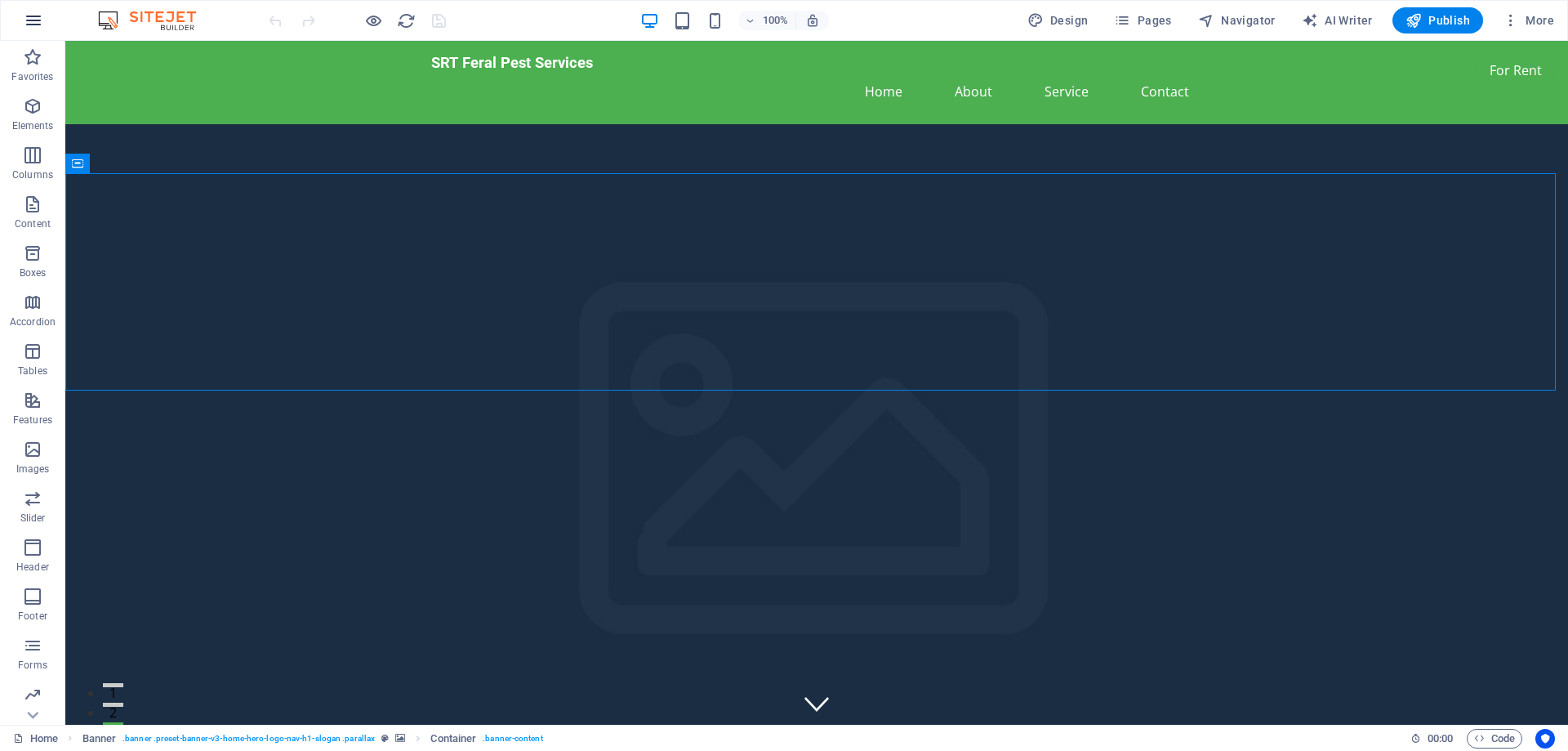
click at [36, 21] on icon "button" at bounding box center [33, 20] width 20 height 20
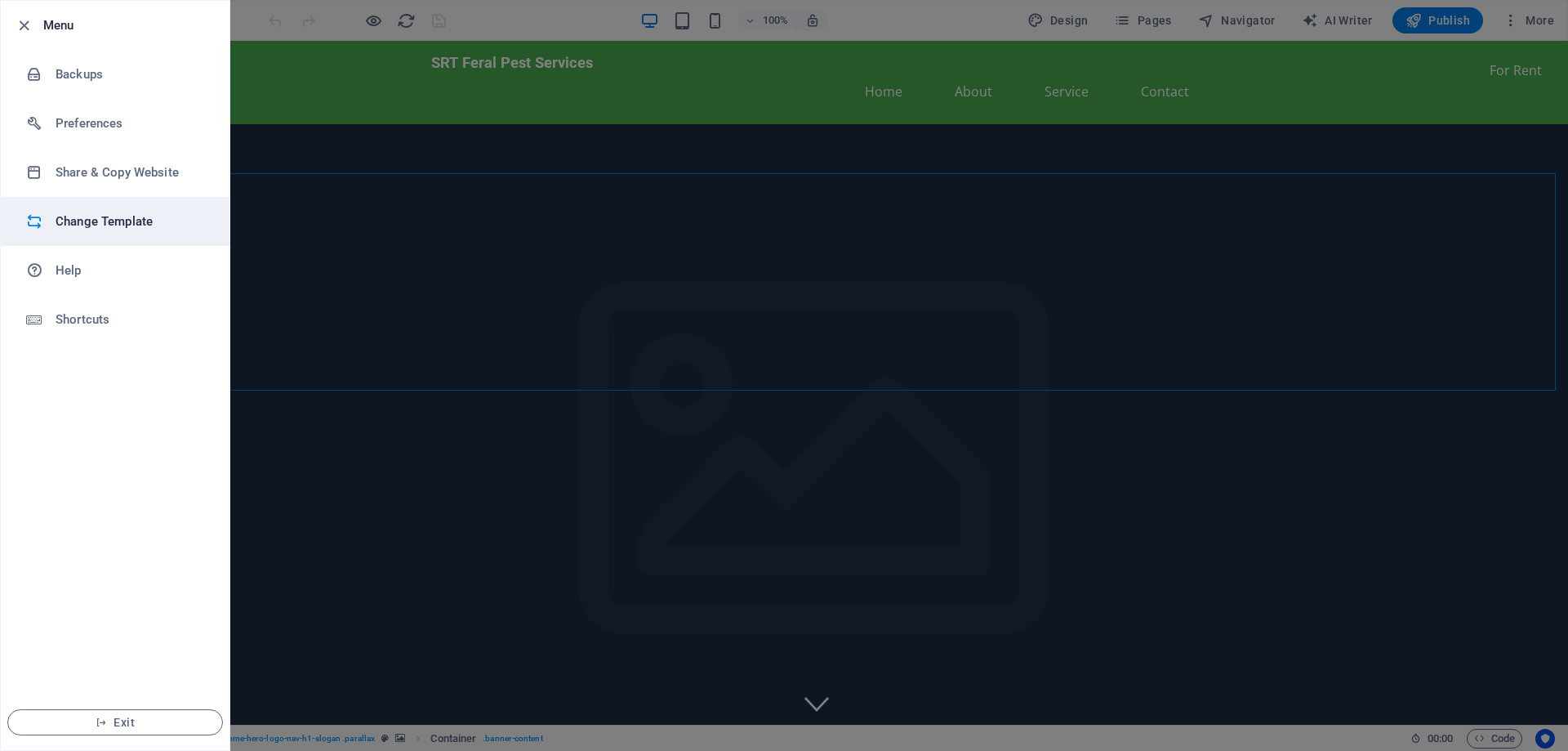
click at [70, 221] on h6 "Change Template" at bounding box center [131, 221] width 151 height 20
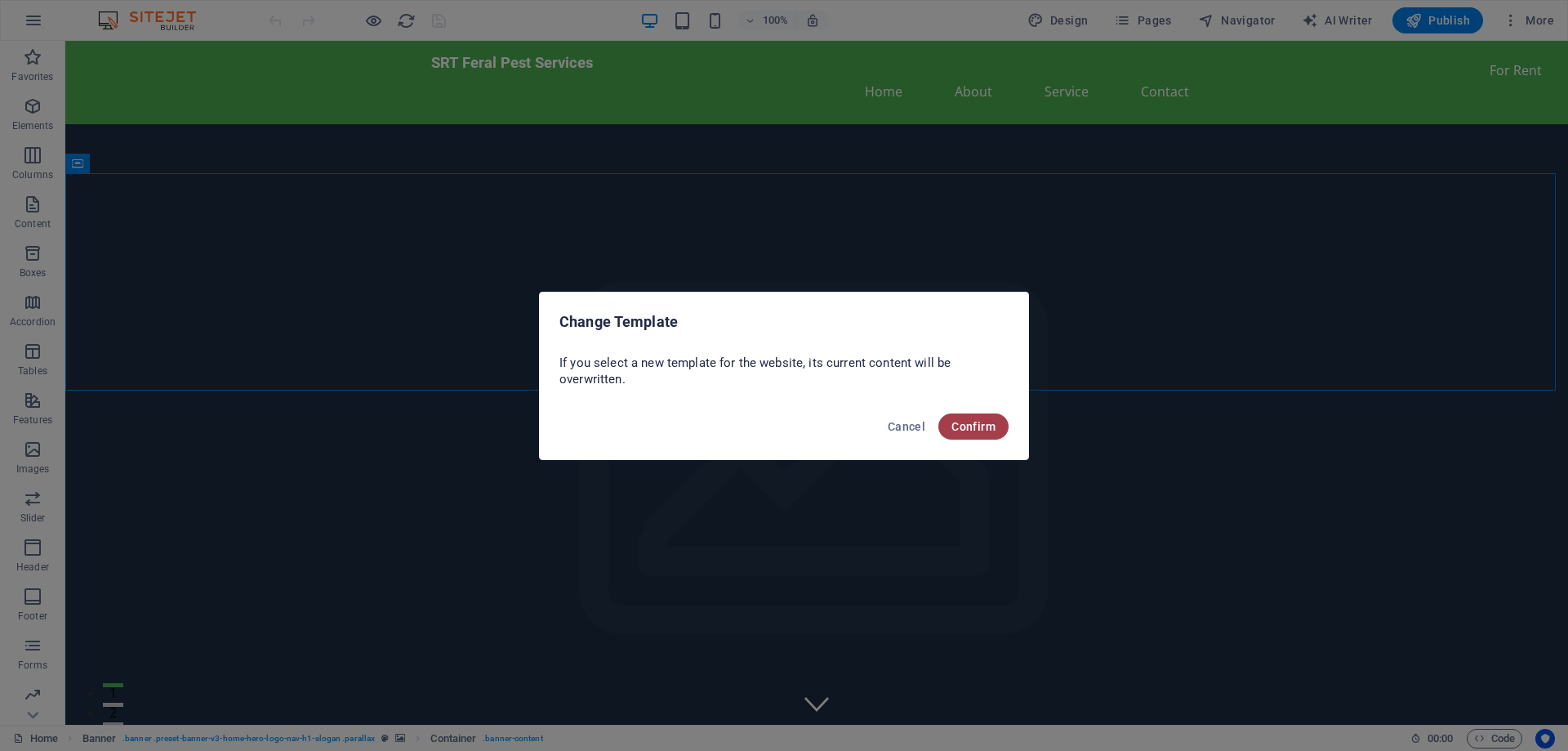
click at [970, 423] on span "Confirm" at bounding box center [974, 427] width 45 height 13
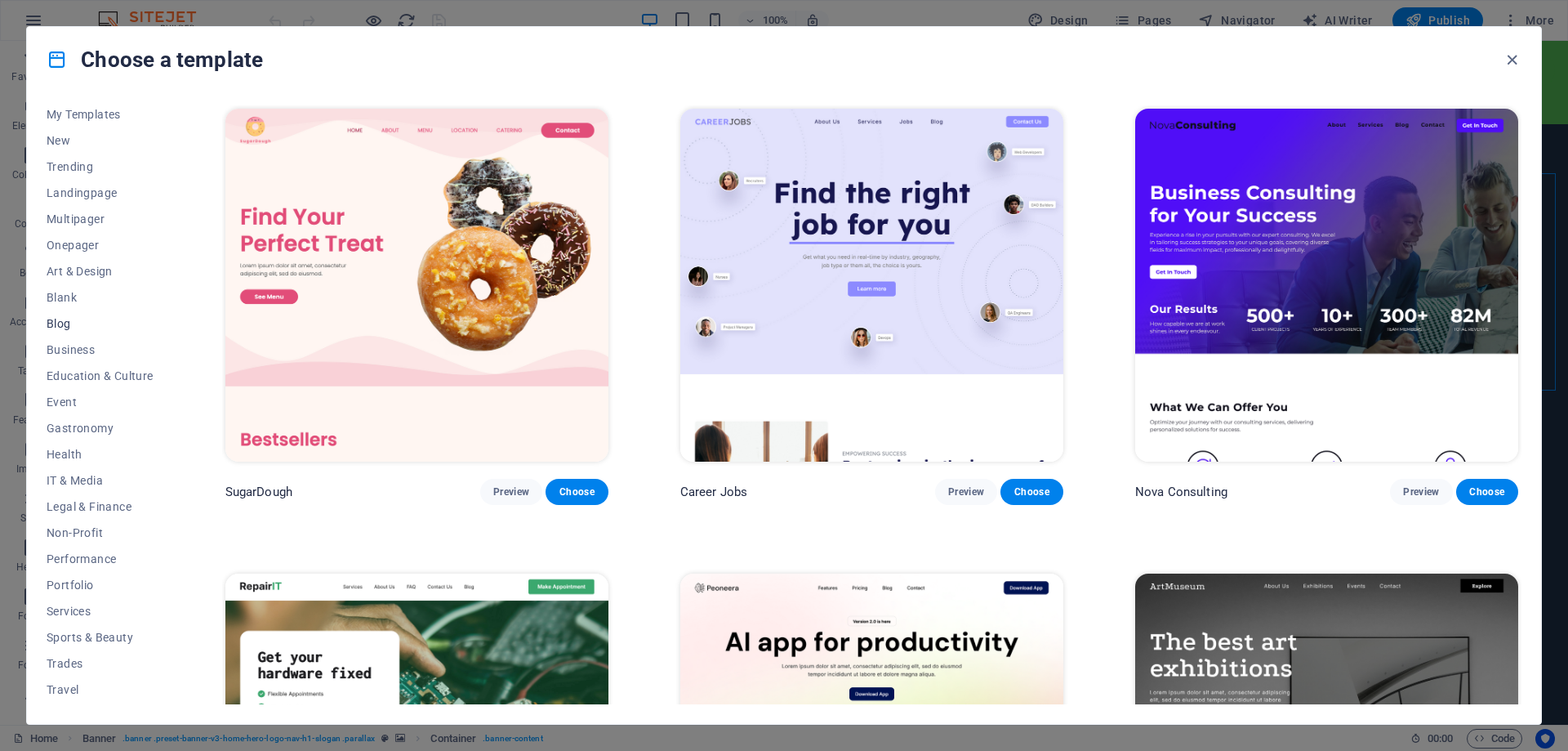
scroll to position [55, 0]
click at [80, 581] on span "Services" at bounding box center [100, 587] width 107 height 13
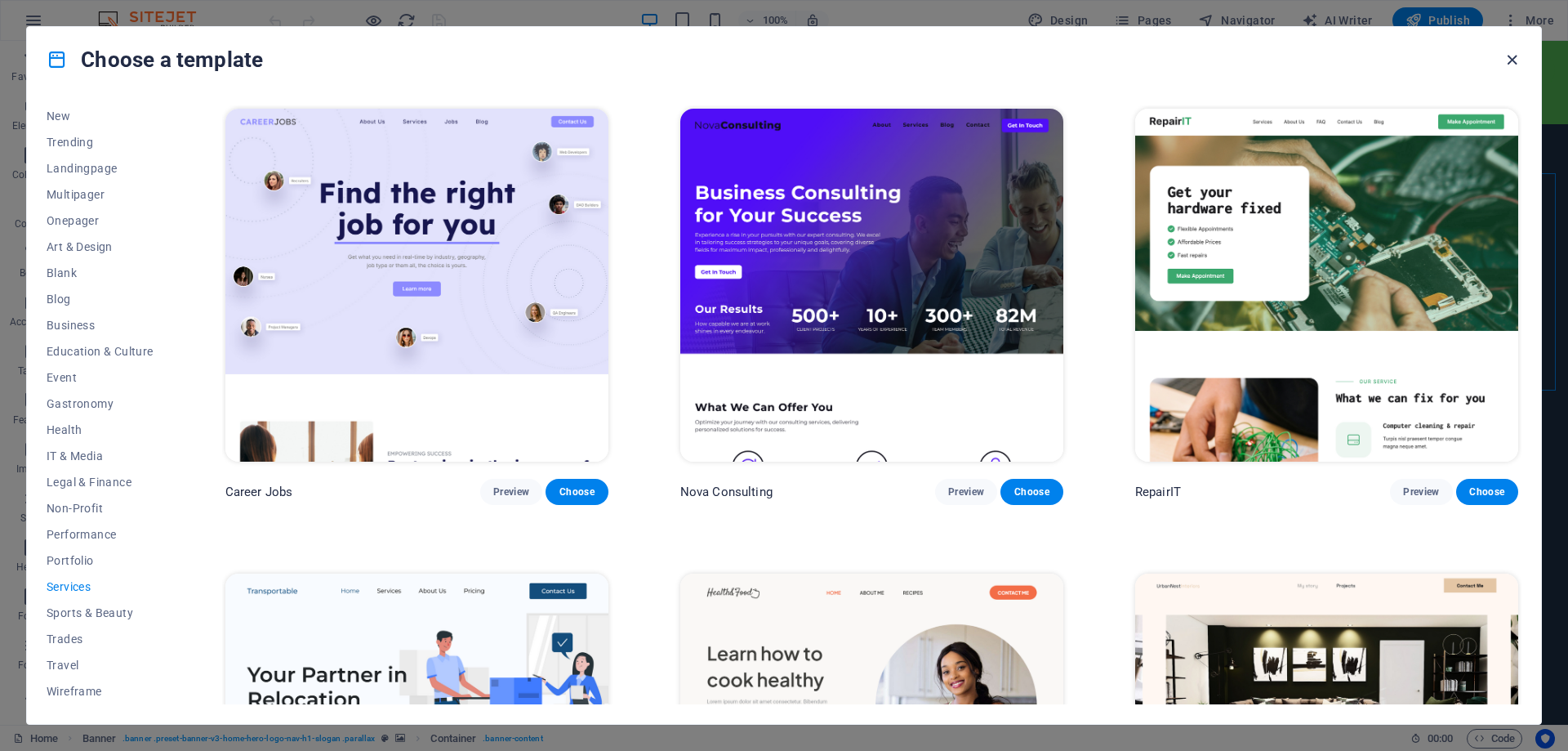
click at [1512, 58] on icon "button" at bounding box center [1512, 60] width 19 height 19
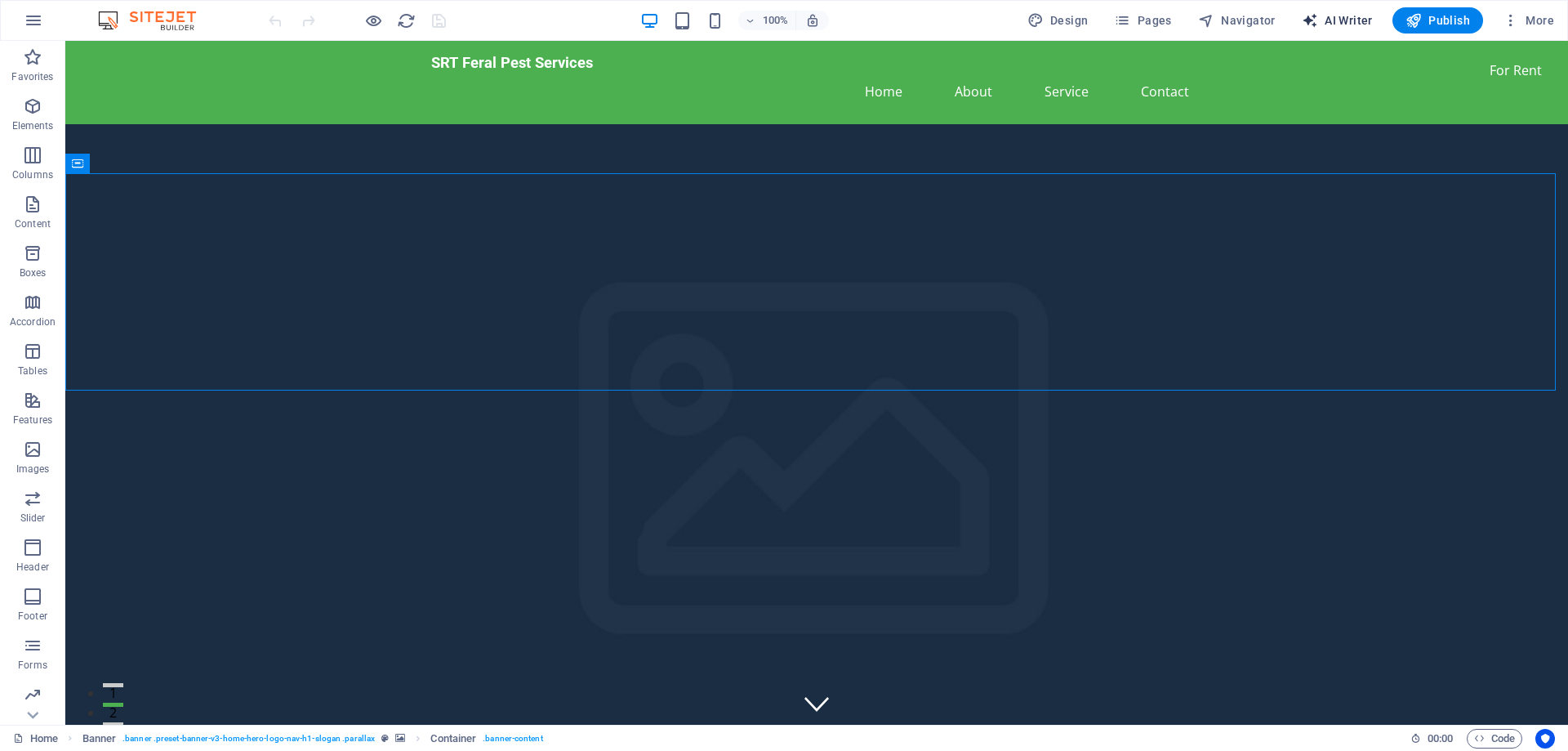
click at [1330, 22] on span "AI Writer" at bounding box center [1337, 20] width 71 height 16
select select "English"
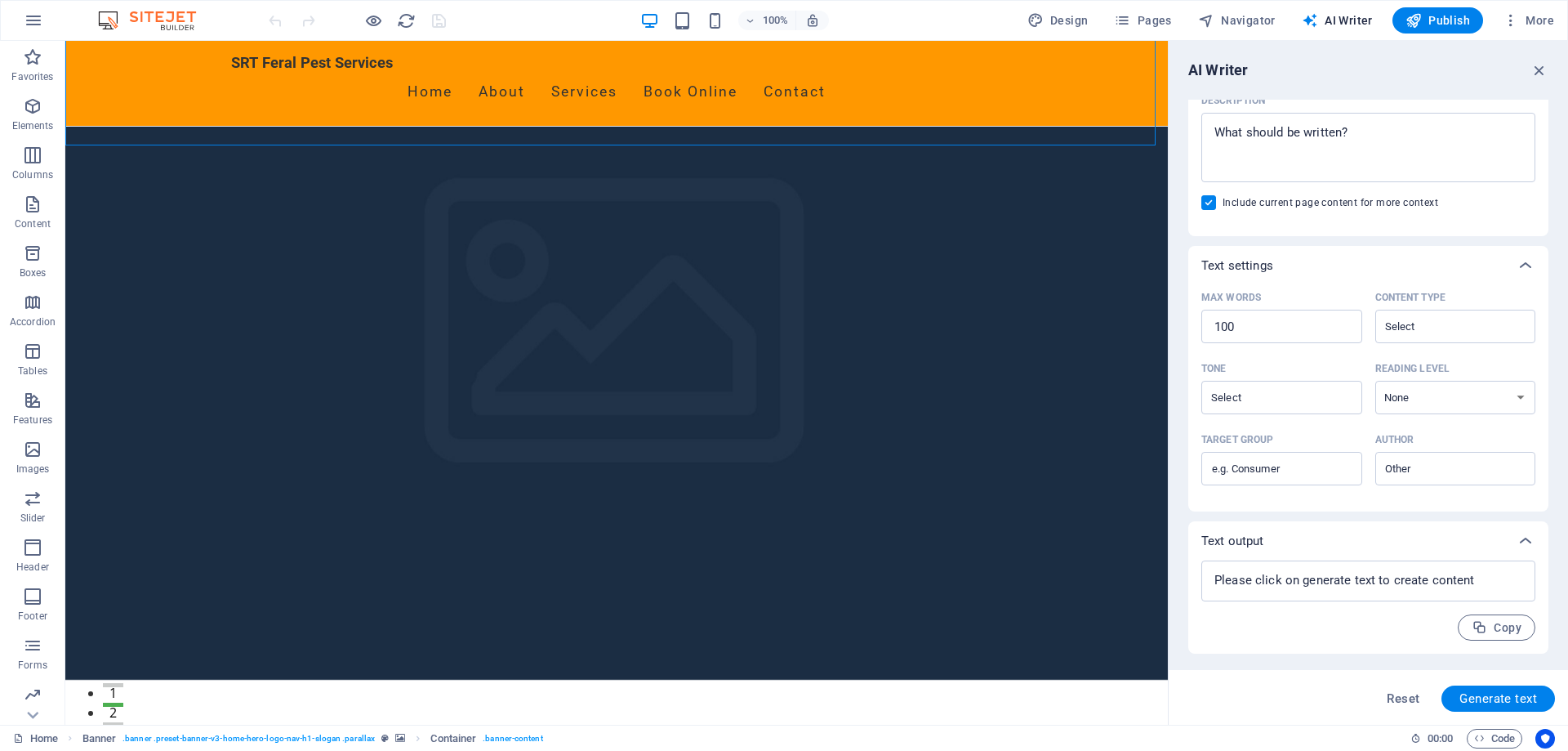
scroll to position [327, 0]
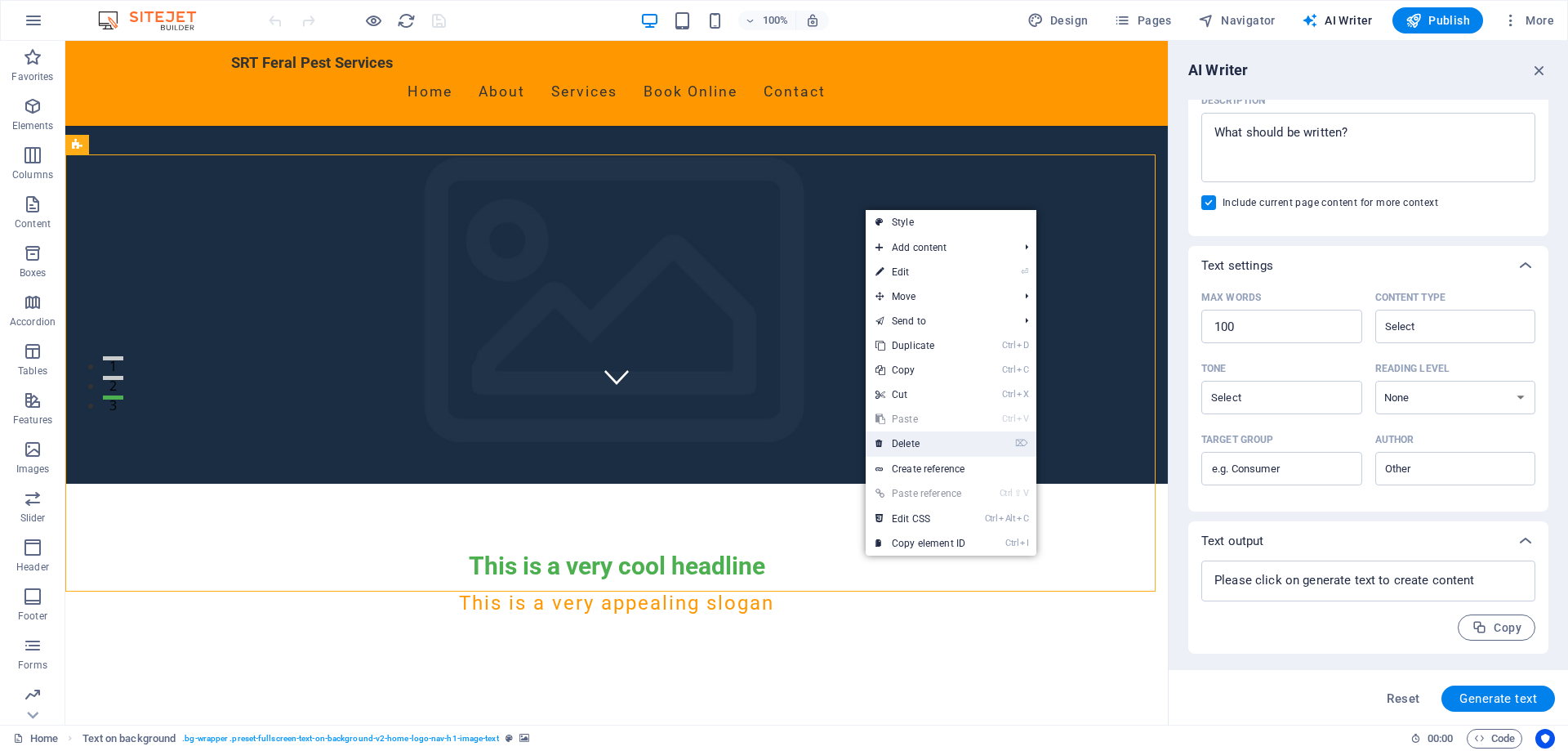
click at [902, 440] on link "⌦ Delete" at bounding box center [920, 444] width 109 height 25
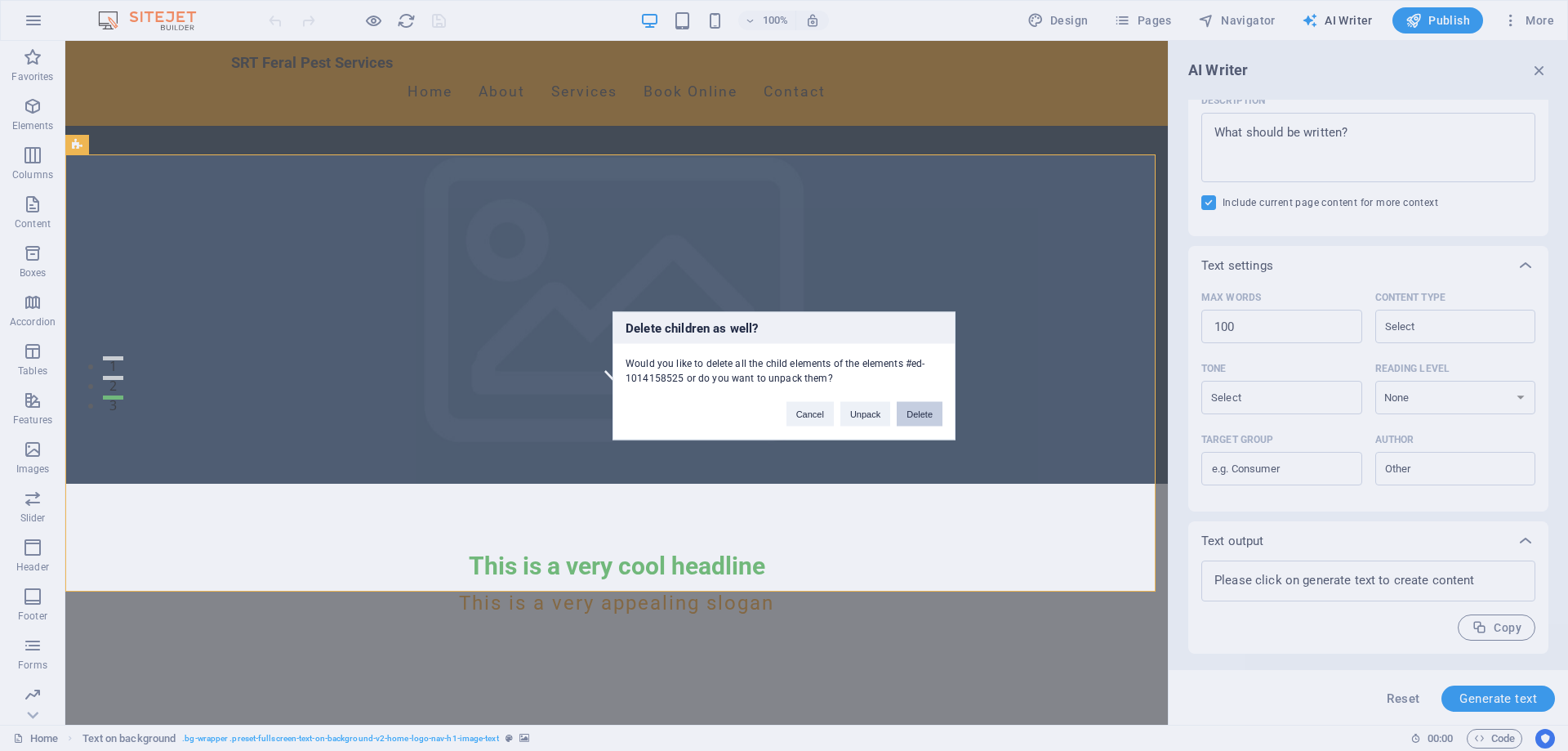
click at [911, 411] on button "Delete" at bounding box center [920, 413] width 46 height 25
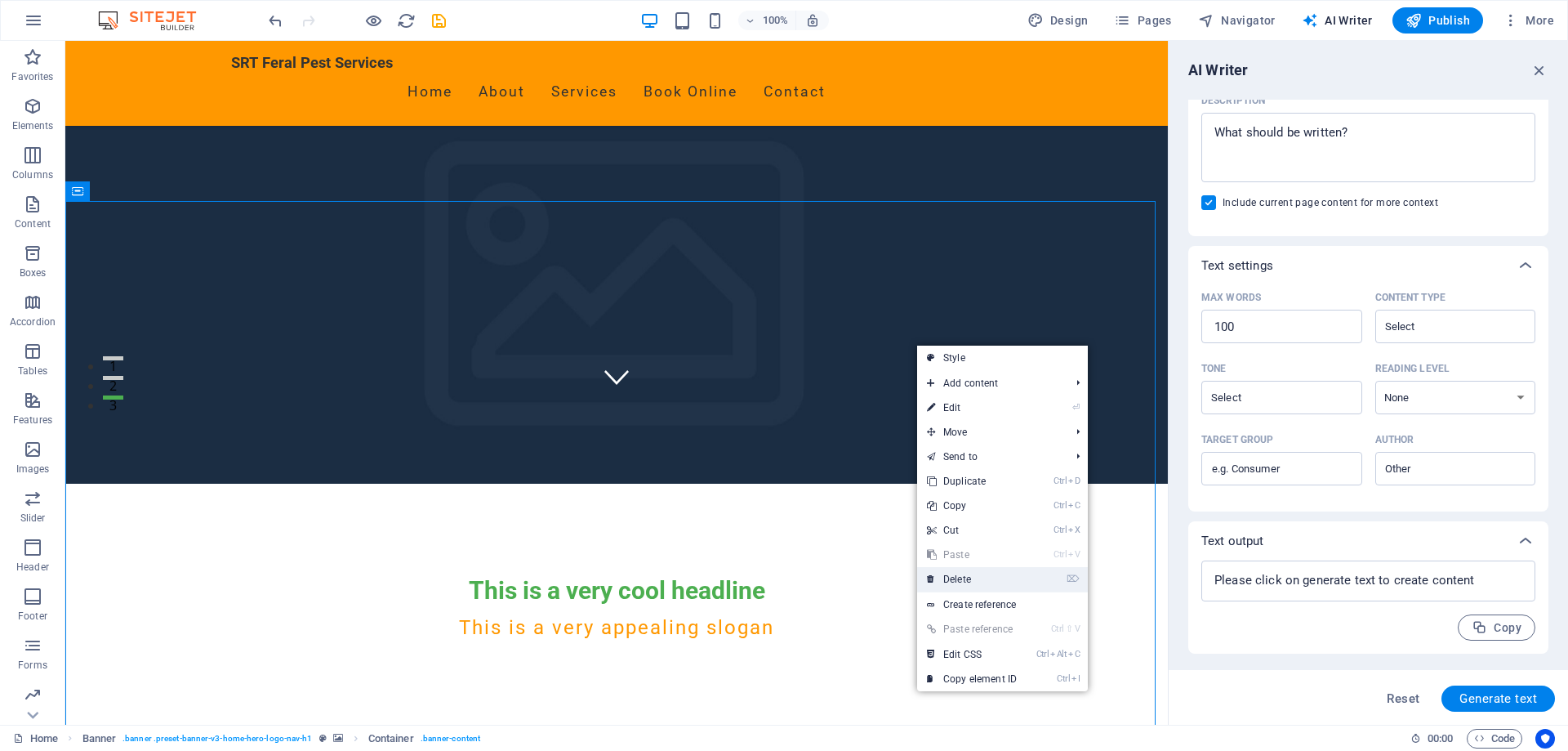
click at [955, 575] on link "⌦ Delete" at bounding box center [971, 579] width 109 height 25
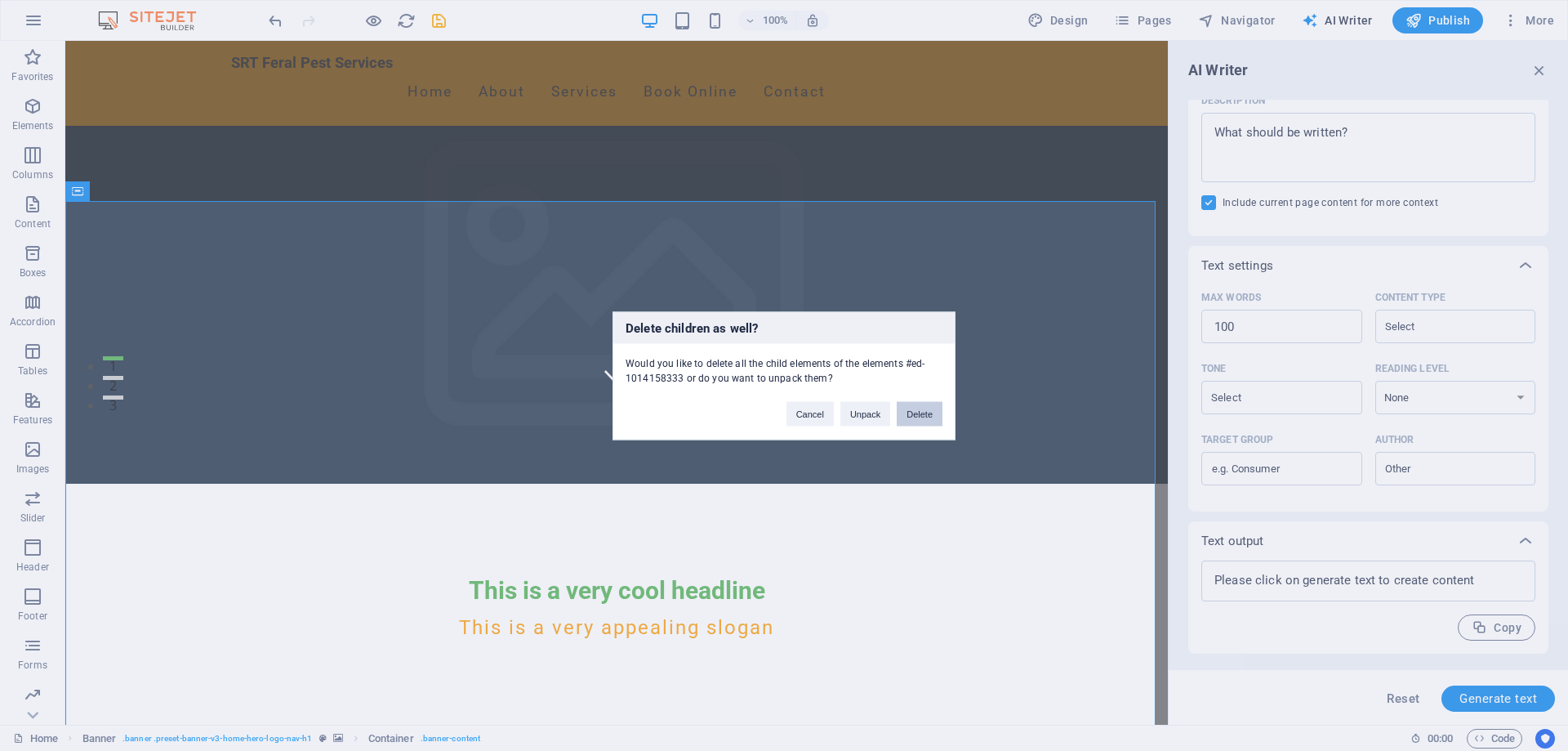
click at [912, 419] on button "Delete" at bounding box center [920, 413] width 46 height 25
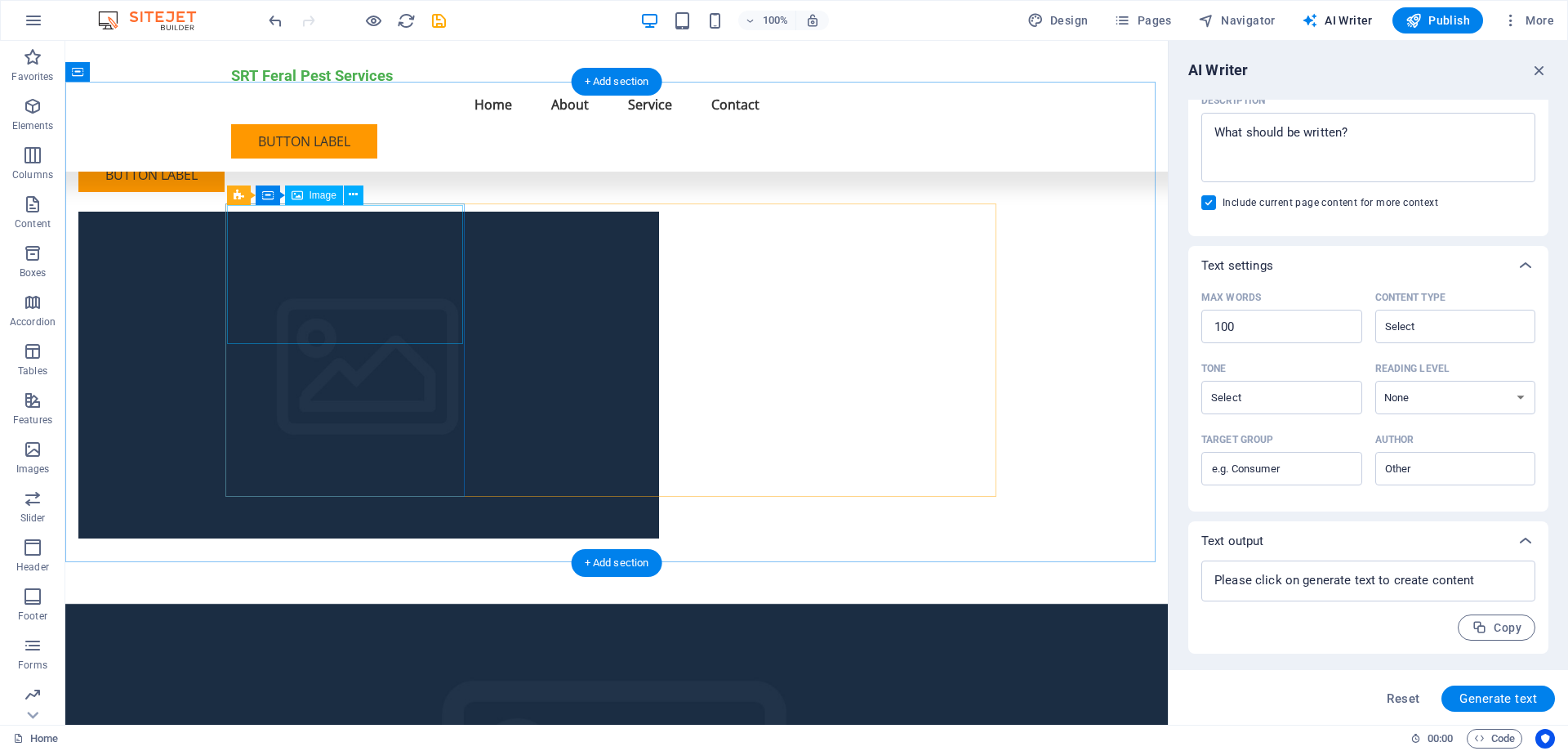
scroll to position [5094, 0]
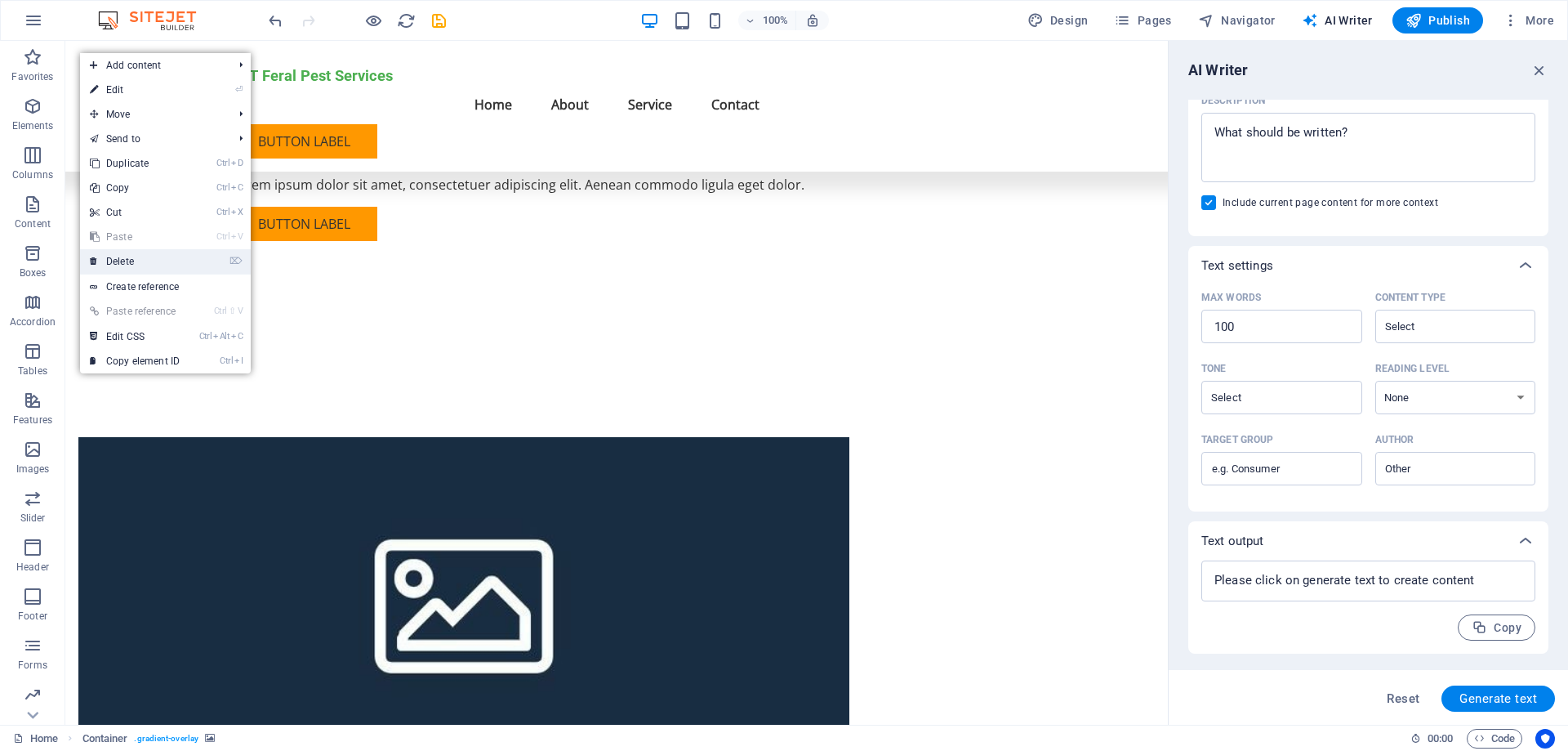
click at [105, 259] on link "⌦ Delete" at bounding box center [134, 262] width 109 height 25
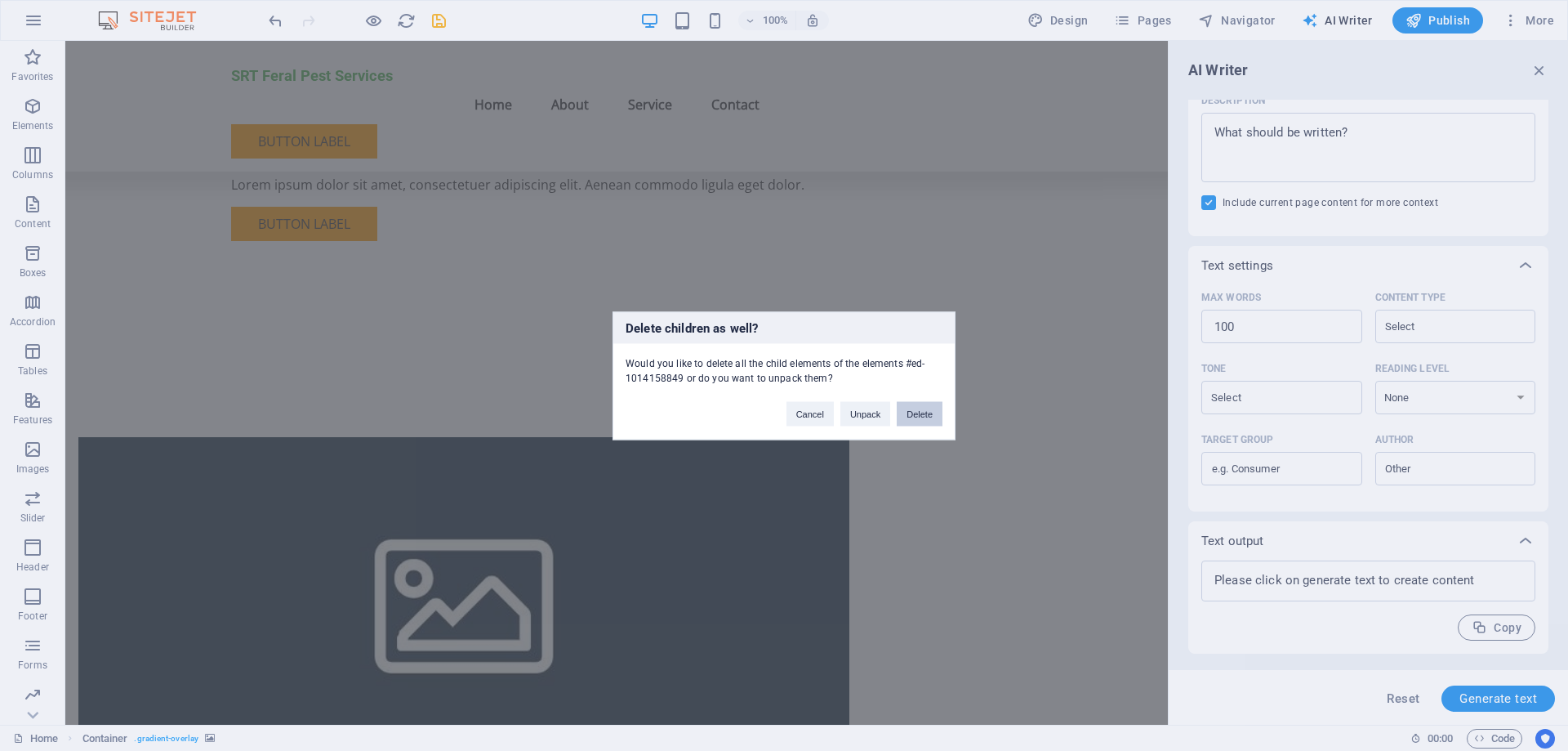
drag, startPoint x: 909, startPoint y: 413, endPoint x: 158, endPoint y: 156, distance: 793.8
click at [909, 413] on button "Delete" at bounding box center [920, 413] width 46 height 25
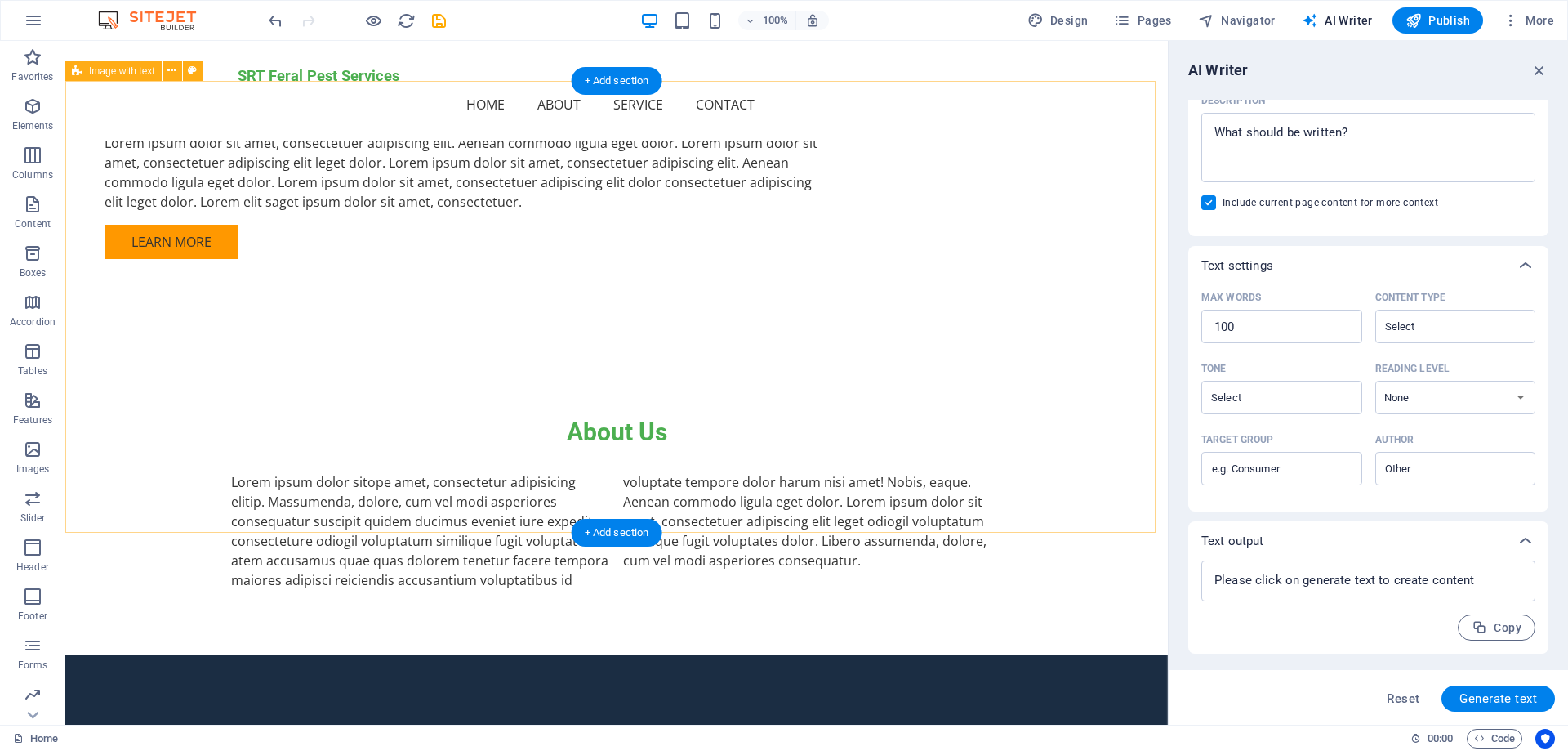
scroll to position [2865, 0]
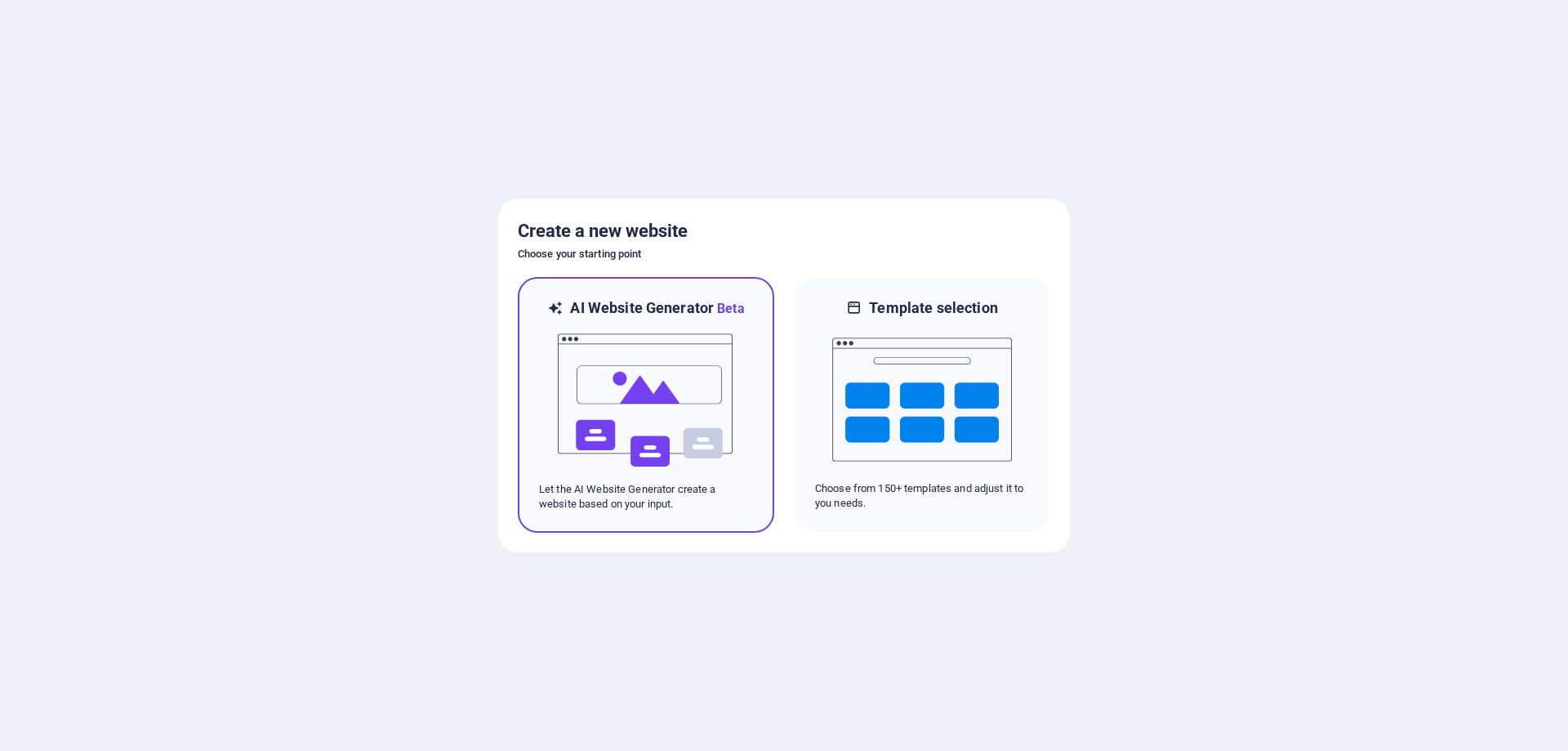
click at [651, 398] on img at bounding box center [647, 400] width 180 height 163
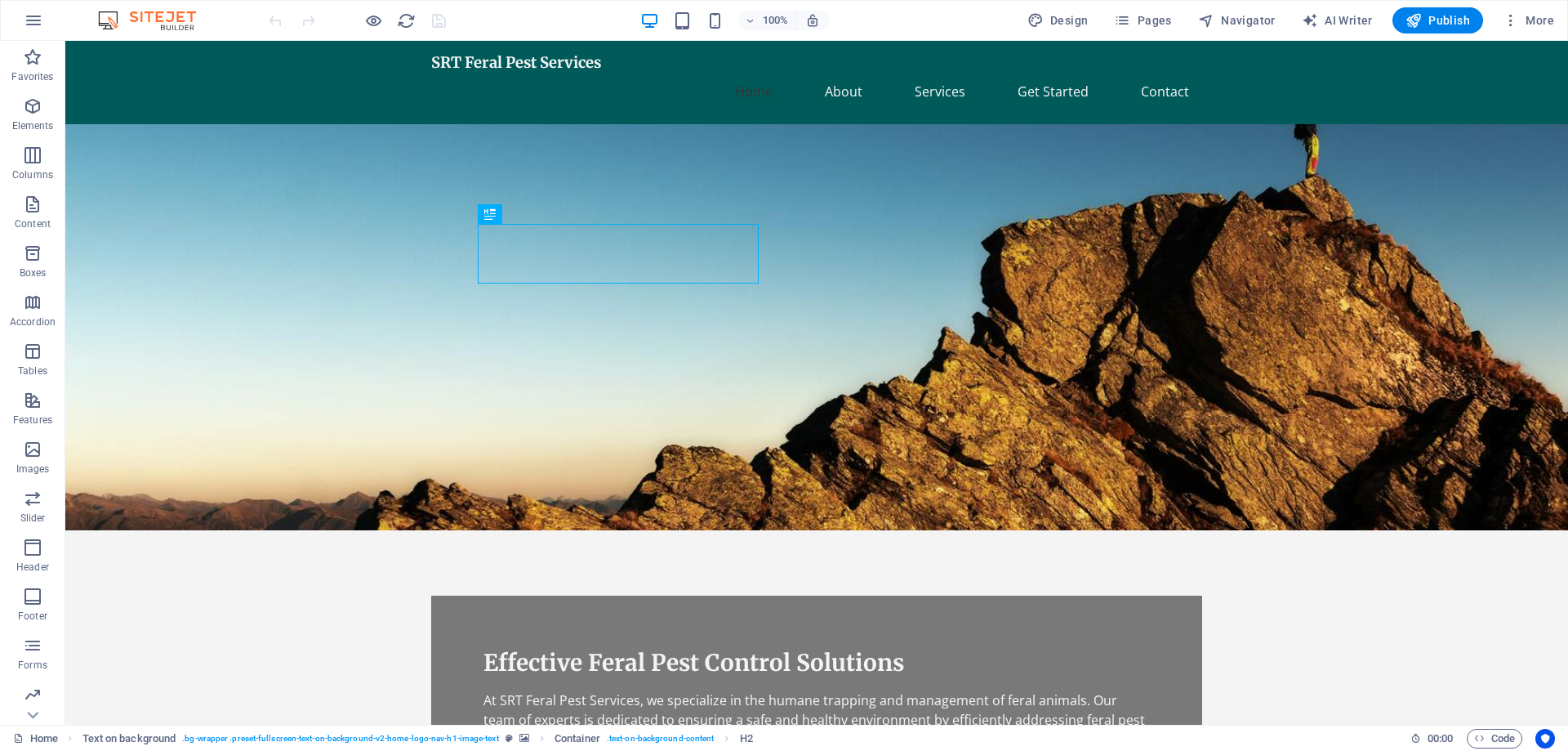
click at [440, 19] on div at bounding box center [356, 21] width 183 height 27
click at [1190, 294] on figure at bounding box center [816, 327] width 1503 height 406
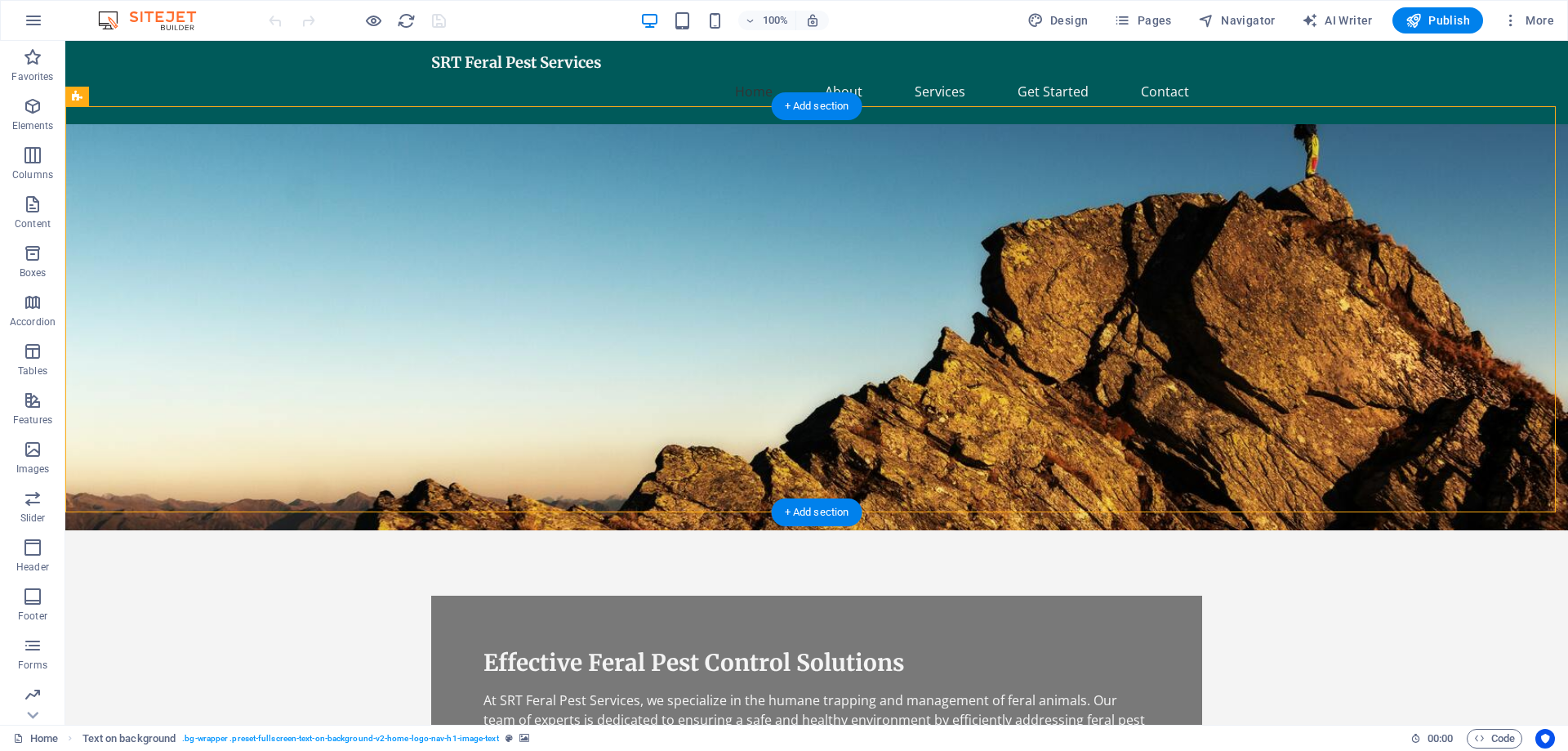
click at [1207, 243] on figure at bounding box center [816, 327] width 1503 height 406
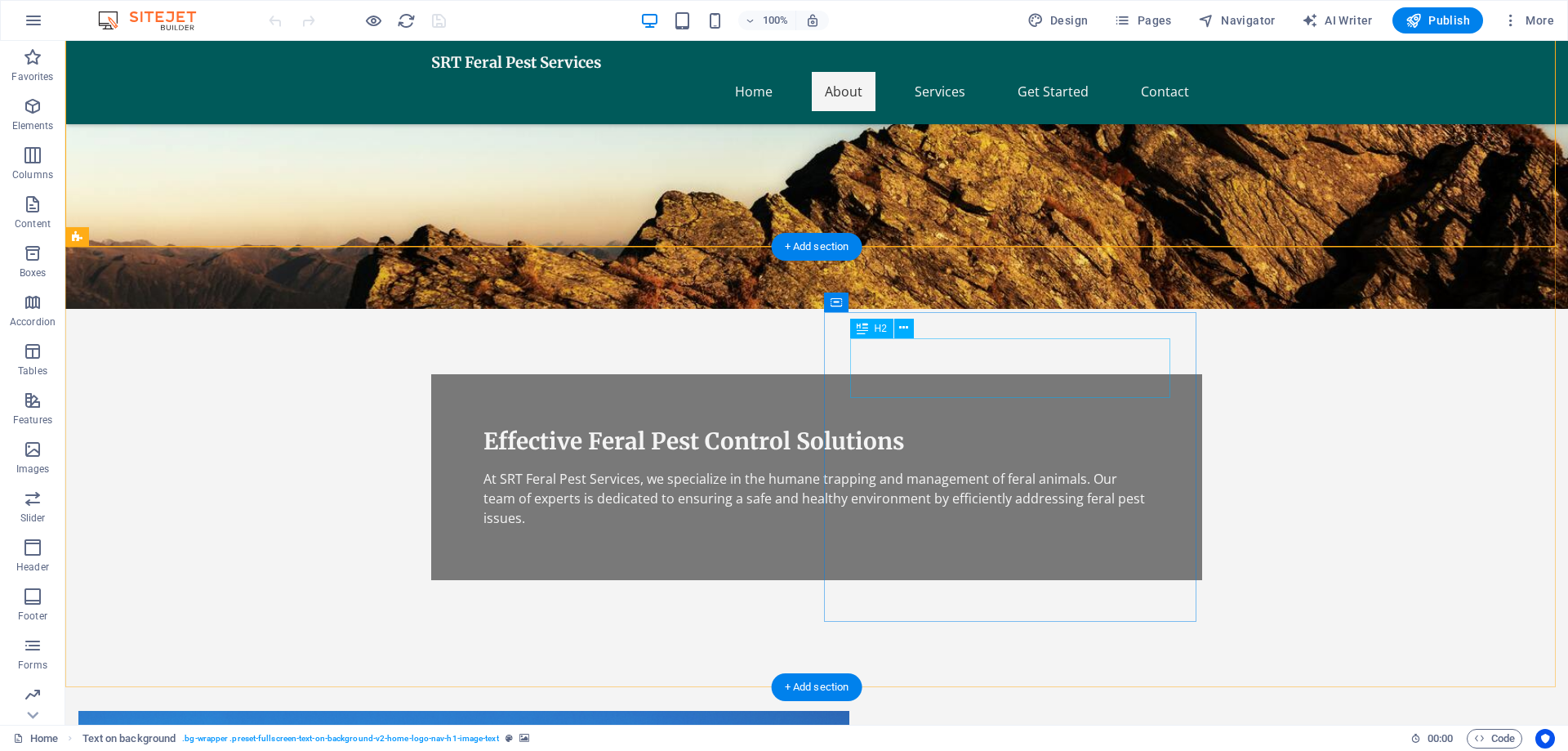
scroll to position [272, 0]
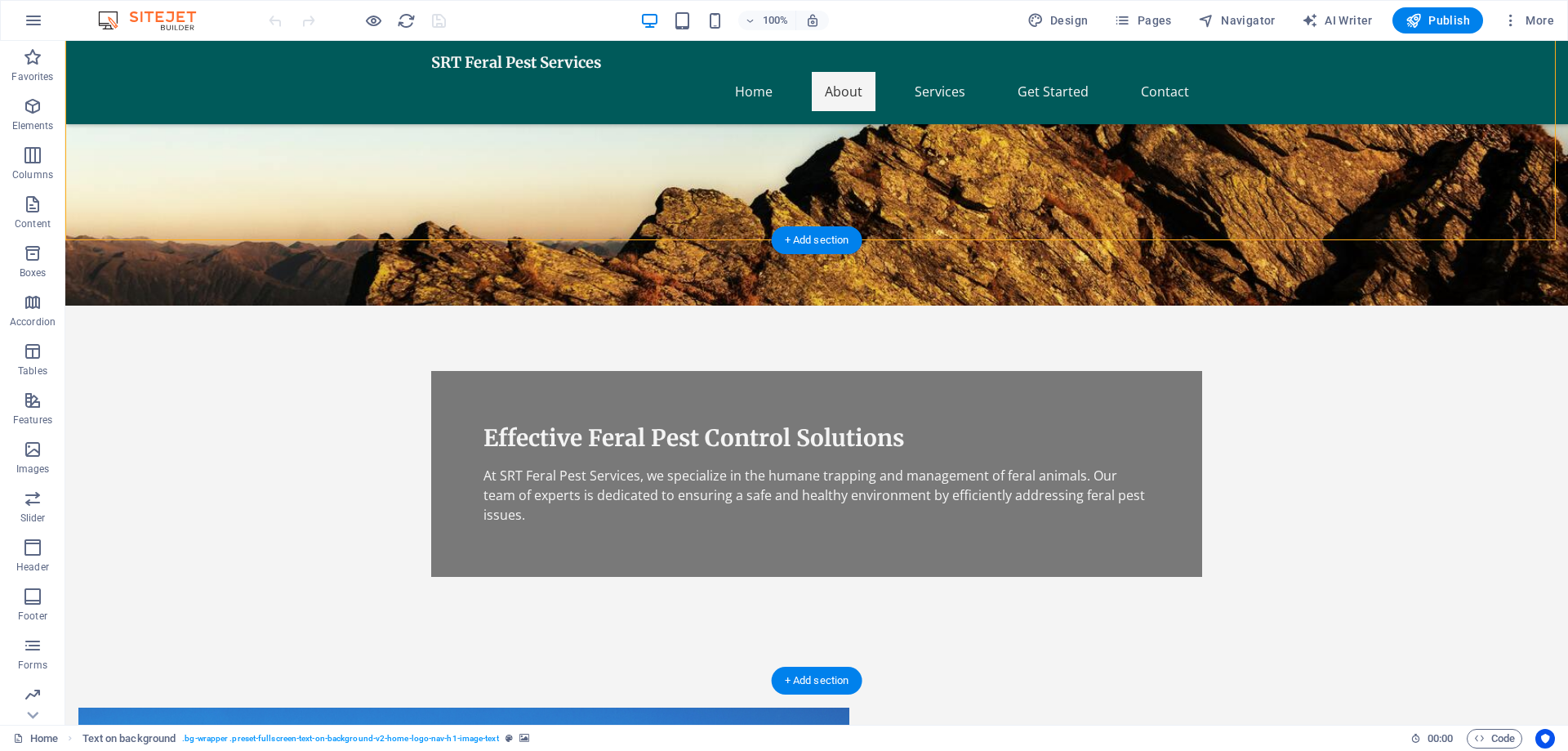
drag, startPoint x: 616, startPoint y: 516, endPoint x: 579, endPoint y: 440, distance: 84.5
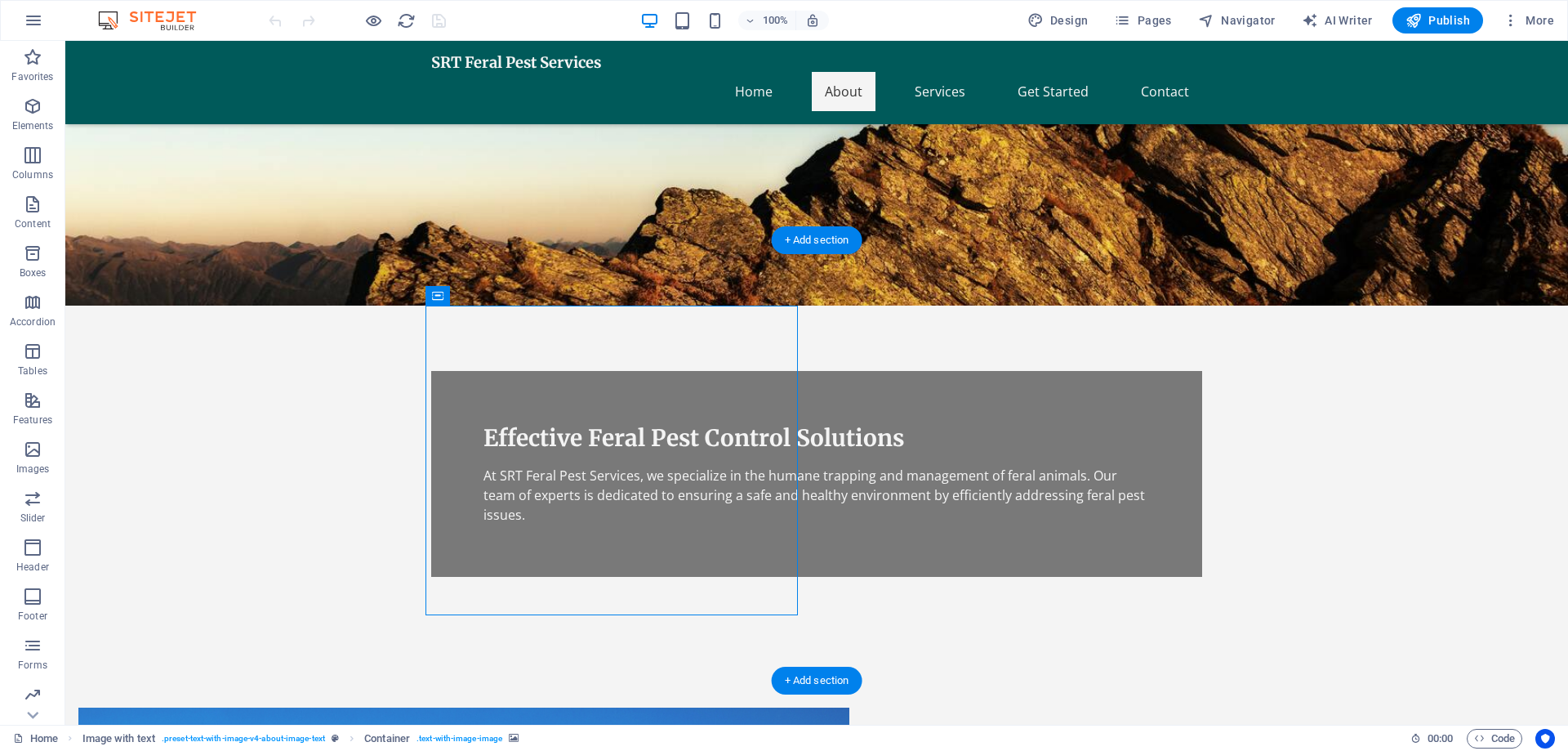
drag, startPoint x: 545, startPoint y: 450, endPoint x: 535, endPoint y: 534, distance: 84.6
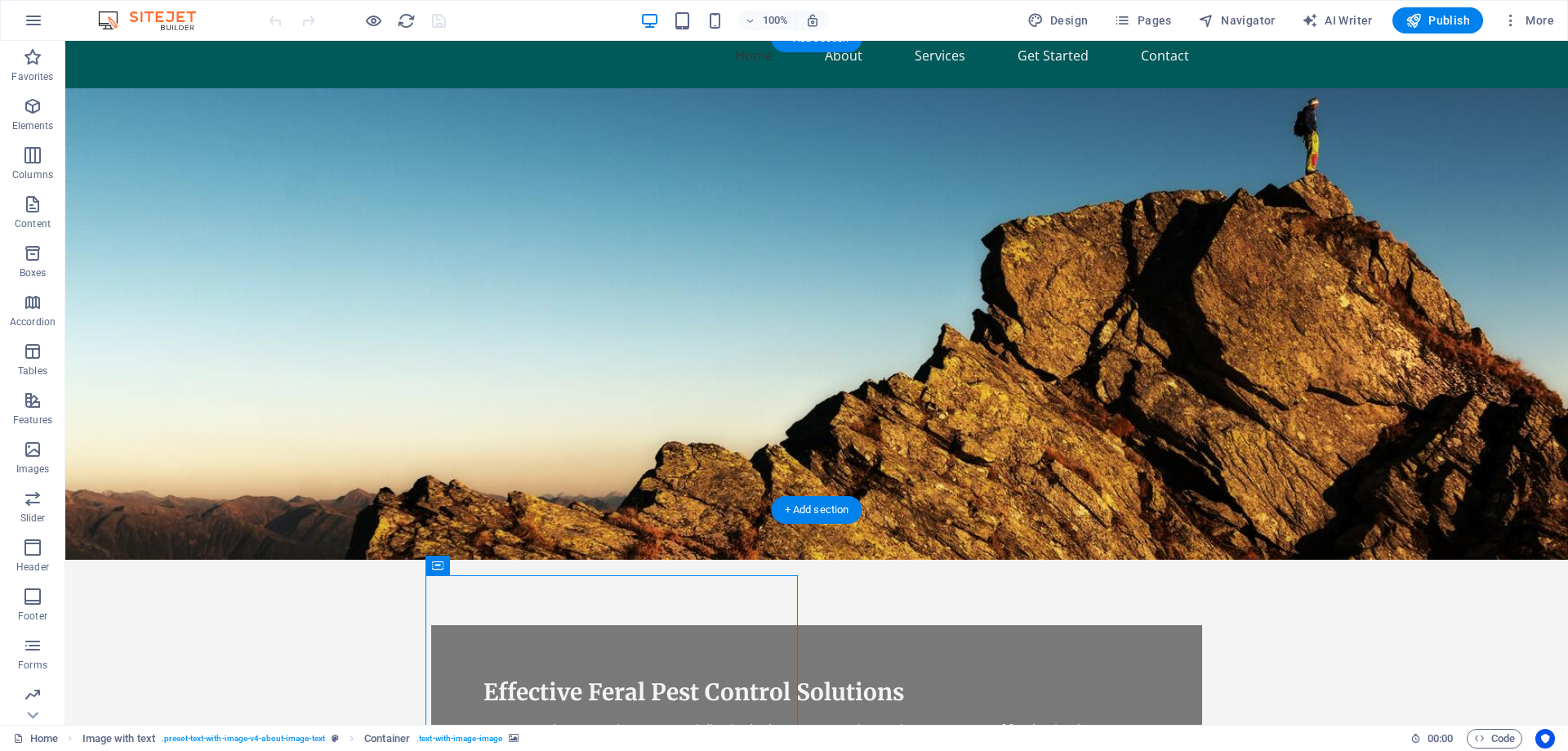
scroll to position [0, 0]
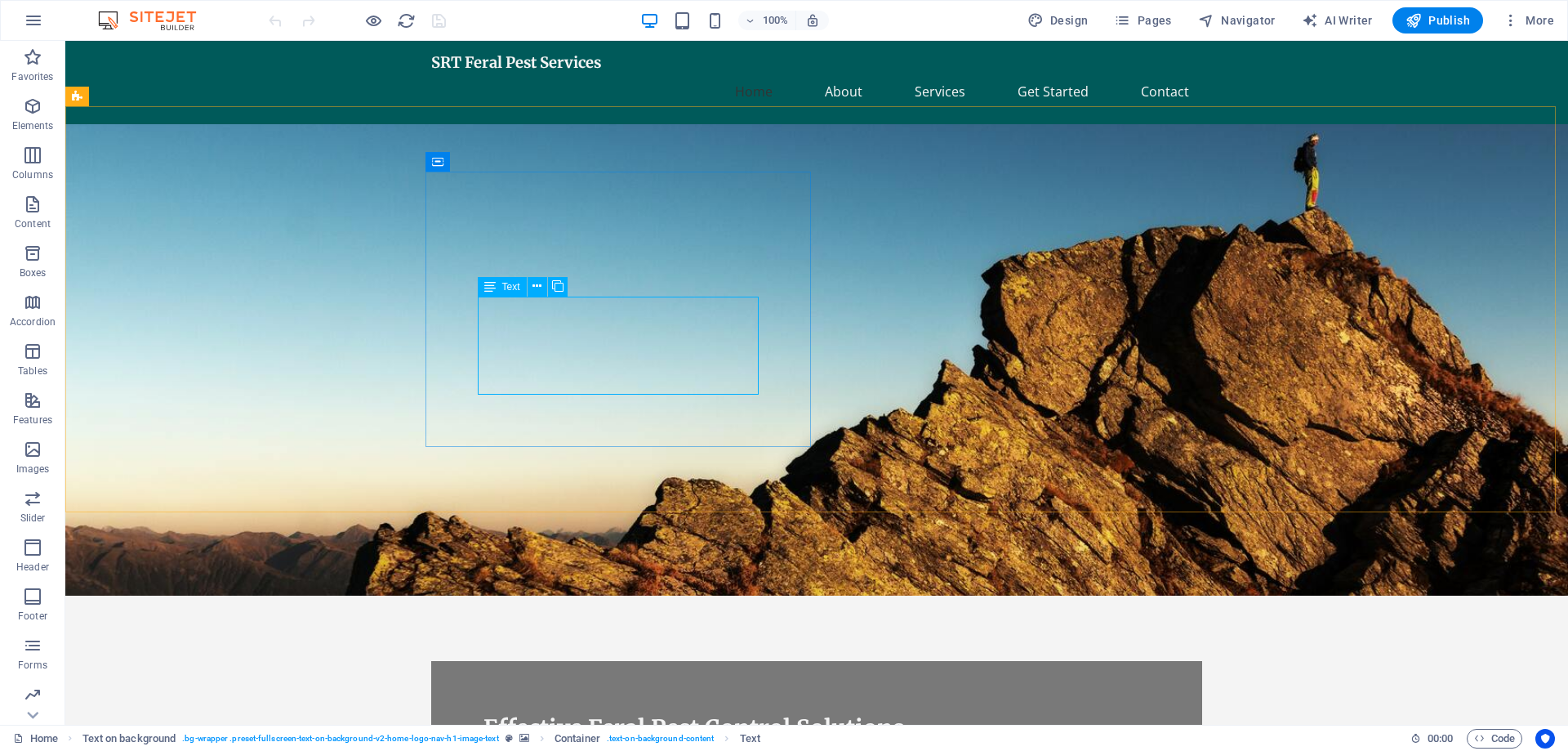
click at [492, 287] on icon at bounding box center [490, 286] width 11 height 20
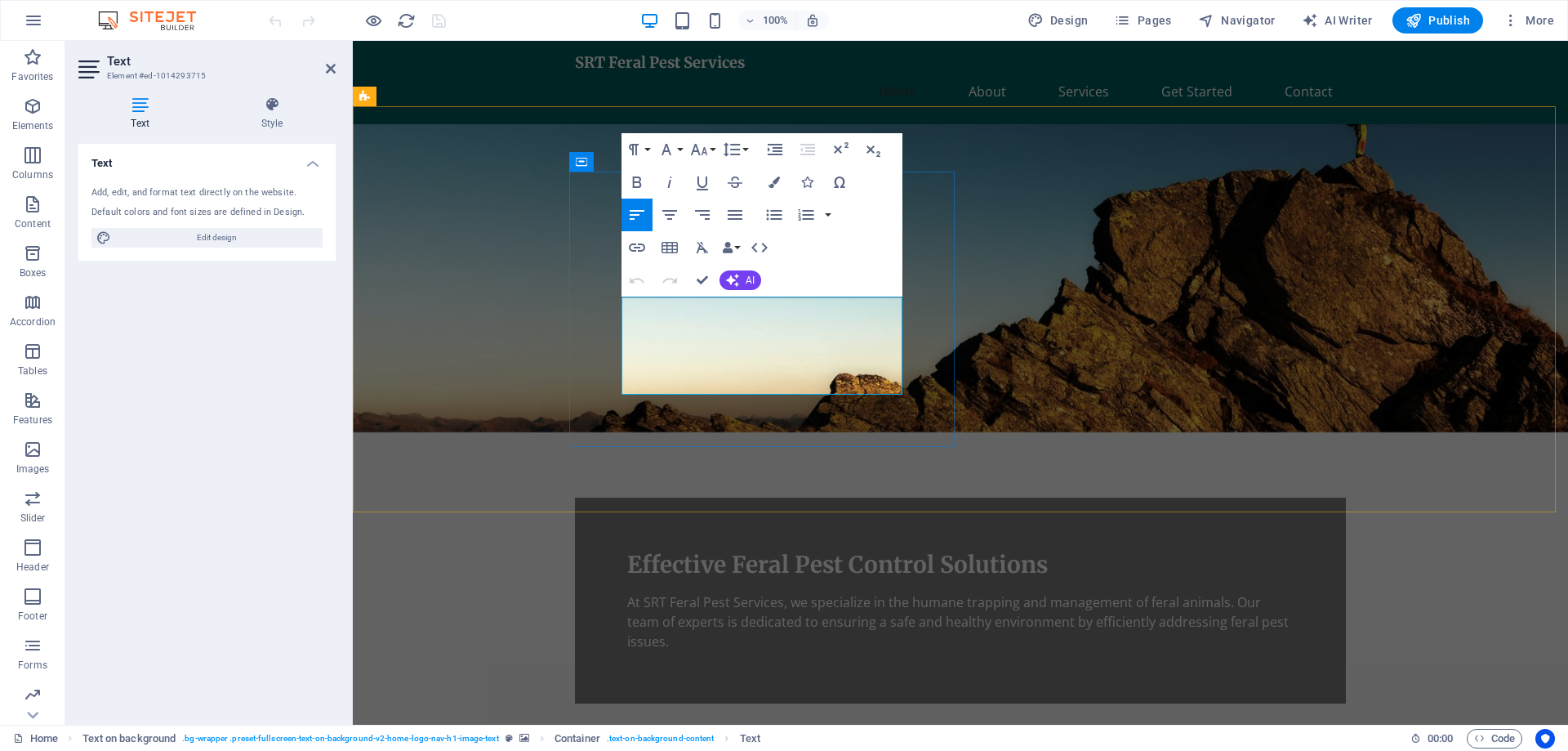
click at [628, 593] on p "At SRT Feral Pest Services, we specialize in the humane trapping and management…" at bounding box center [960, 622] width 666 height 59
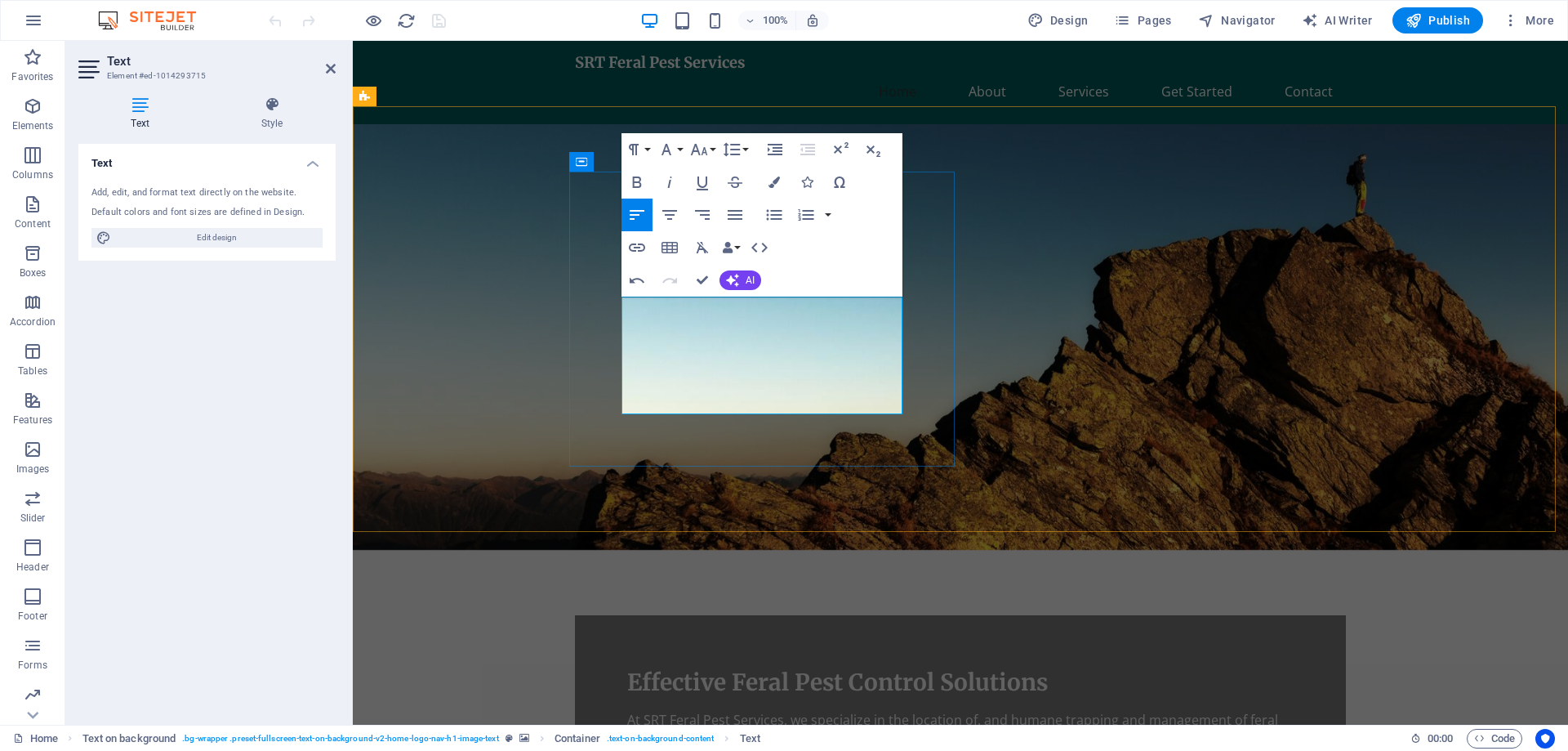
click at [718, 710] on p "At SRT Feral Pest Services, we specialize in the location of, and humane trappi…" at bounding box center [960, 740] width 666 height 59
drag, startPoint x: 701, startPoint y: 348, endPoint x: 624, endPoint y: 343, distance: 77.2
click at [628, 710] on p "At SRT Feral Pest Services, we specialize in the location of, and the humane tr…" at bounding box center [960, 740] width 666 height 59
click at [878, 710] on p "At SRT Feral Pest Services, we specialize in the location of, and the humane tr…" at bounding box center [960, 740] width 666 height 59
click at [836, 710] on p "At SRT Feral Pest Services, we specialize in the location of, and the humane tr…" at bounding box center [960, 740] width 666 height 59
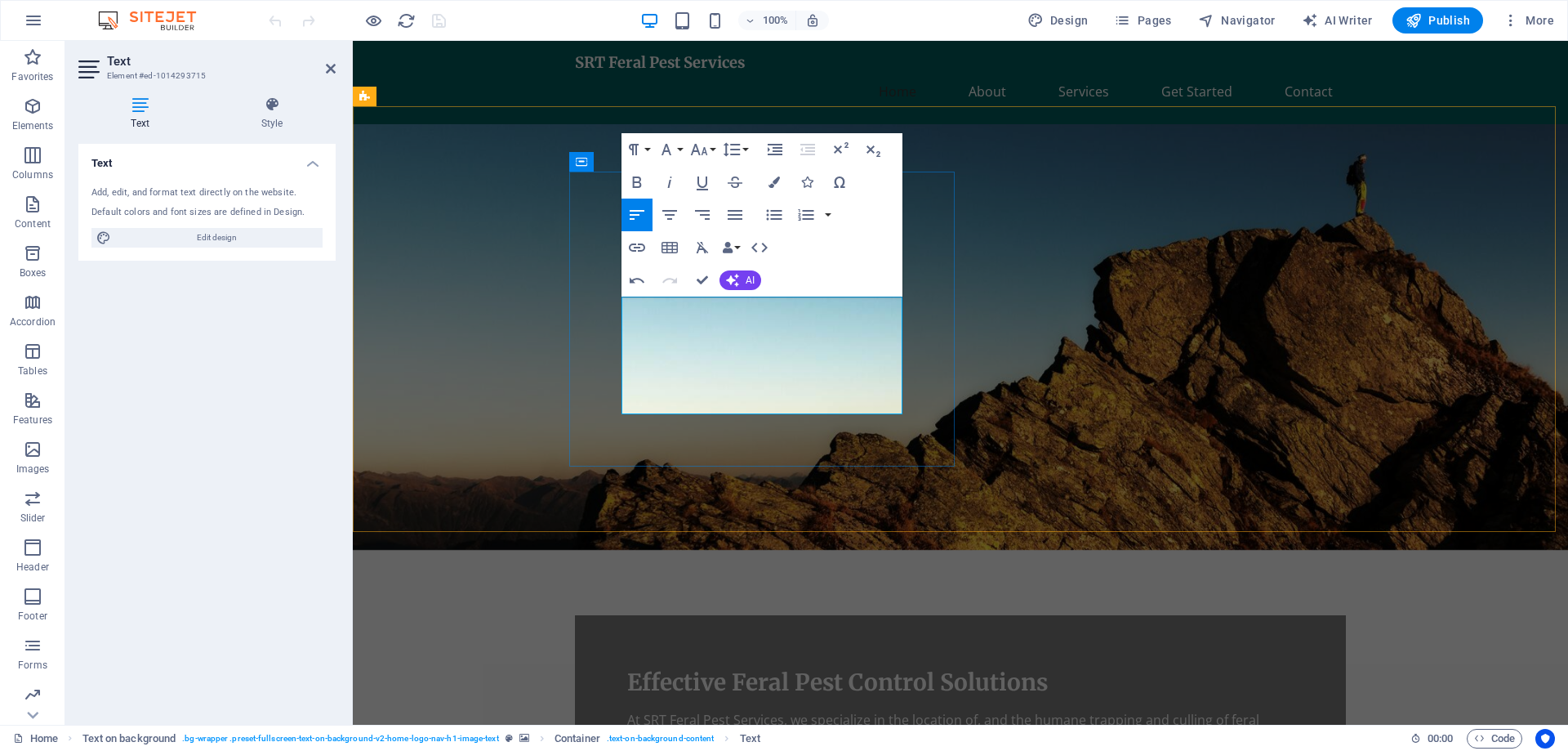
click at [830, 710] on p "At SRT Feral Pest Services, we specialize in the location of, and the humane tr…" at bounding box center [960, 740] width 666 height 59
click at [738, 215] on icon "button" at bounding box center [736, 214] width 15 height 9
click at [669, 710] on p "At SRT Feral Pest Services, we specialize in the location of, and the humane tr…" at bounding box center [960, 740] width 666 height 59
drag, startPoint x: 676, startPoint y: 326, endPoint x: 726, endPoint y: 326, distance: 50.0
click at [726, 710] on p "At SRT Feral Pest Services, we specialize in the location, humane trapping and …" at bounding box center [960, 740] width 666 height 59
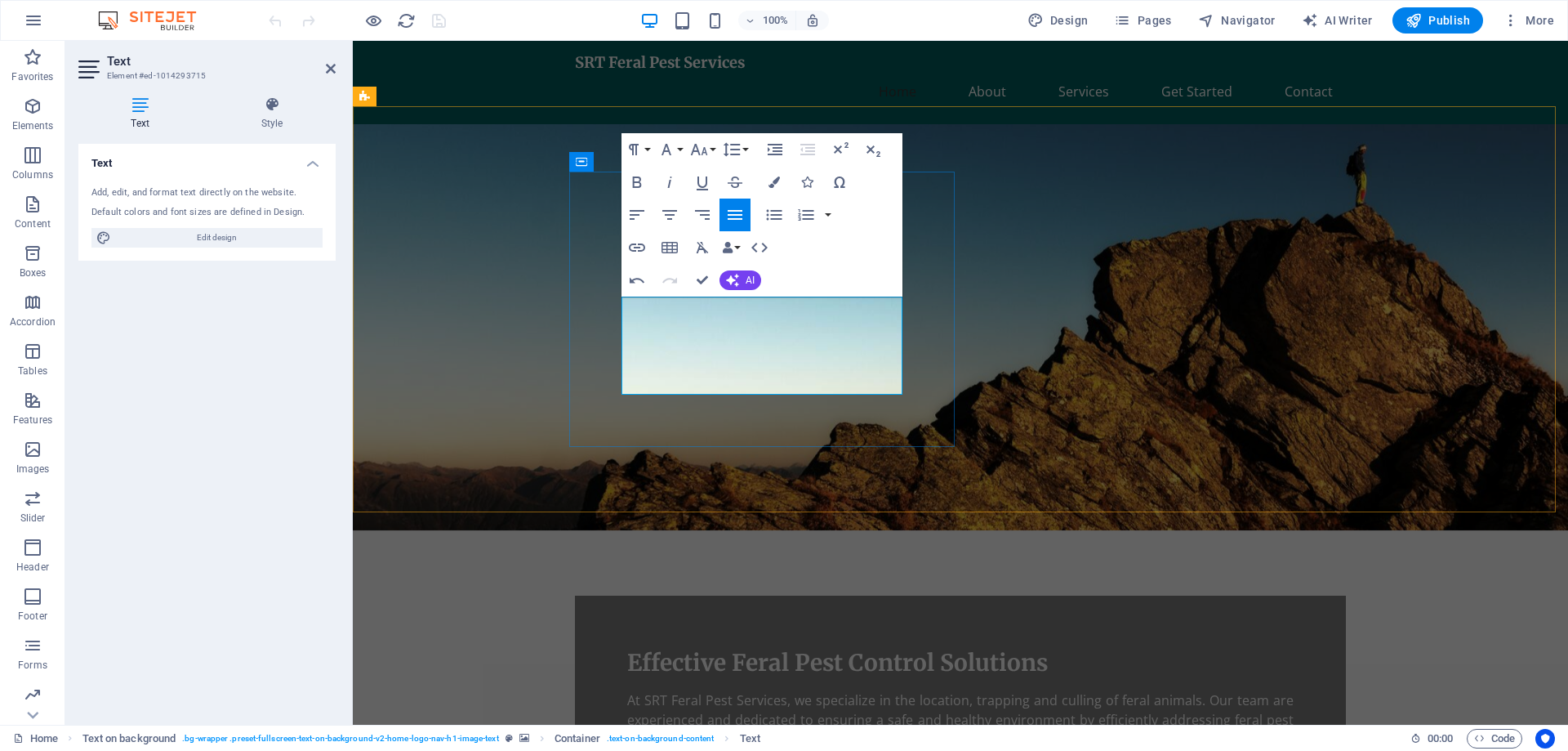
click at [685, 690] on p "At SRT Feral Pest Services, we specialize in the location, trapping and culling…" at bounding box center [960, 720] width 666 height 59
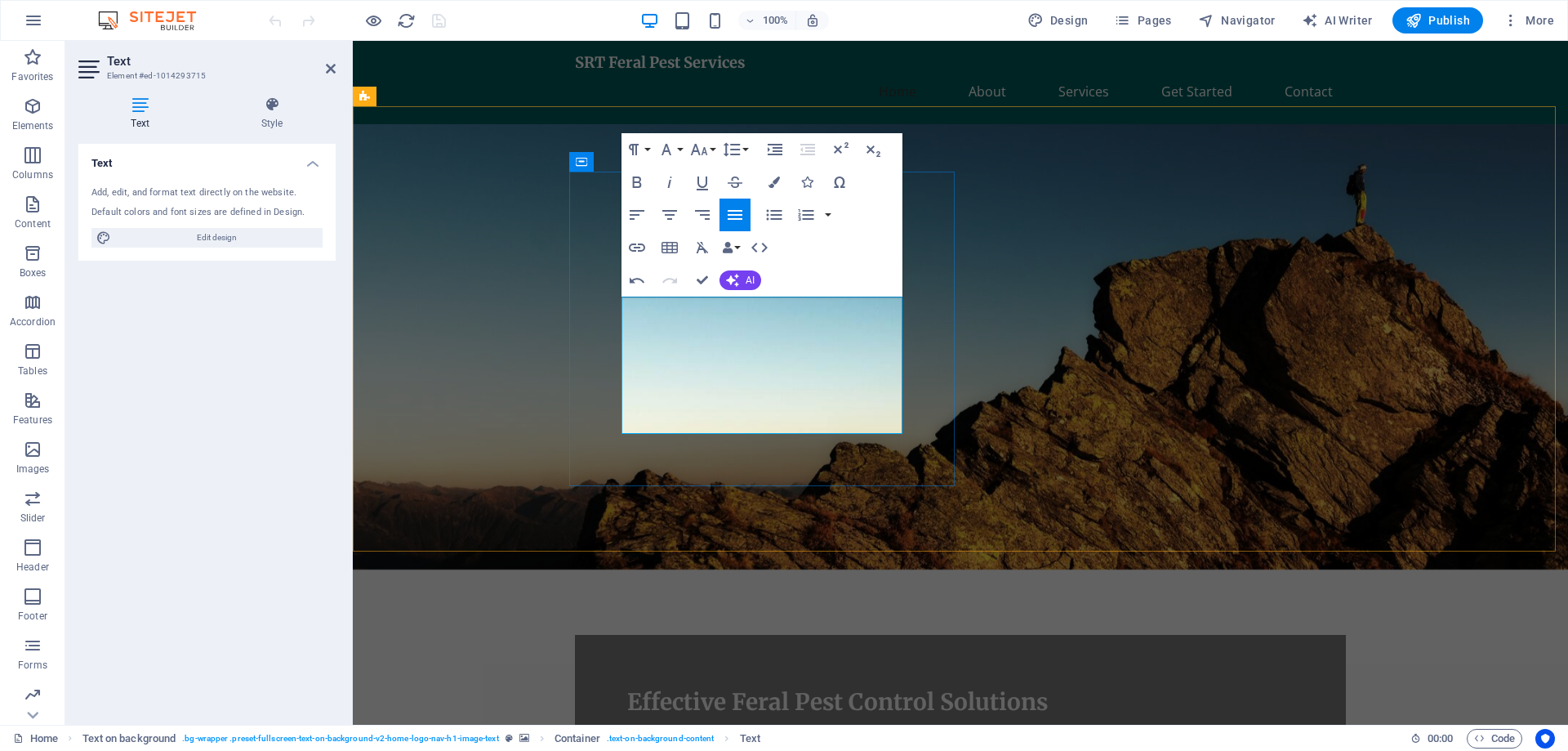
click at [710, 729] on p "At SRT Feral Pest Services, we specialize in the location, trapping and culling…" at bounding box center [960, 748] width 666 height 39
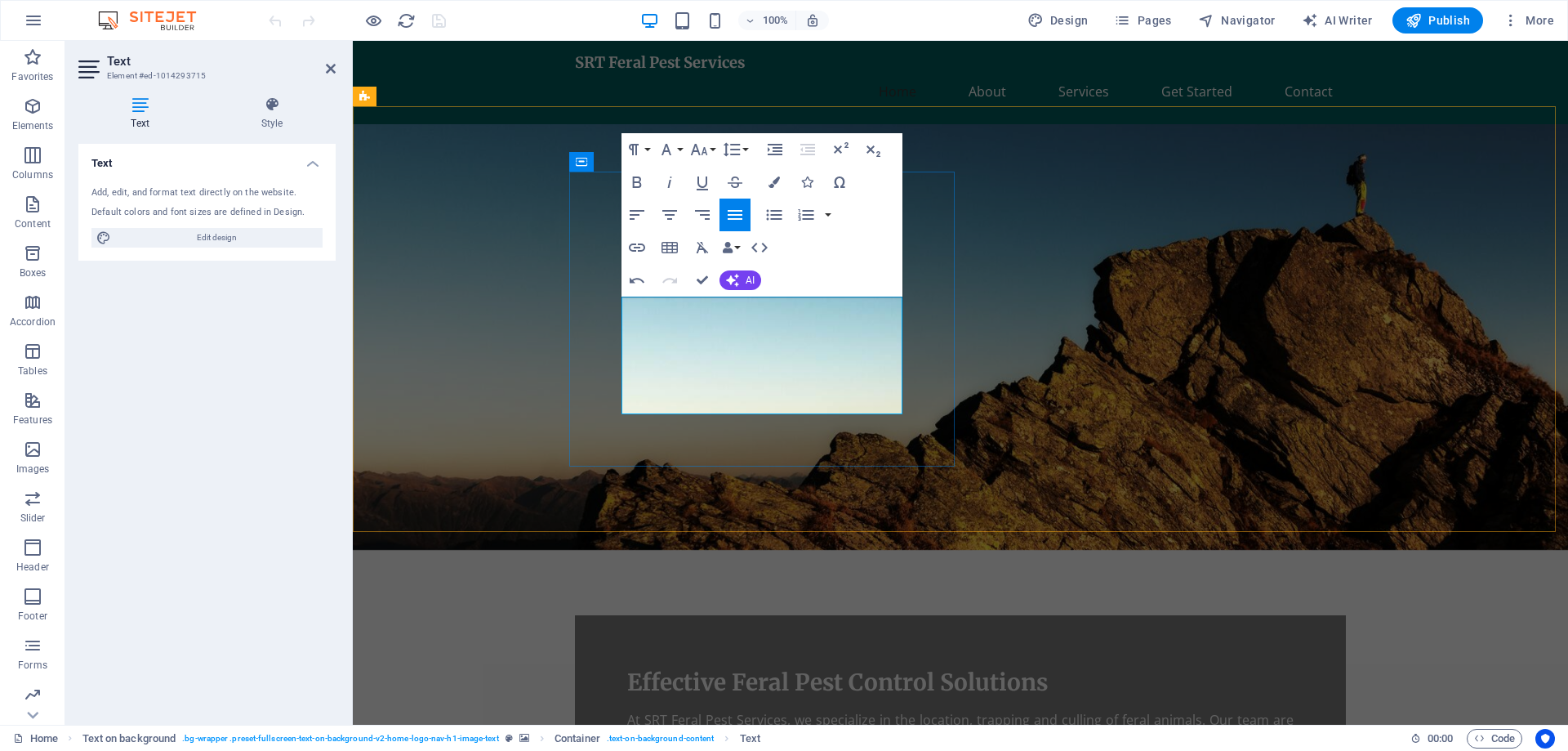
drag, startPoint x: 775, startPoint y: 387, endPoint x: 839, endPoint y: 388, distance: 64.0
click at [839, 710] on p "At SRT Feral Pest Services, we specialize in the location, trapping and culling…" at bounding box center [960, 740] width 666 height 59
drag, startPoint x: 658, startPoint y: 405, endPoint x: 619, endPoint y: 408, distance: 39.1
click at [620, 615] on div "Effective Feral Pest Control Solutions At SRT Feral Pest Services, we specializ…" at bounding box center [959, 718] width 771 height 206
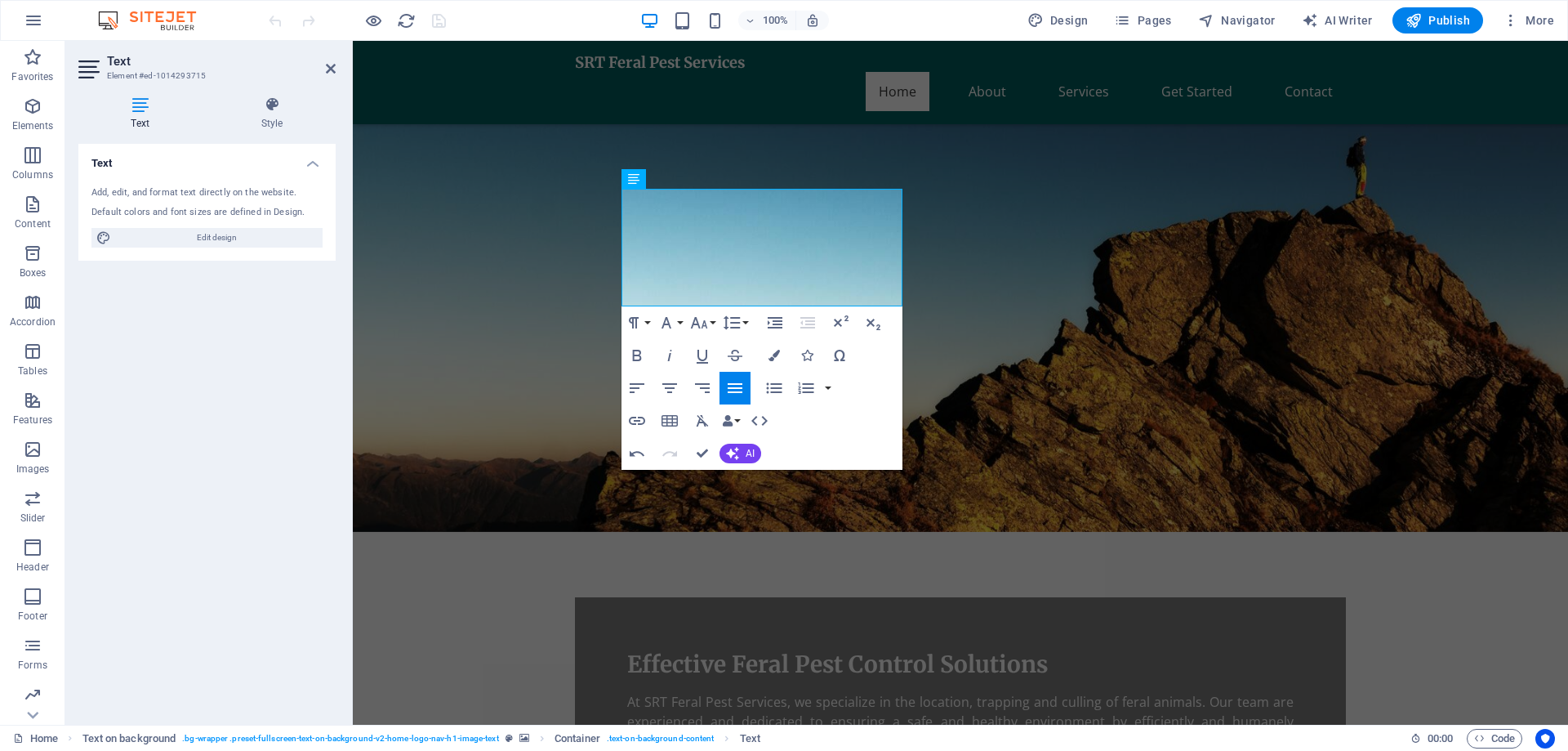
scroll to position [109, 0]
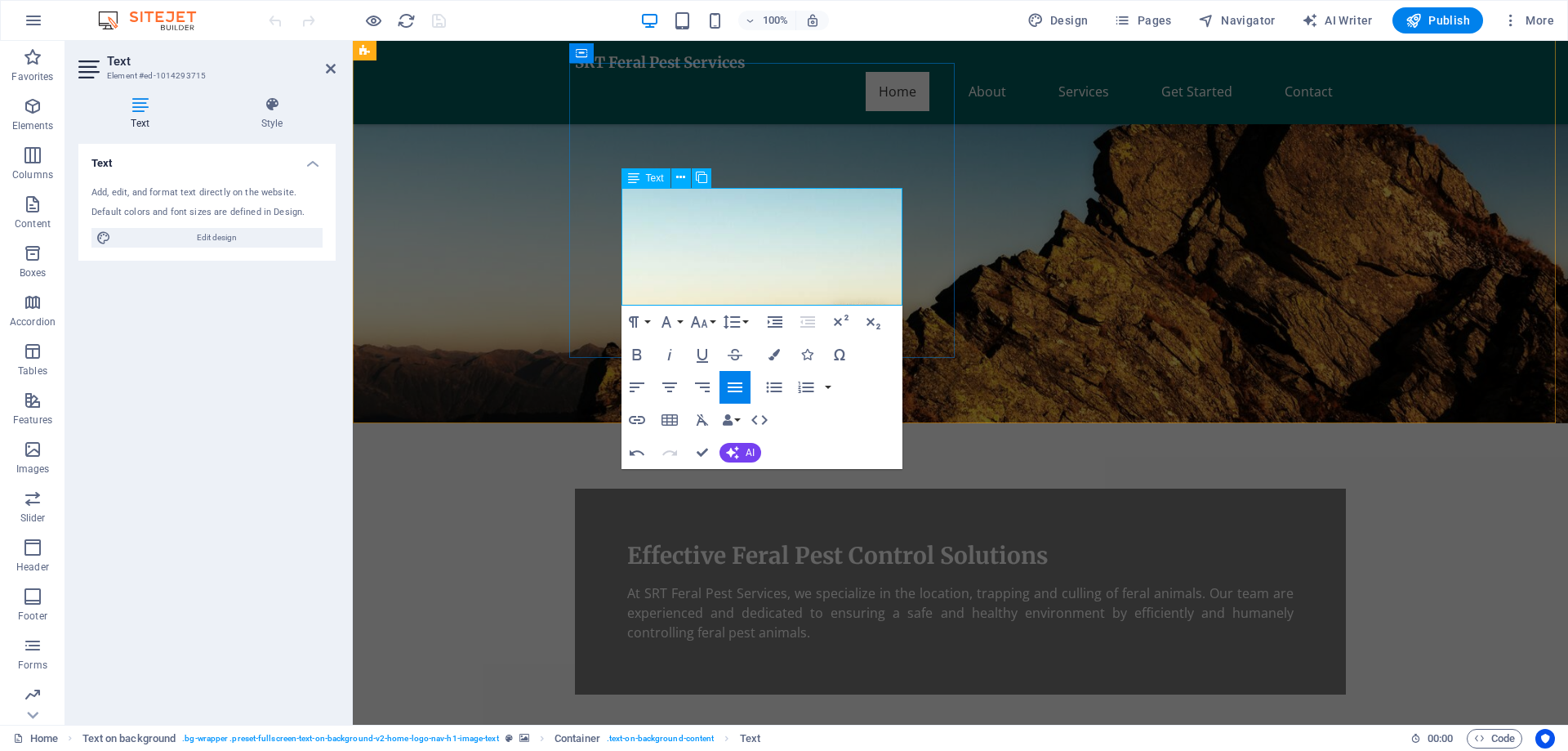
click at [633, 179] on icon at bounding box center [633, 177] width 11 height 20
click at [789, 583] on p "At SRT Feral Pest Services, we specialize in the location, trapping and culling…" at bounding box center [960, 613] width 666 height 59
click at [844, 540] on div "Effective Feral Pest Control Solutions" at bounding box center [960, 555] width 666 height 29
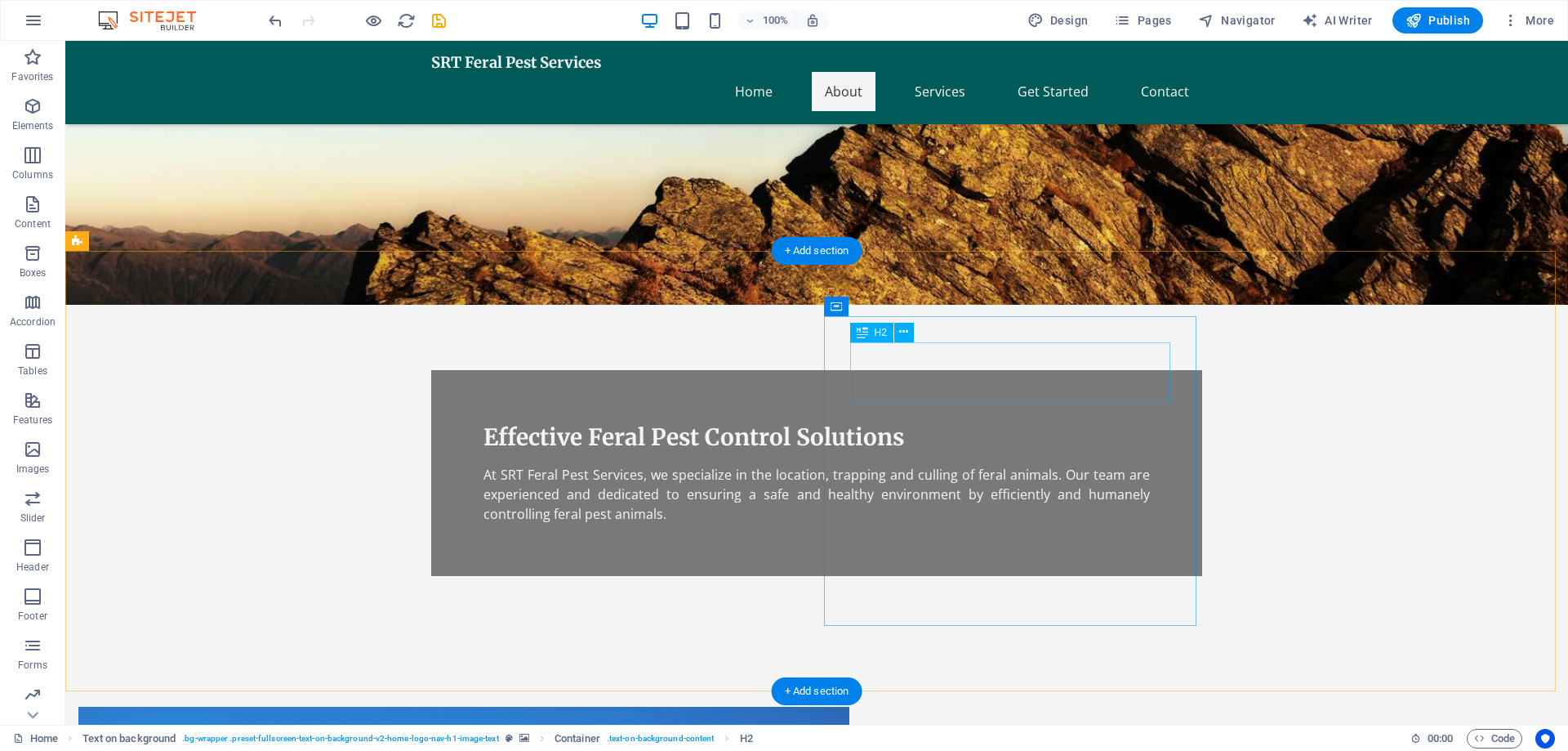
scroll to position [300, 0]
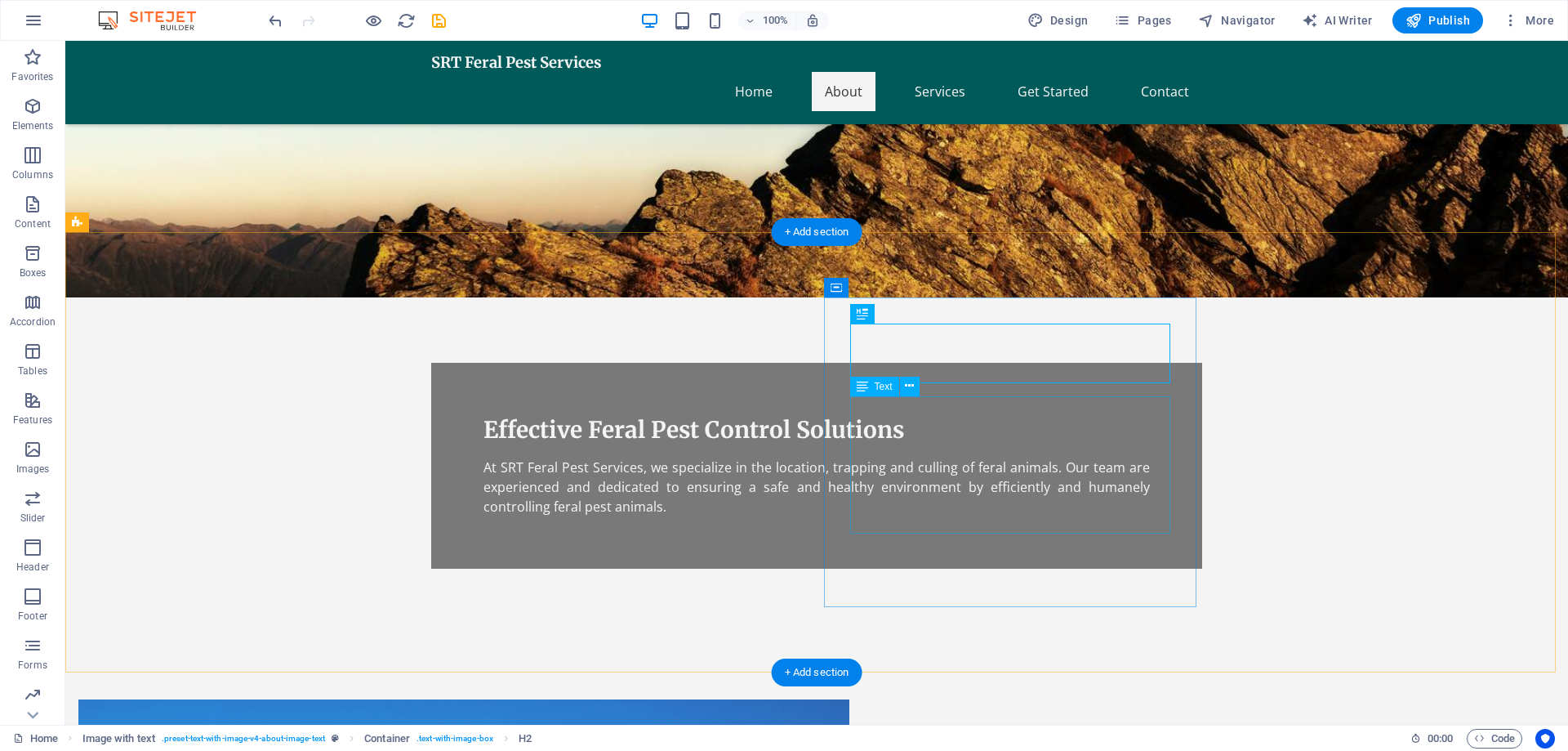
drag, startPoint x: 1130, startPoint y: 485, endPoint x: 843, endPoint y: 486, distance: 287.0
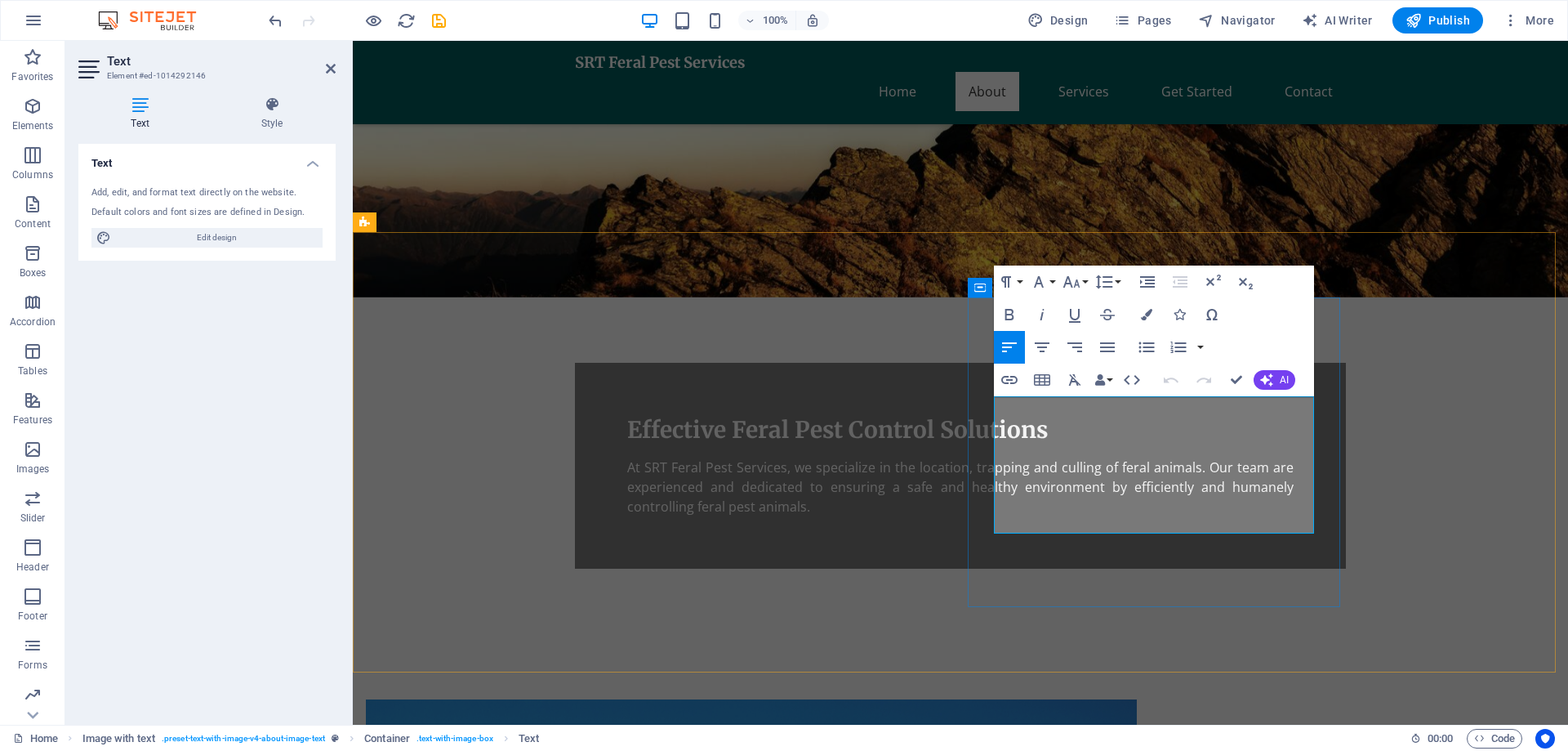
drag, startPoint x: 1060, startPoint y: 504, endPoint x: 996, endPoint y: 509, distance: 64.2
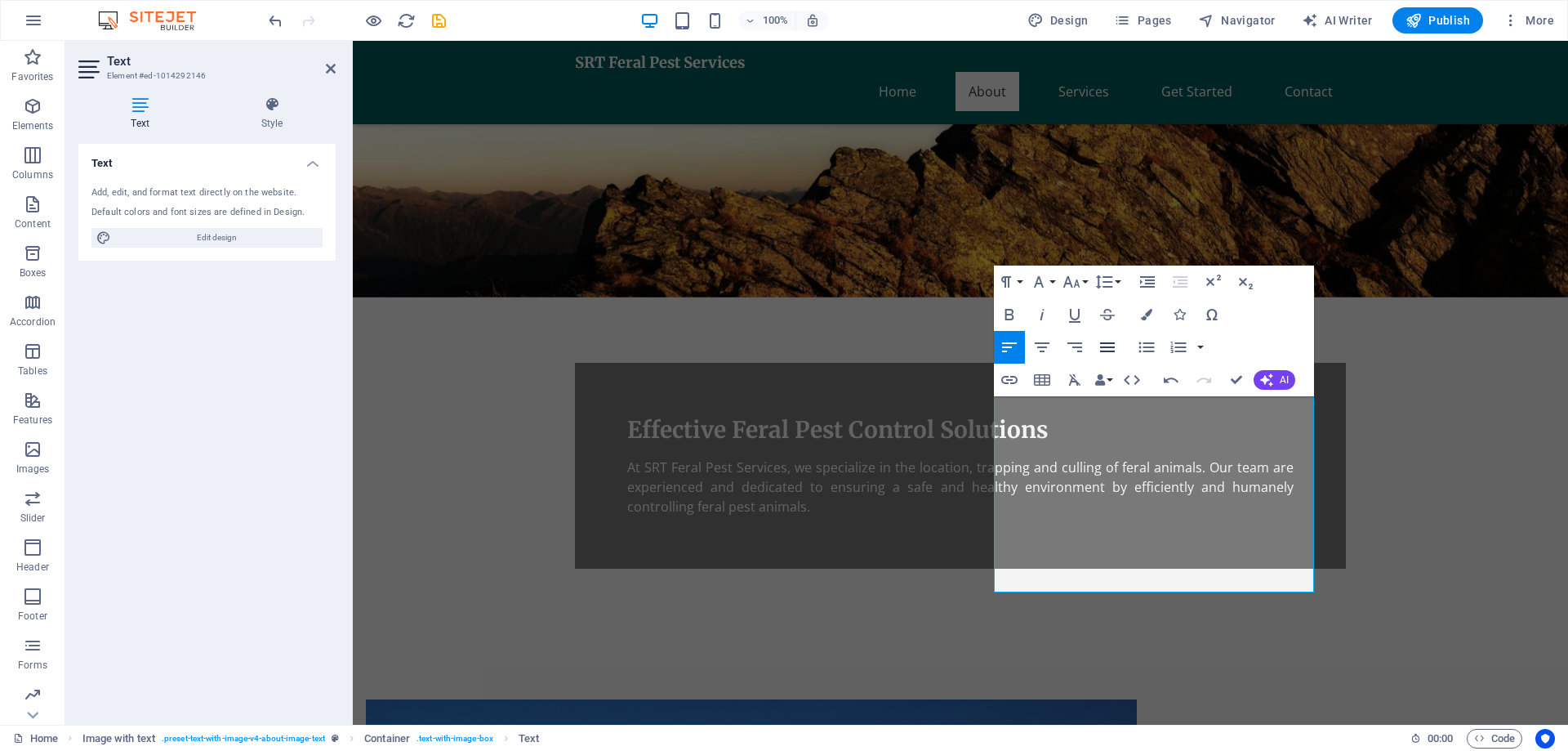
click at [1103, 344] on icon "button" at bounding box center [1107, 347] width 20 height 20
drag, startPoint x: 1141, startPoint y: 467, endPoint x: 1268, endPoint y: 486, distance: 128.4
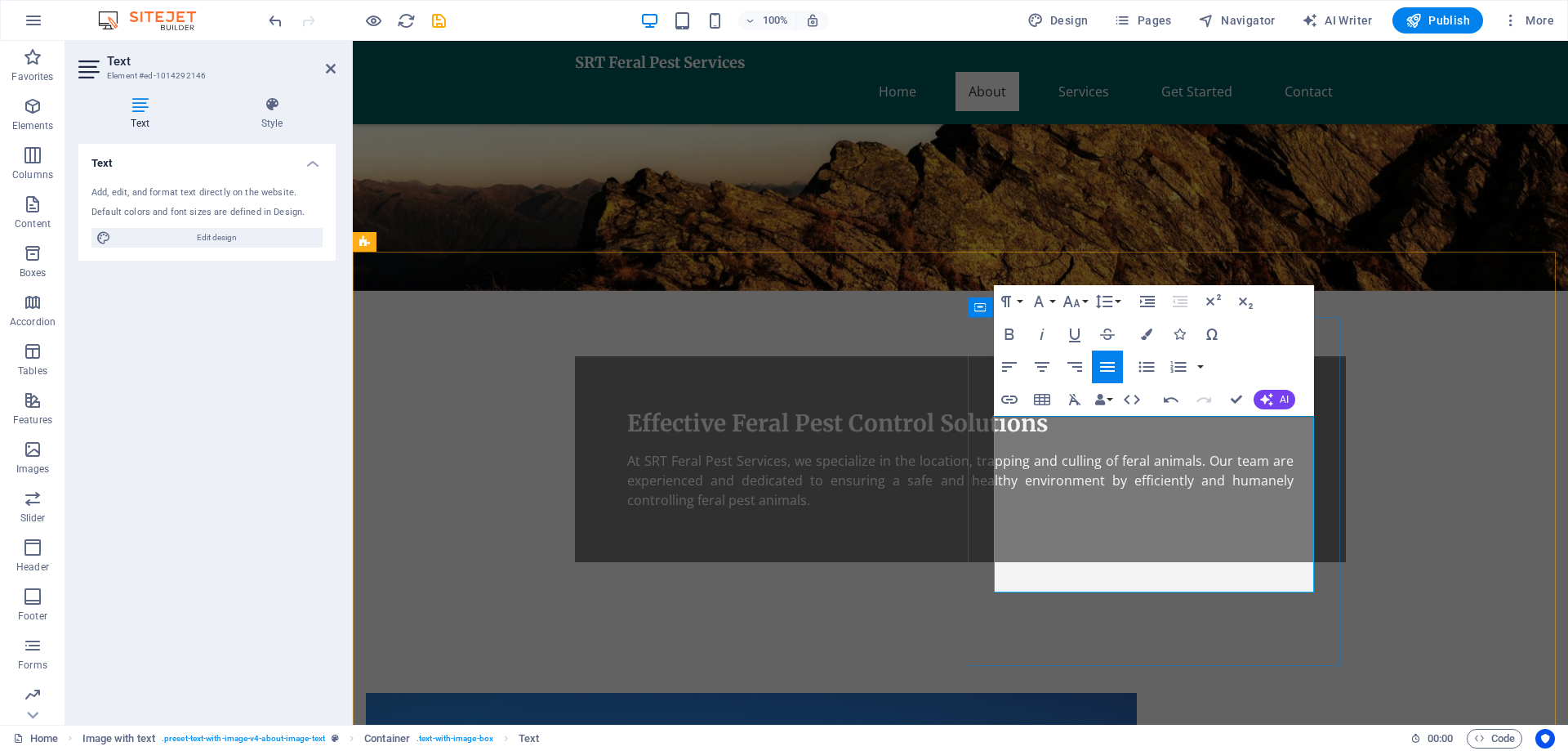
scroll to position [327, 0]
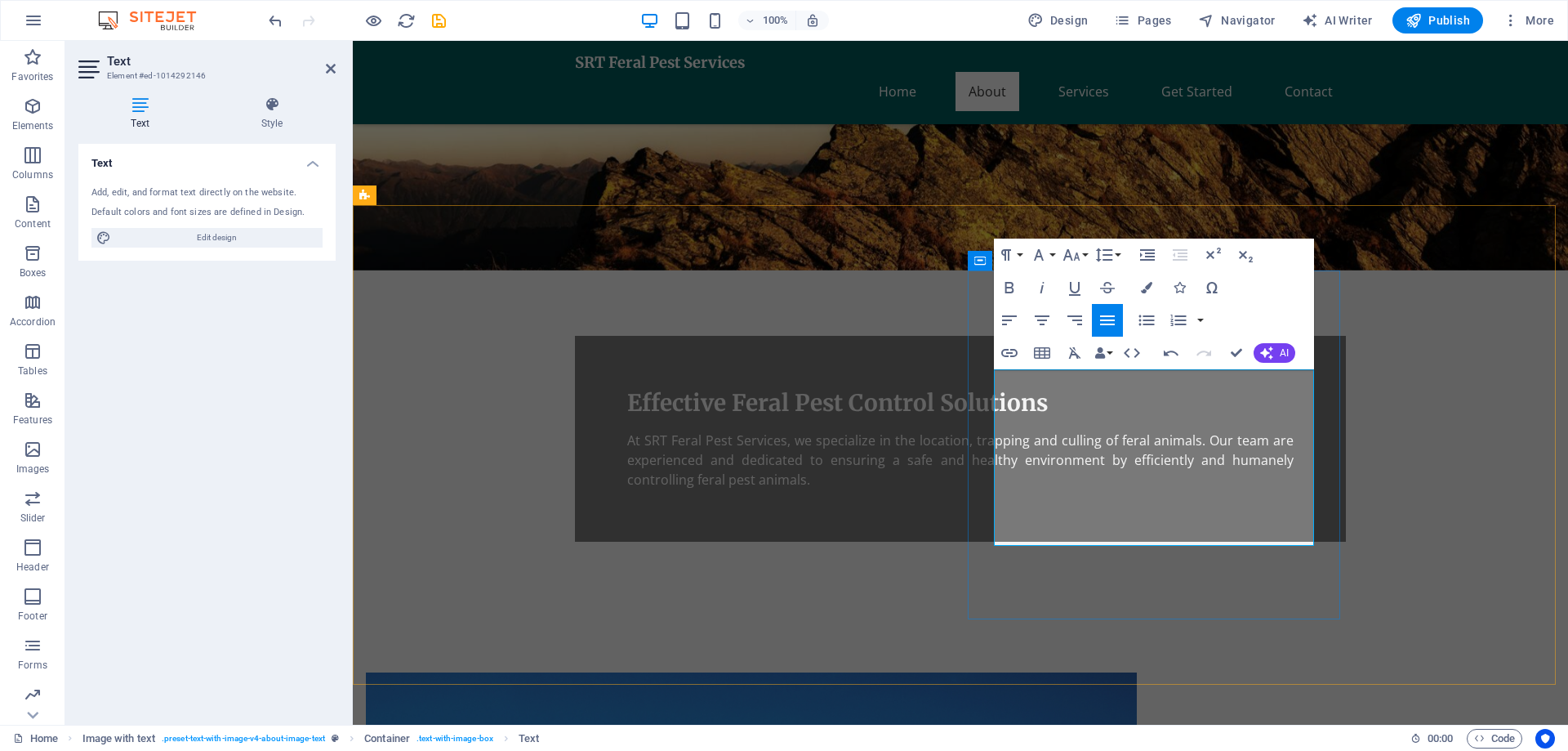
drag, startPoint x: 1160, startPoint y: 496, endPoint x: 1119, endPoint y: 494, distance: 41.0
drag, startPoint x: 1191, startPoint y: 516, endPoint x: 1208, endPoint y: 518, distance: 17.1
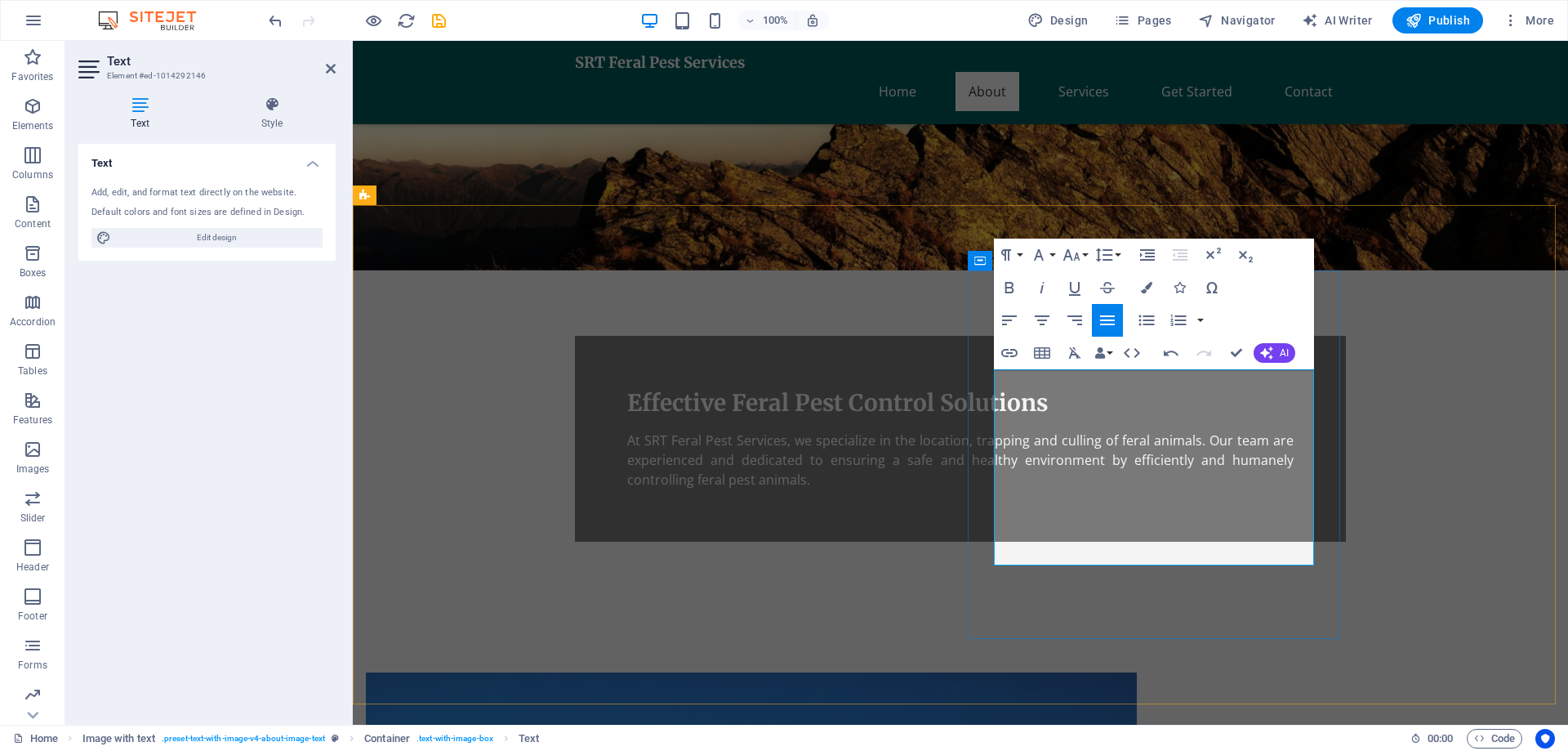
drag, startPoint x: 1089, startPoint y: 500, endPoint x: 1032, endPoint y: 492, distance: 57.6
drag, startPoint x: 1059, startPoint y: 496, endPoint x: 1135, endPoint y: 500, distance: 76.1
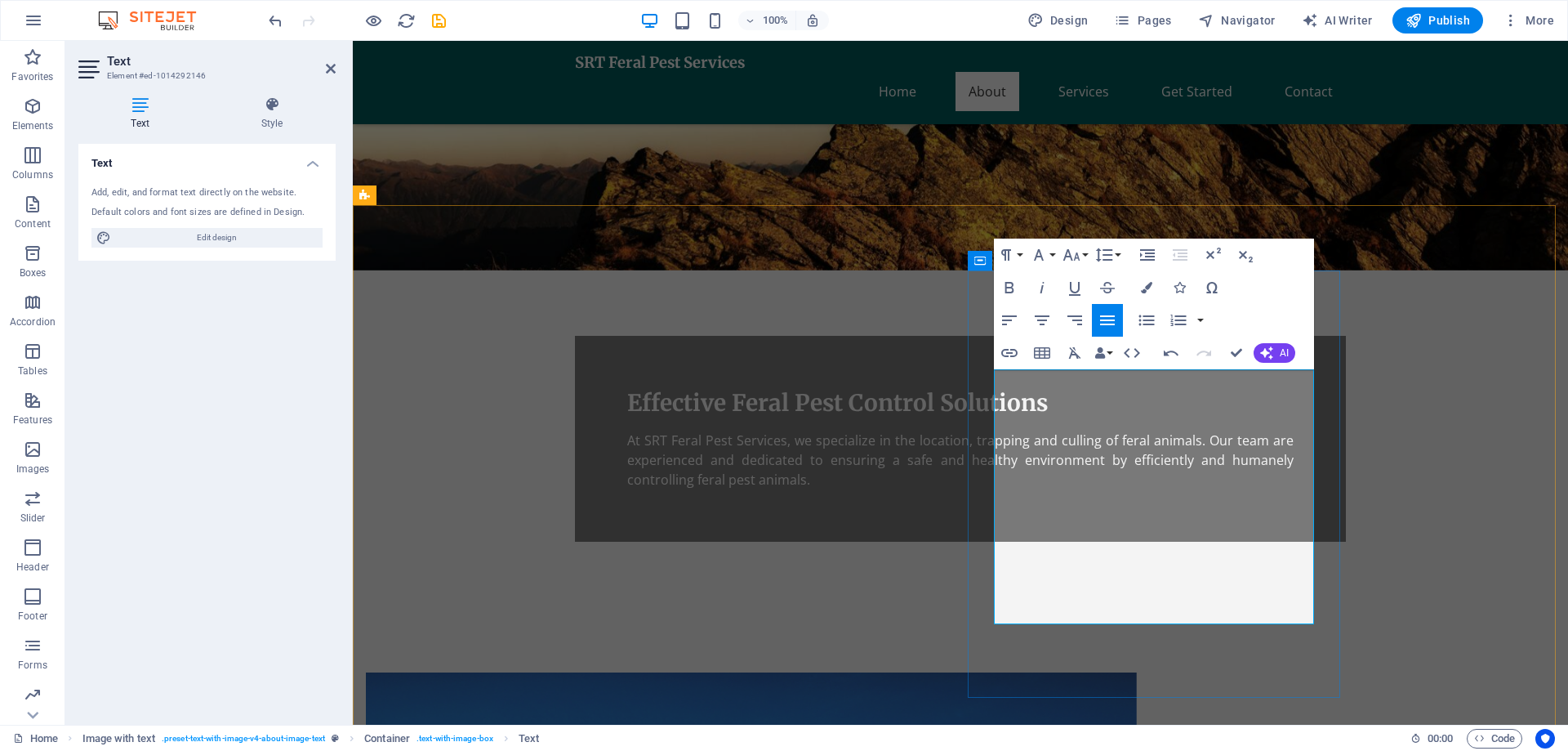
drag, startPoint x: 1060, startPoint y: 558, endPoint x: 1029, endPoint y: 554, distance: 31.3
drag, startPoint x: 1093, startPoint y: 595, endPoint x: 1256, endPoint y: 576, distance: 164.1
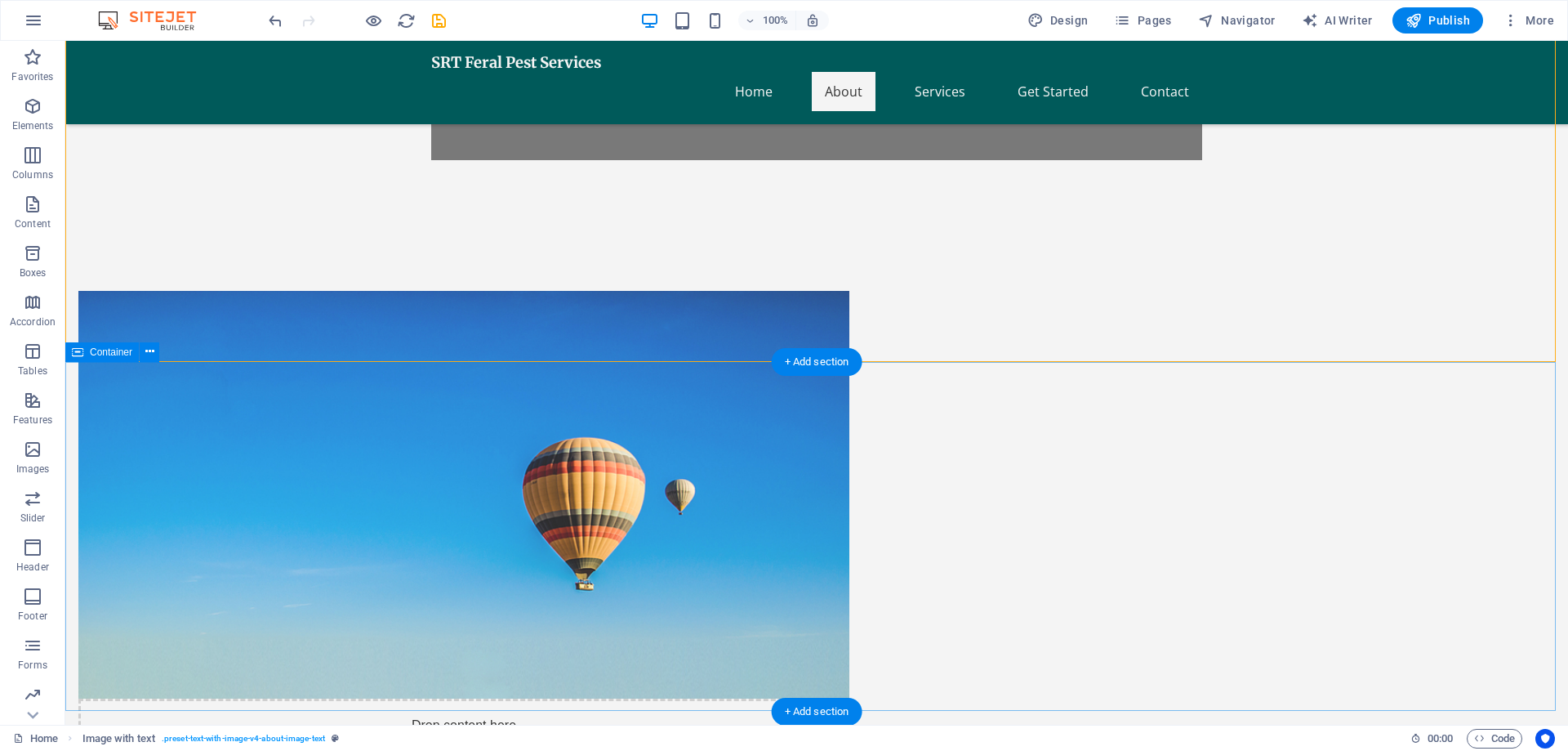
scroll to position [735, 0]
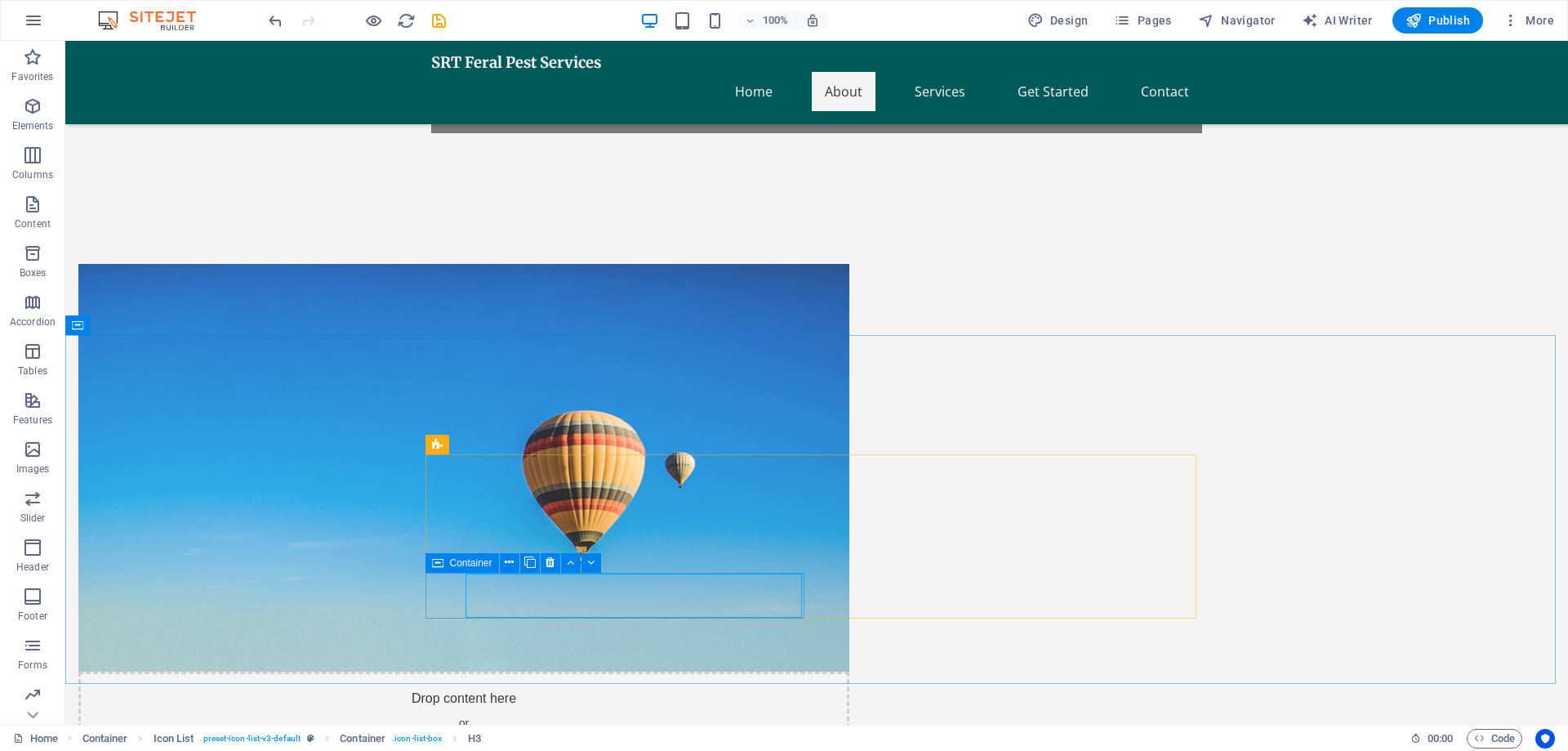
click at [438, 564] on icon at bounding box center [438, 562] width 11 height 20
click at [547, 562] on icon at bounding box center [549, 562] width 9 height 17
